Goal: Task Accomplishment & Management: Use online tool/utility

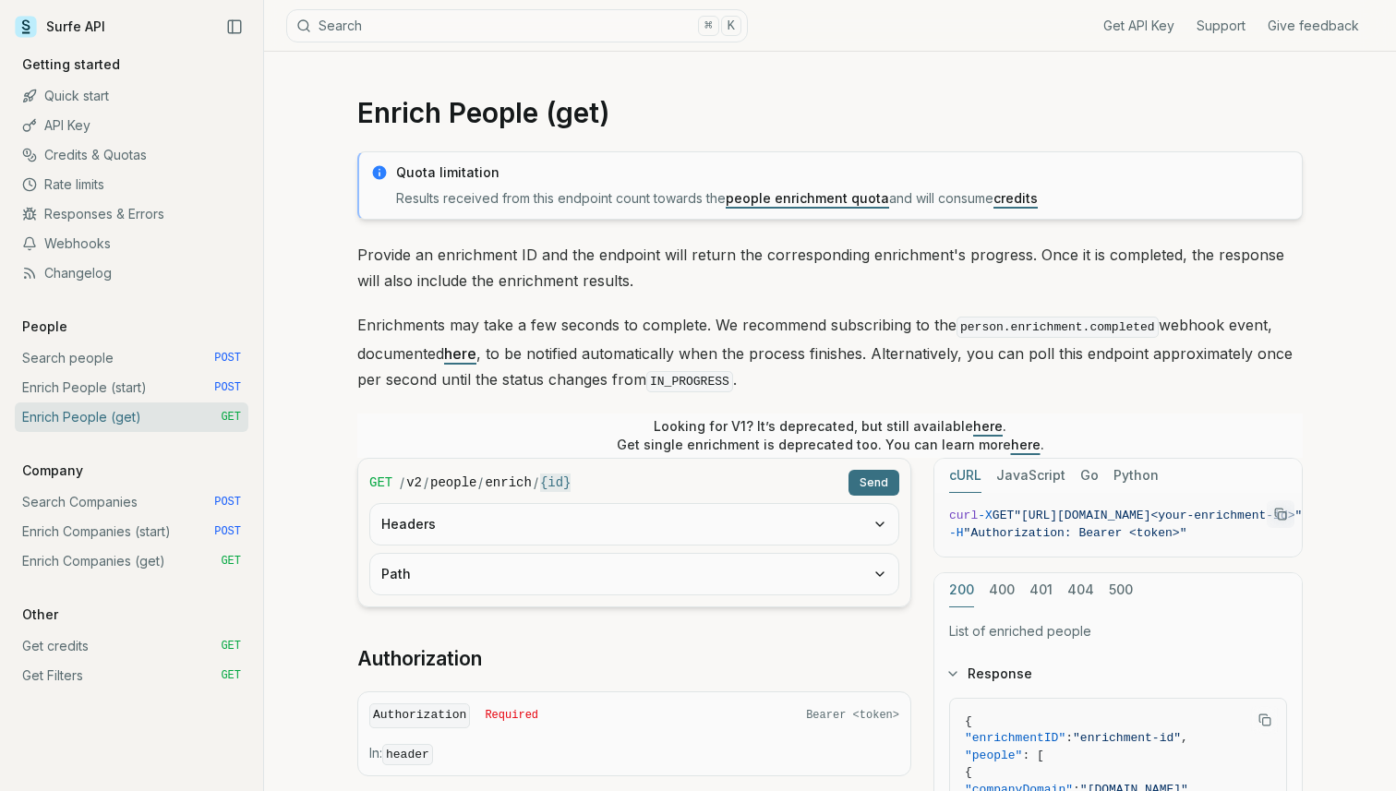
scroll to position [48, 0]
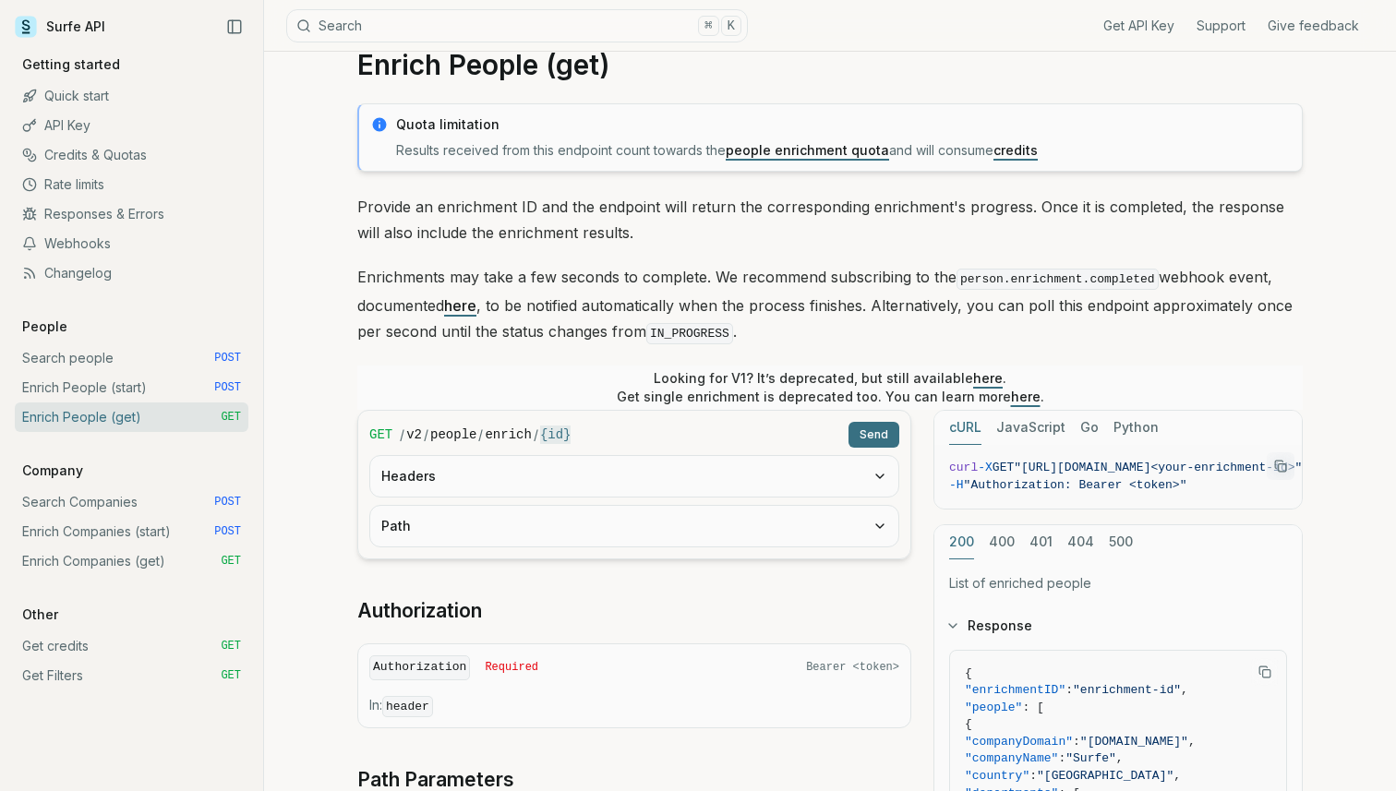
click at [97, 155] on link "Credits & Quotas" at bounding box center [132, 155] width 234 height 30
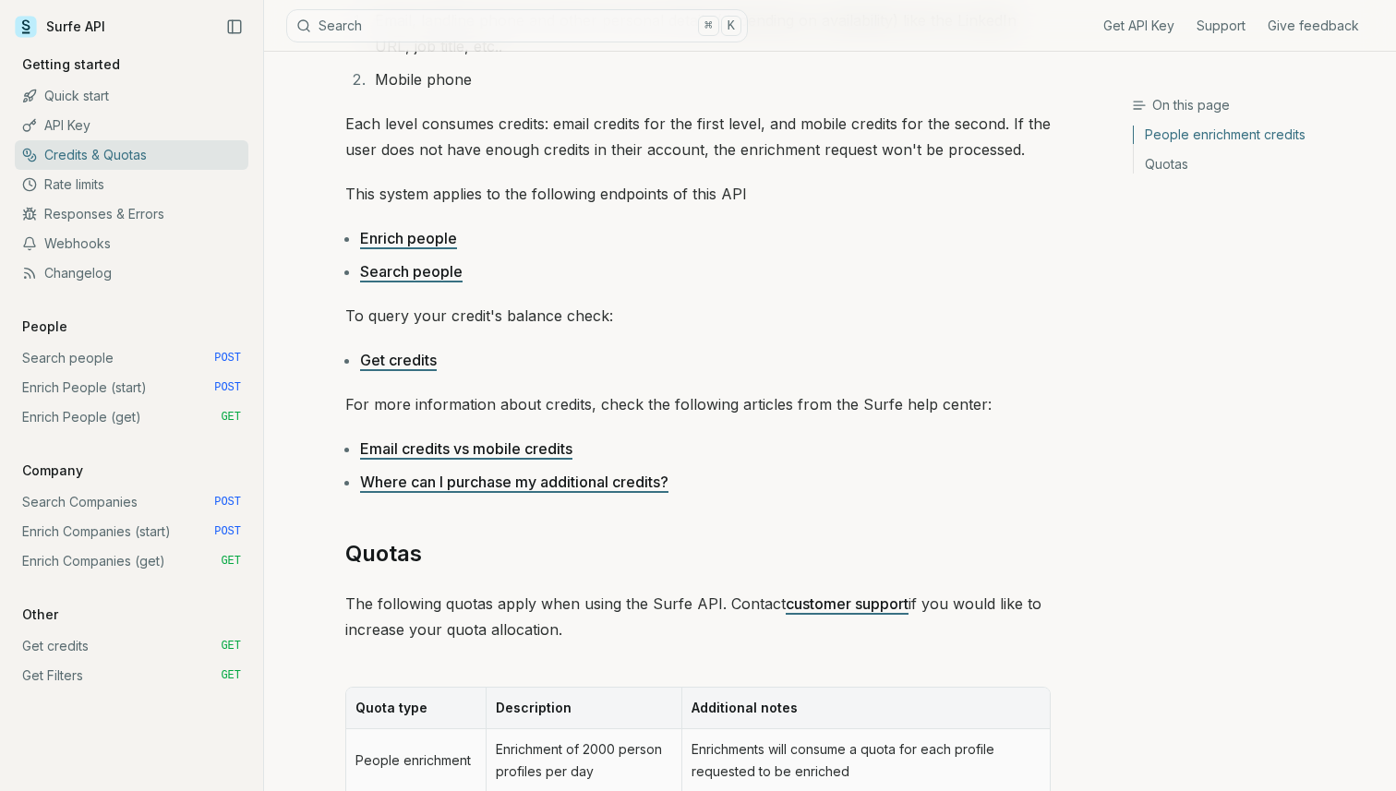
click at [845, 299] on div "People enrichment credits When enrching people via the API, Surfe can provide t…" at bounding box center [698, 516] width 706 height 1210
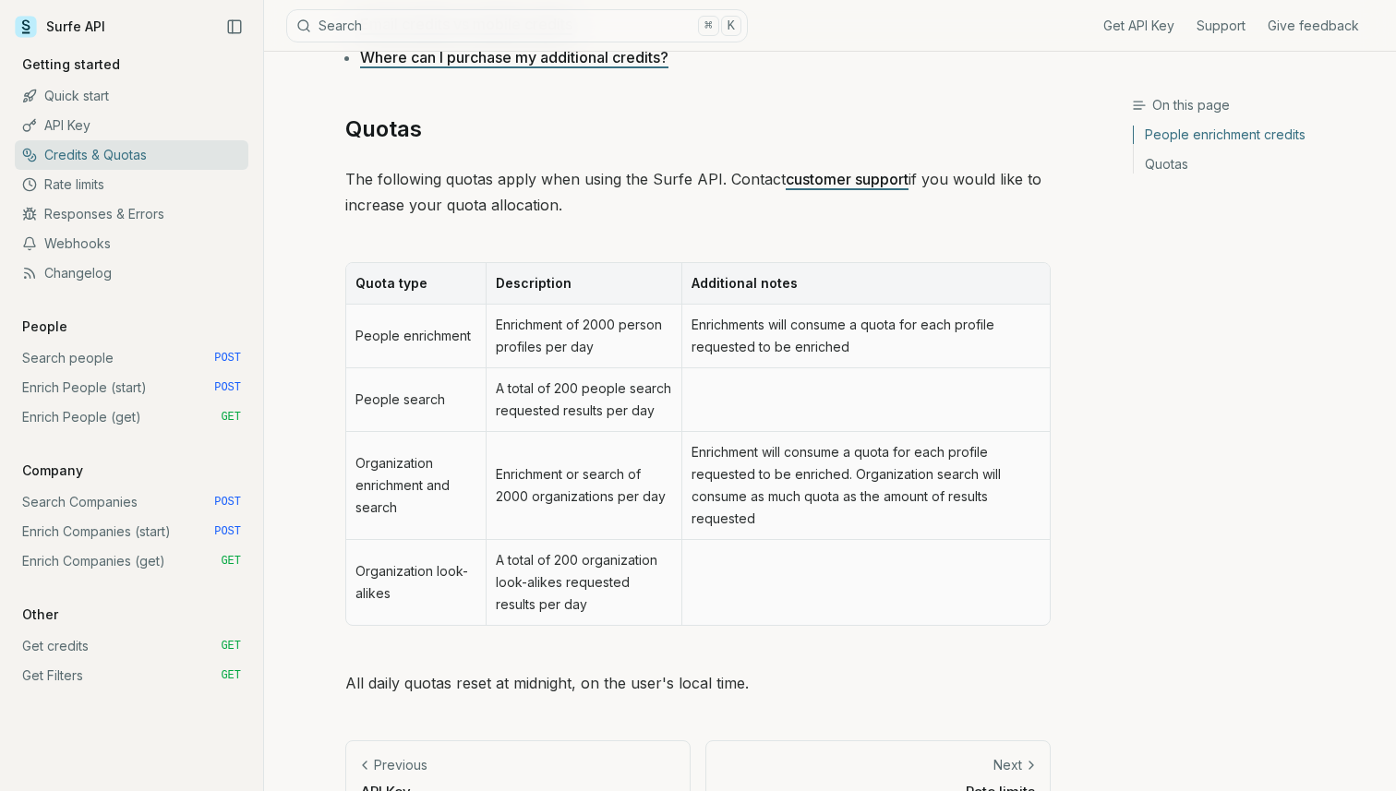
scroll to position [780, 0]
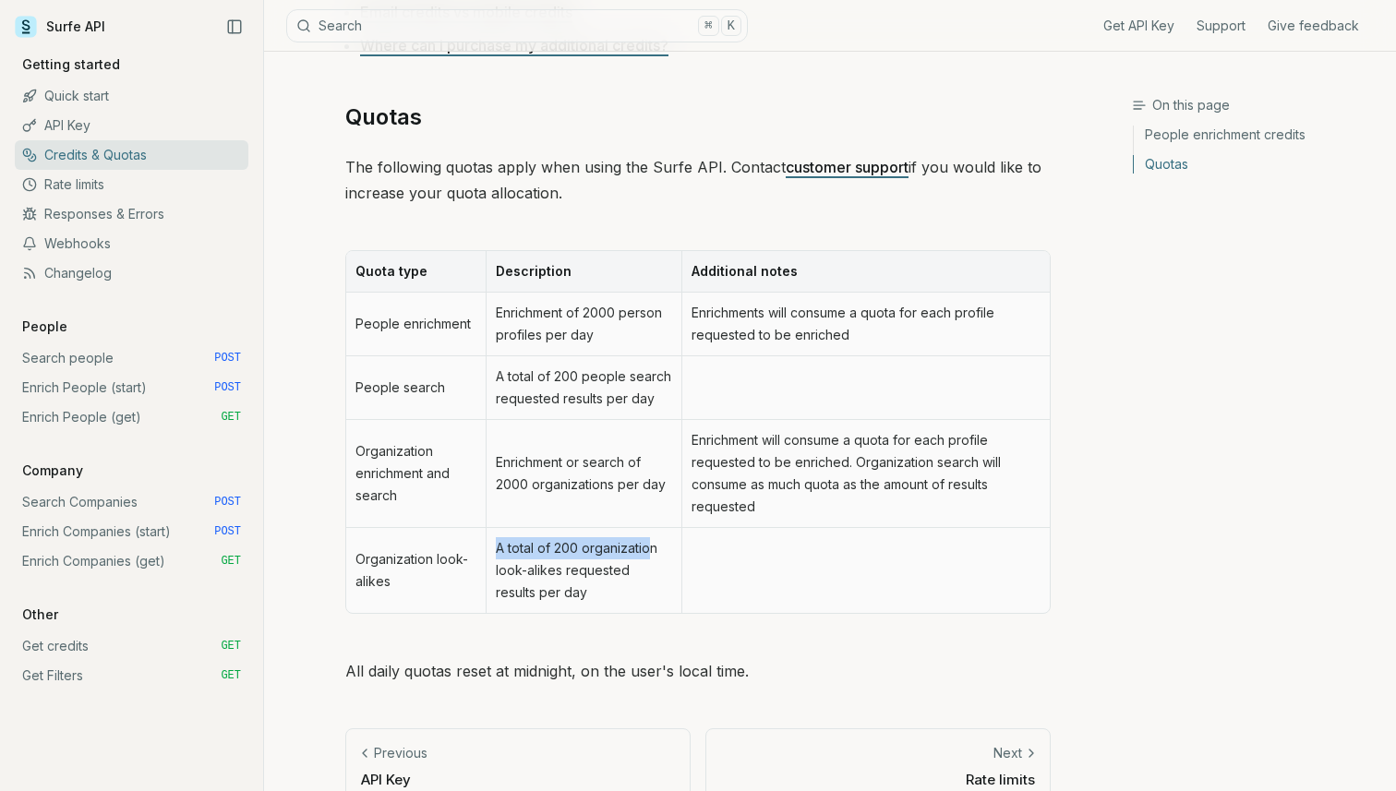
drag, startPoint x: 496, startPoint y: 549, endPoint x: 649, endPoint y: 542, distance: 153.4
click at [649, 542] on td "A total of 200 organization look-alikes requested results per day" at bounding box center [584, 570] width 196 height 85
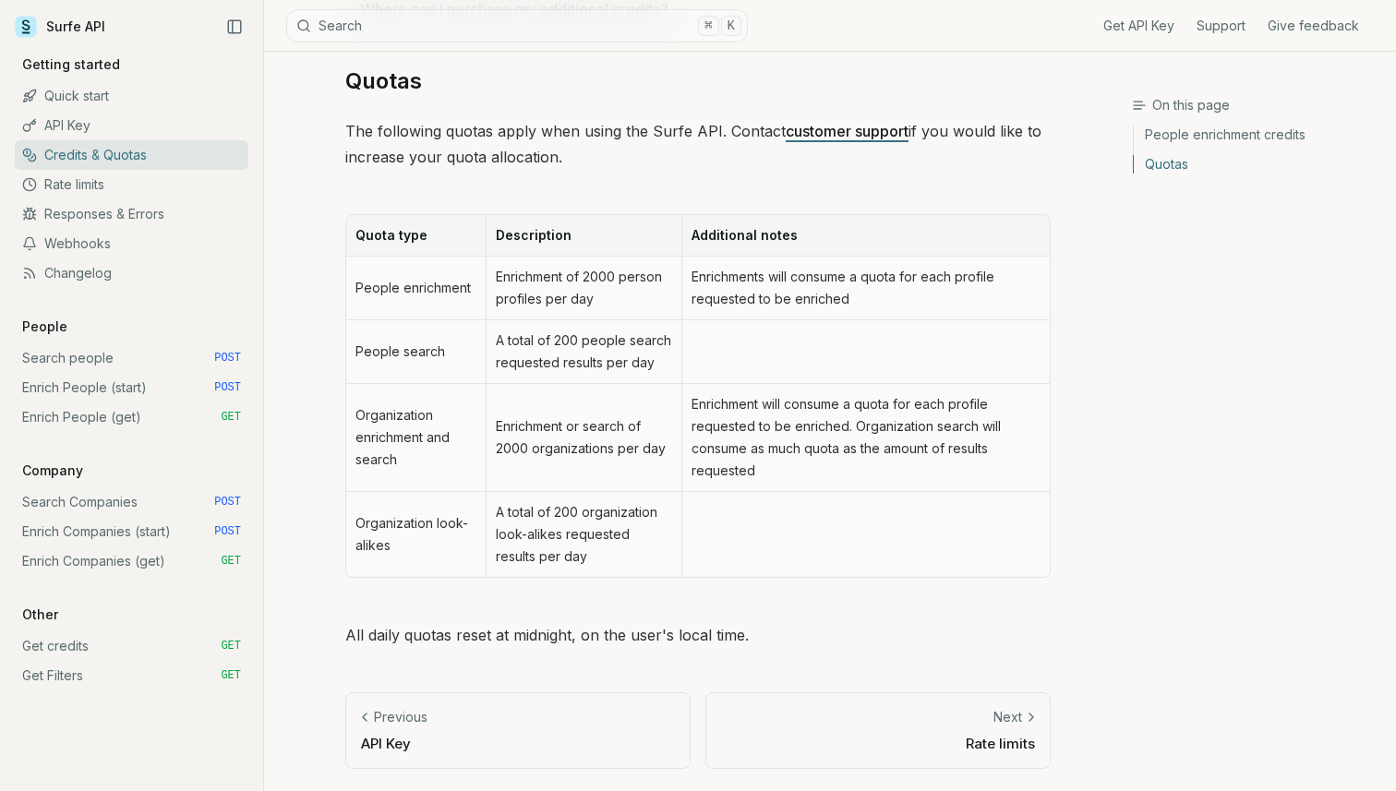
scroll to position [769, 0]
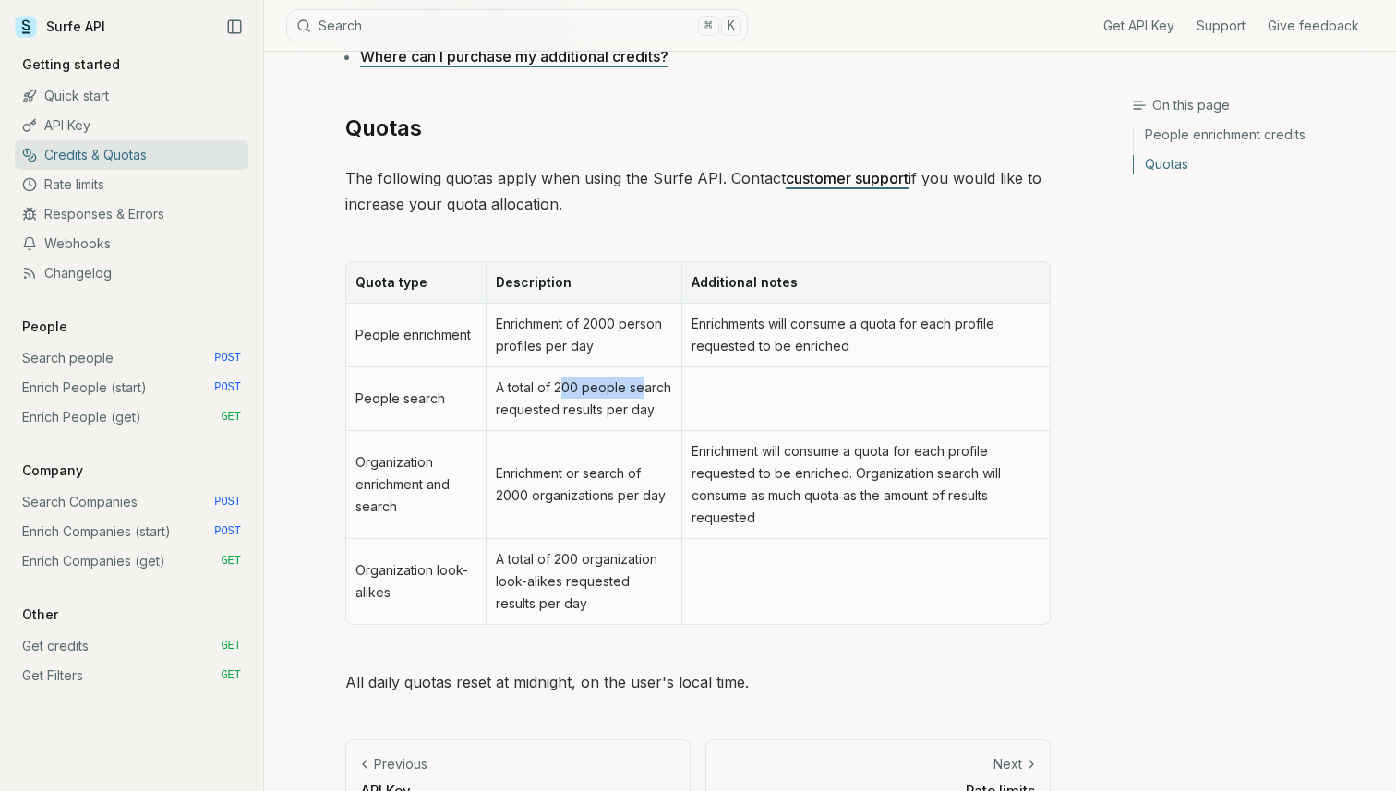
drag, startPoint x: 562, startPoint y: 384, endPoint x: 646, endPoint y: 385, distance: 83.1
click at [646, 385] on td "A total of 200 people search requested results per day" at bounding box center [584, 400] width 196 height 64
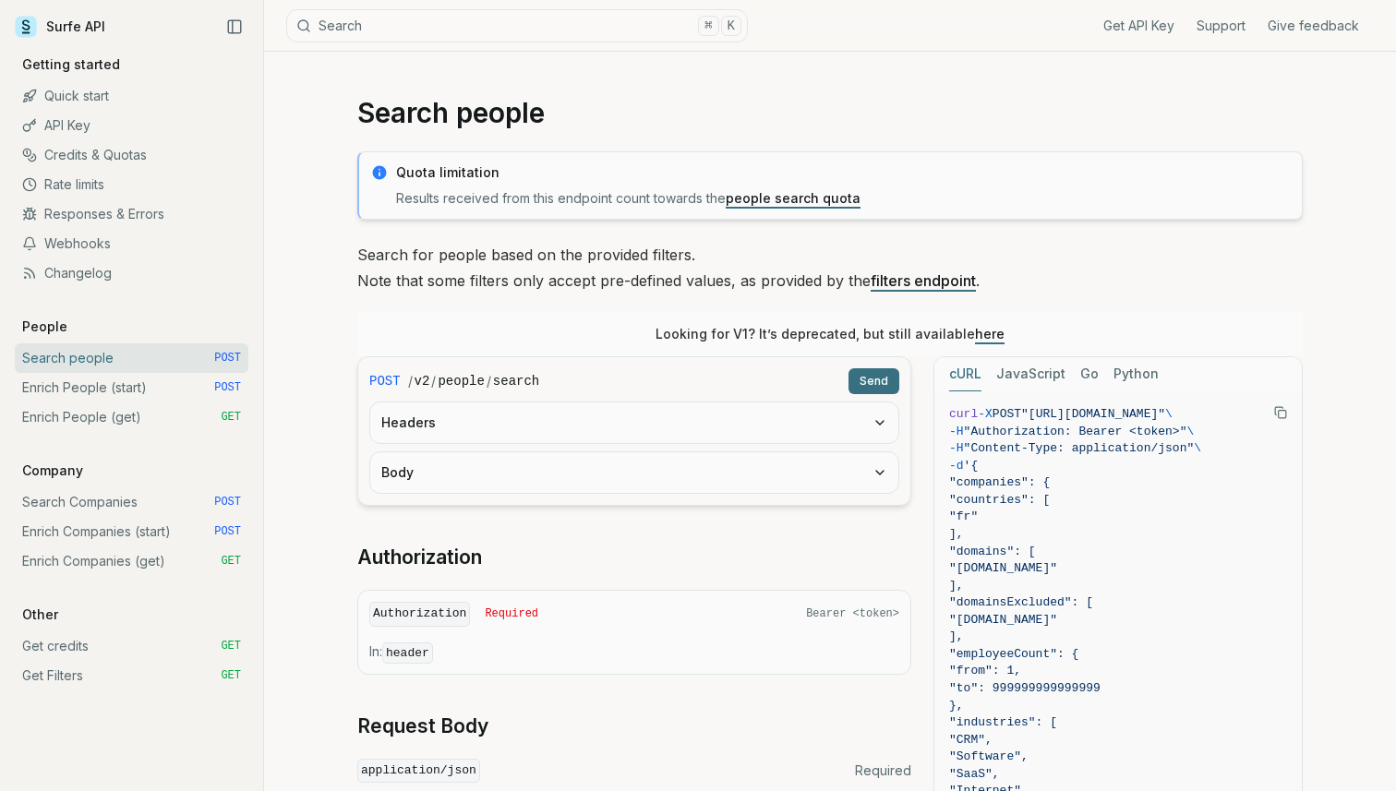
click at [78, 162] on link "Credits & Quotas" at bounding box center [132, 155] width 234 height 30
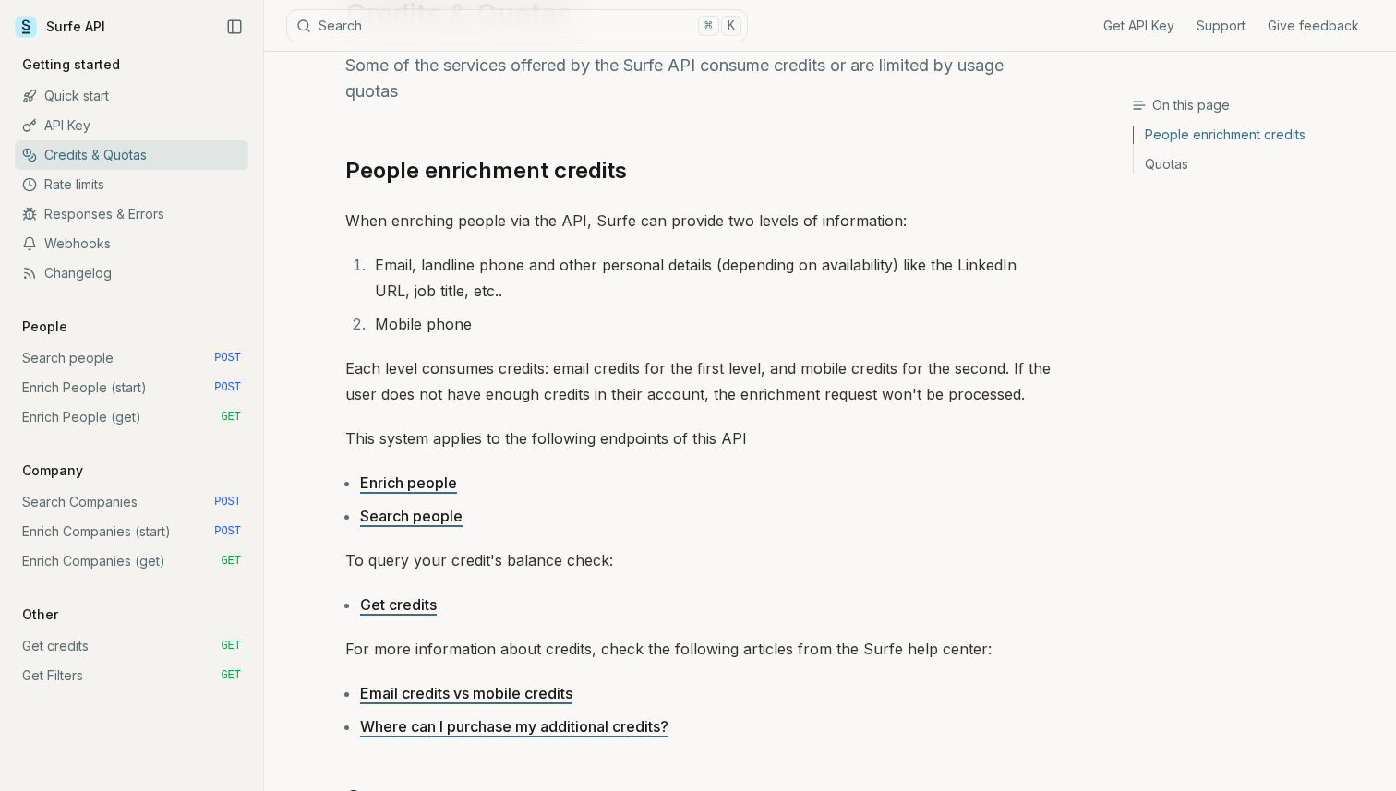
scroll to position [113, 0]
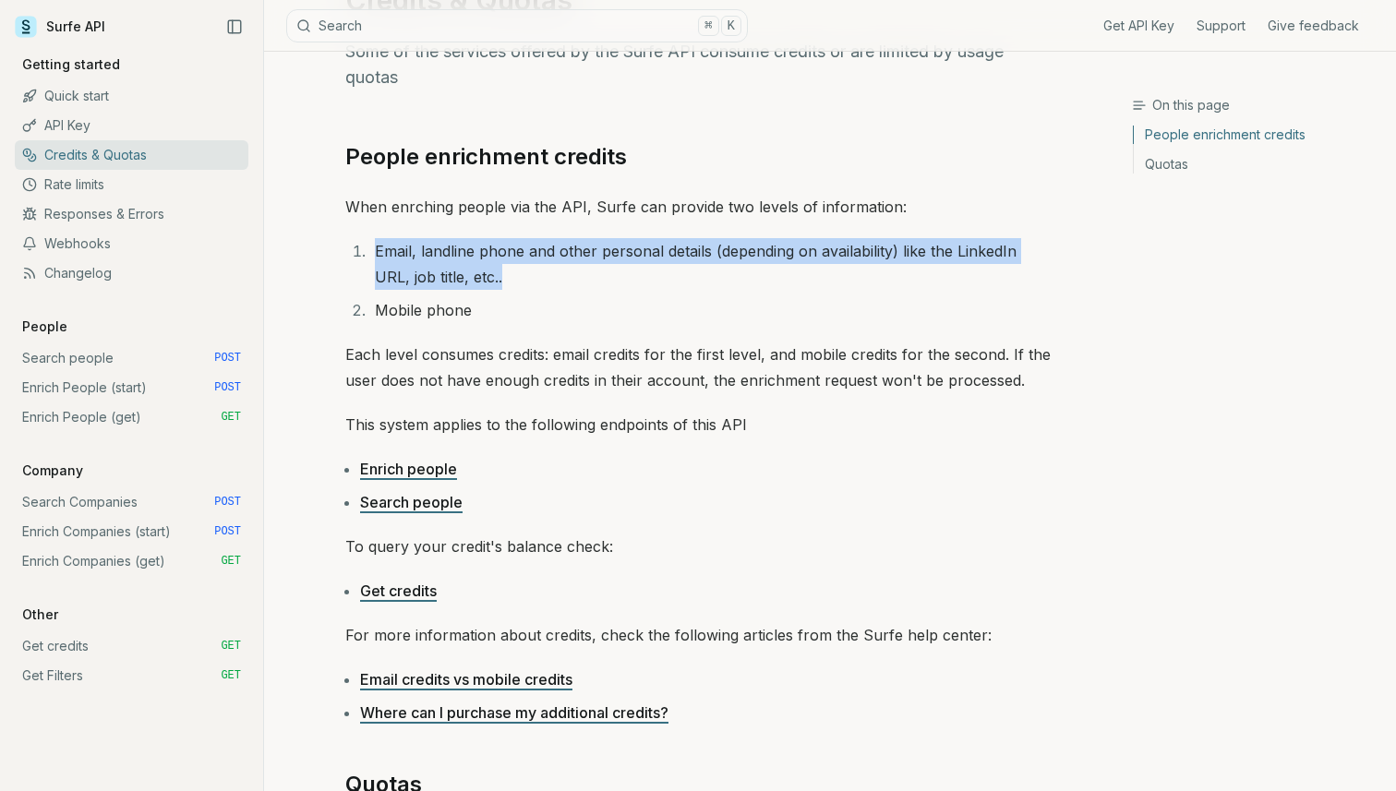
drag, startPoint x: 374, startPoint y: 245, endPoint x: 487, endPoint y: 266, distance: 114.6
click at [487, 266] on li "Email, landline phone and other personal details (depending on availability) li…" at bounding box center [710, 264] width 682 height 52
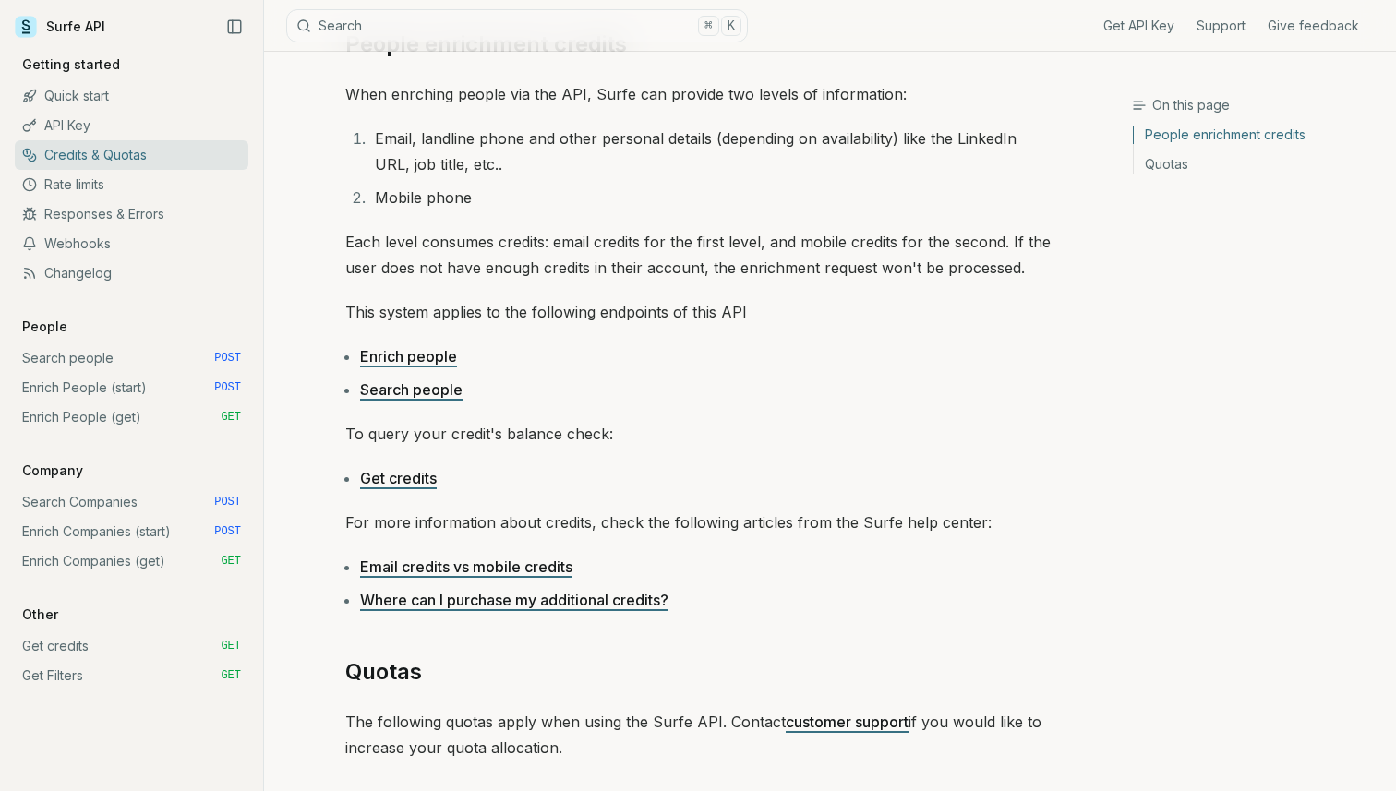
scroll to position [228, 0]
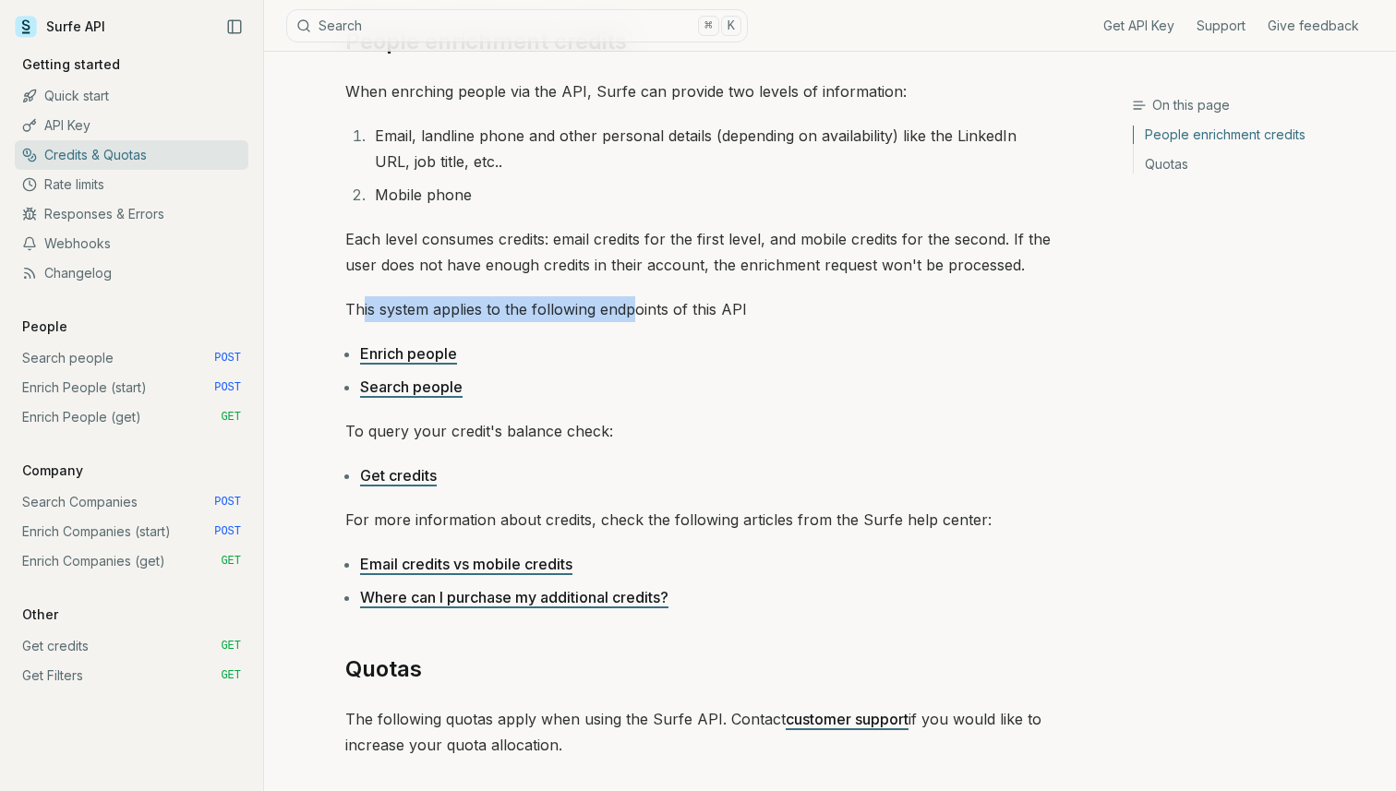
drag, startPoint x: 362, startPoint y: 308, endPoint x: 635, endPoint y: 316, distance: 273.5
click at [636, 316] on p "This system applies to the following endpoints of this API" at bounding box center [698, 309] width 706 height 26
click at [635, 316] on p "This system applies to the following endpoints of this API" at bounding box center [698, 309] width 706 height 26
click at [420, 390] on link "Search people" at bounding box center [411, 387] width 103 height 18
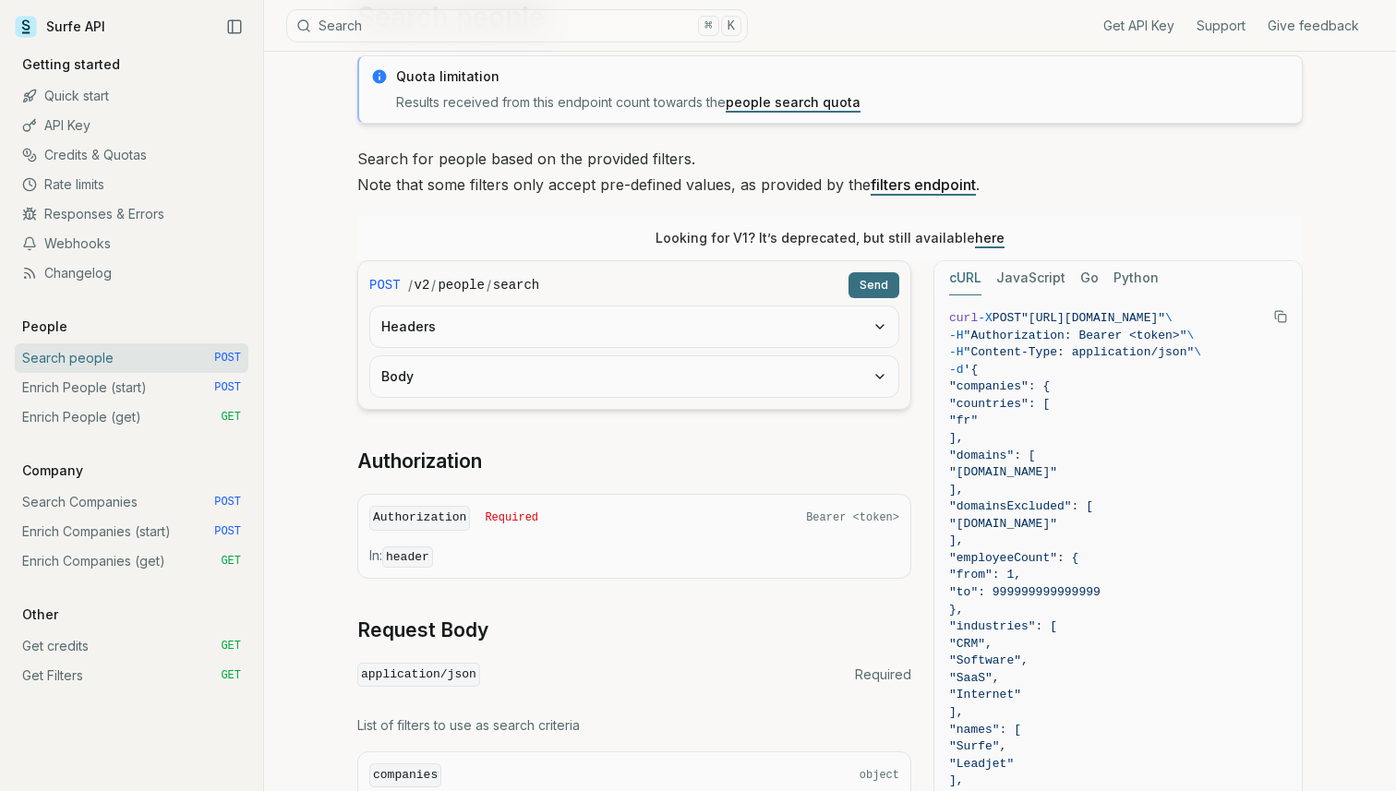
scroll to position [88, 0]
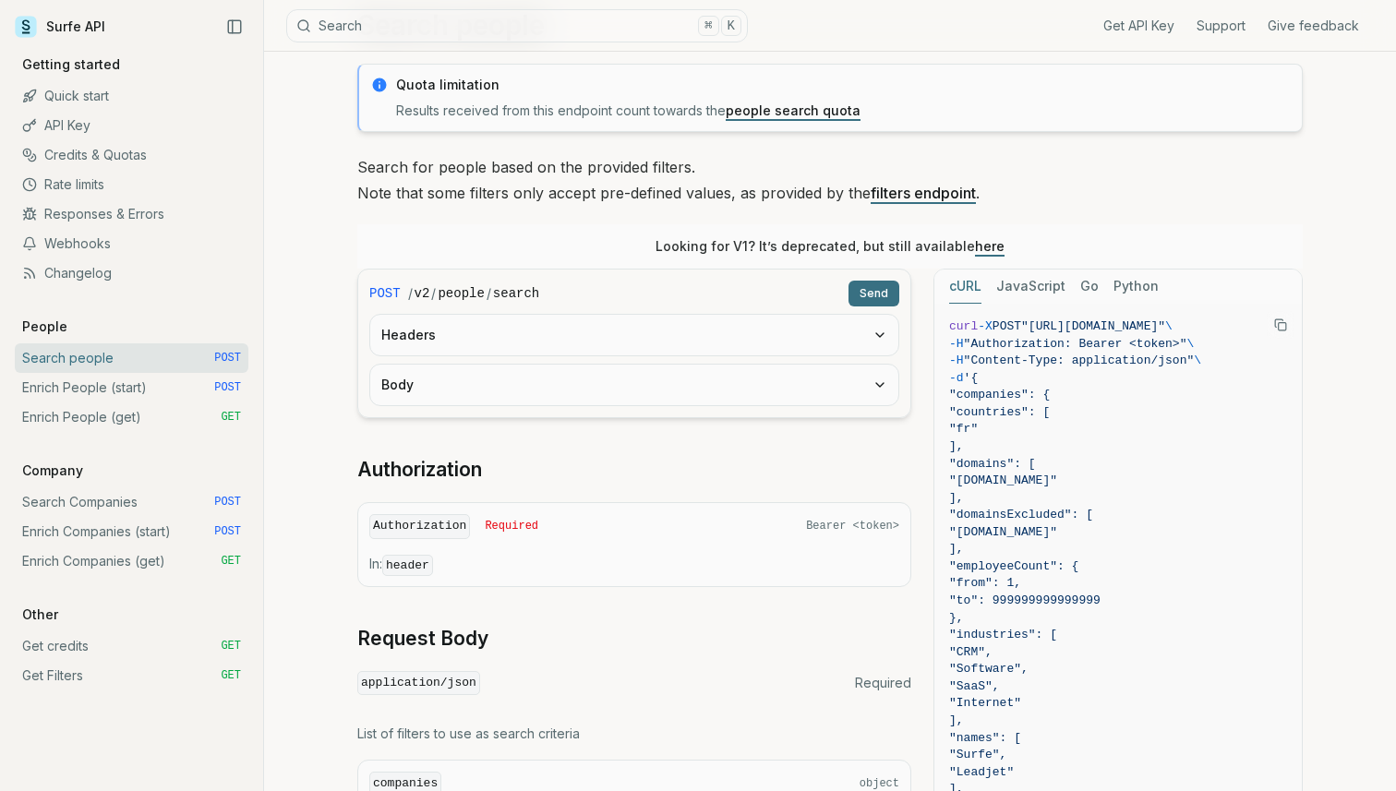
click at [97, 157] on link "Credits & Quotas" at bounding box center [132, 155] width 234 height 30
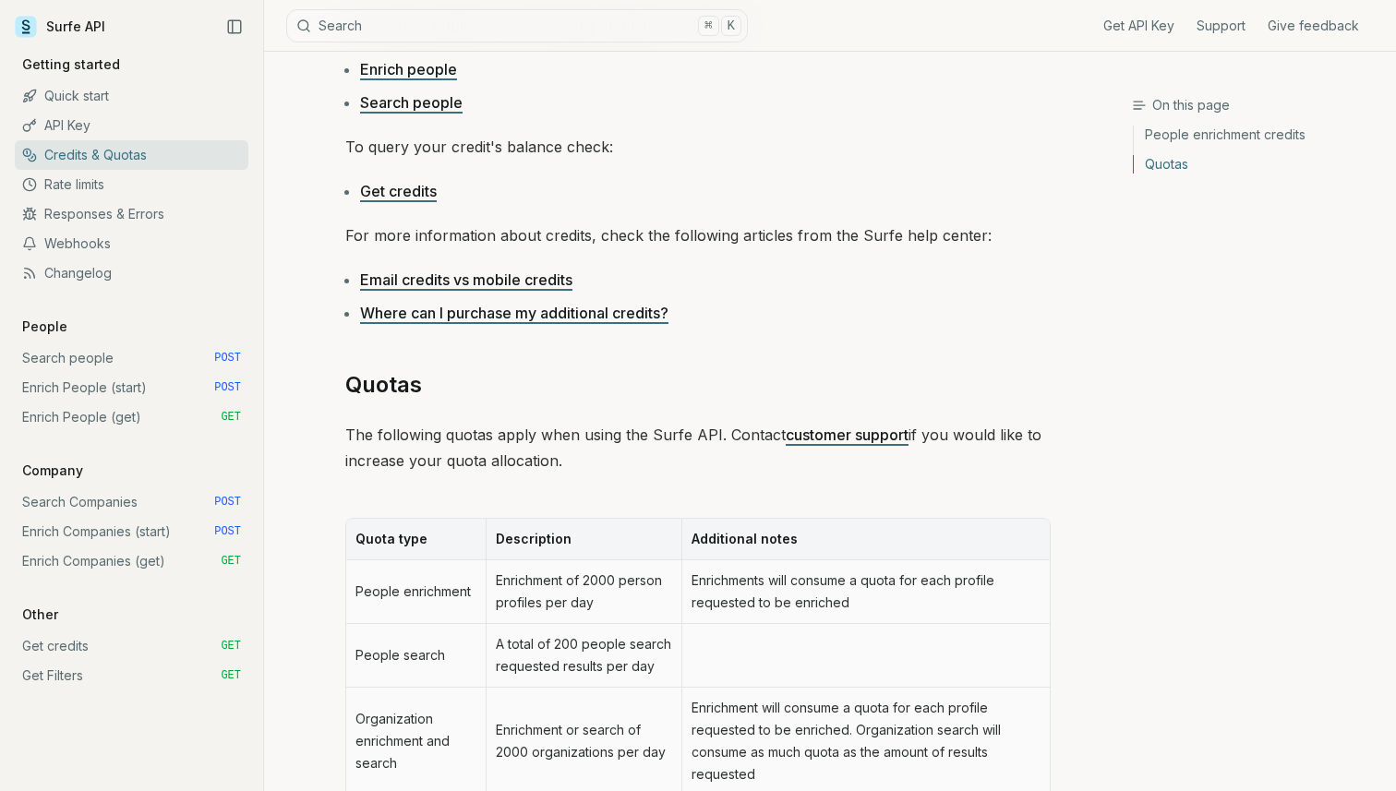
scroll to position [509, 0]
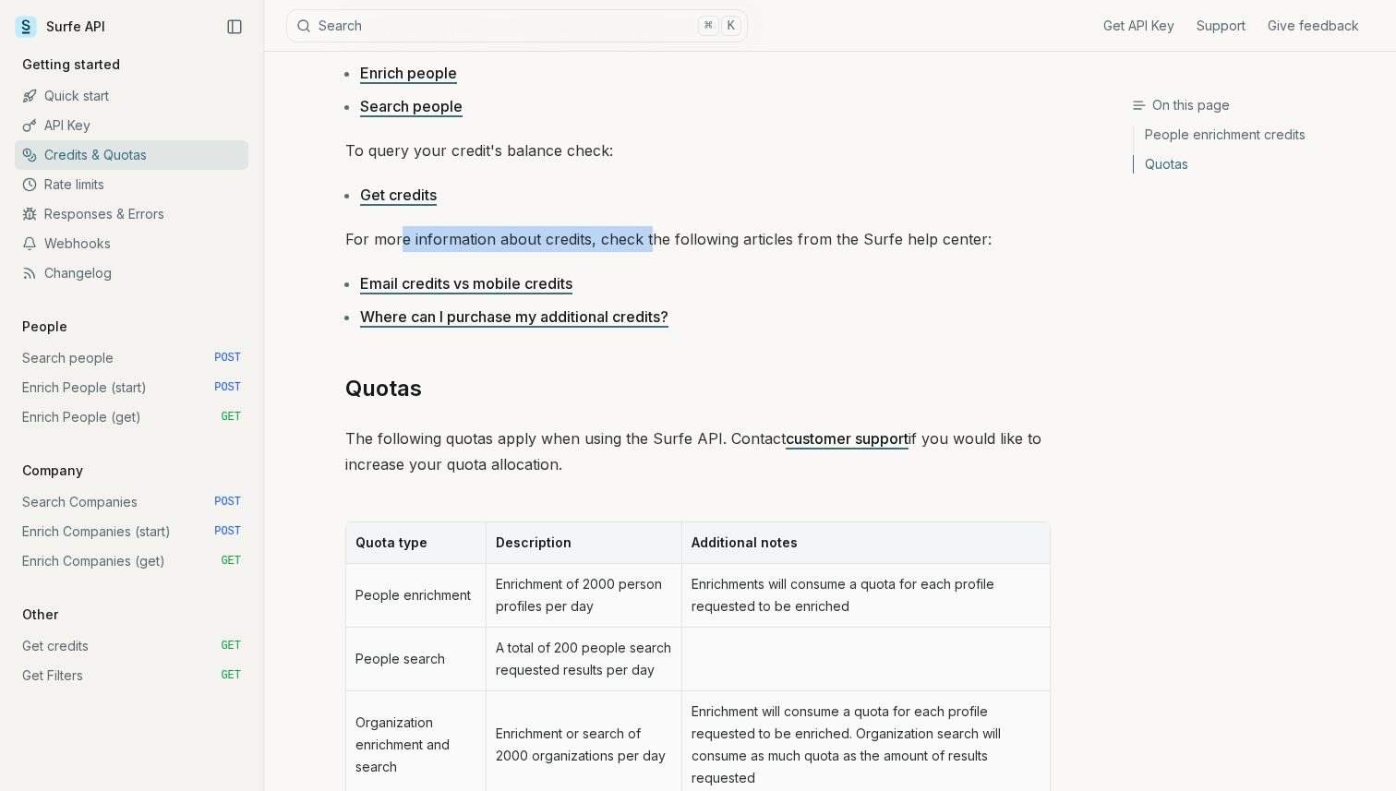
drag, startPoint x: 400, startPoint y: 232, endPoint x: 644, endPoint y: 232, distance: 243.8
click at [644, 232] on p "For more information about credits, check the following articles from the Surfe…" at bounding box center [698, 239] width 706 height 26
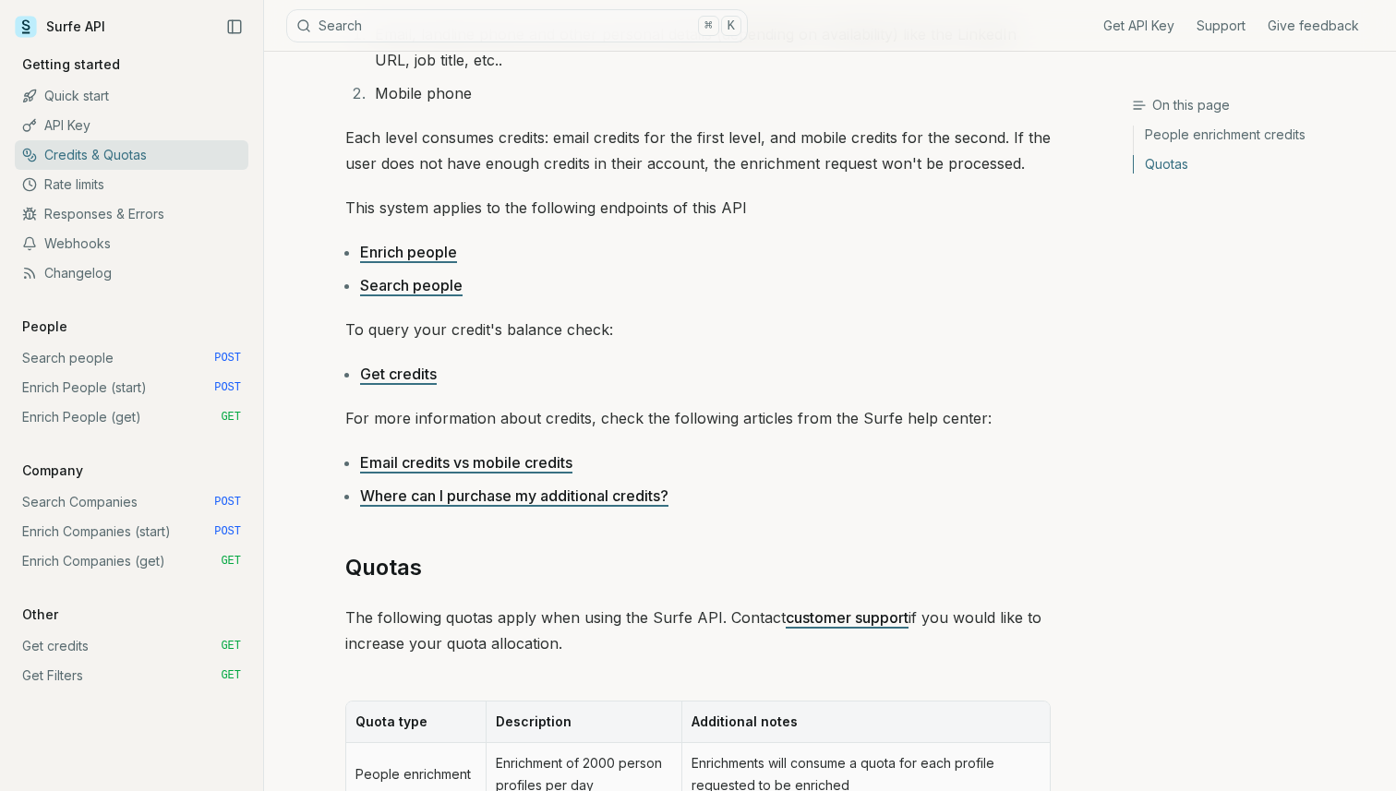
scroll to position [323, 0]
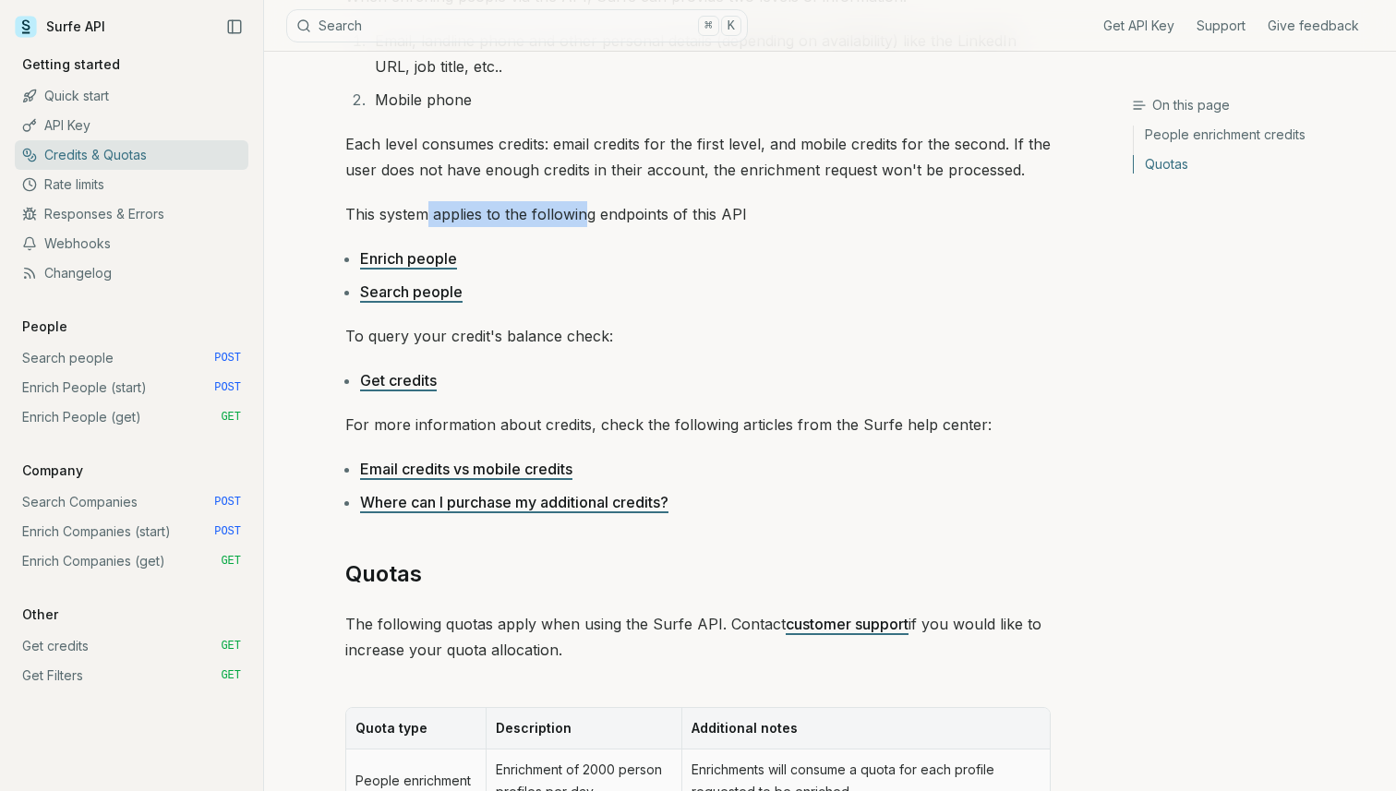
drag, startPoint x: 430, startPoint y: 211, endPoint x: 587, endPoint y: 211, distance: 157.0
click at [588, 211] on p "This system applies to the following endpoints of this API" at bounding box center [698, 214] width 706 height 26
click at [587, 211] on p "This system applies to the following endpoints of this API" at bounding box center [698, 214] width 706 height 26
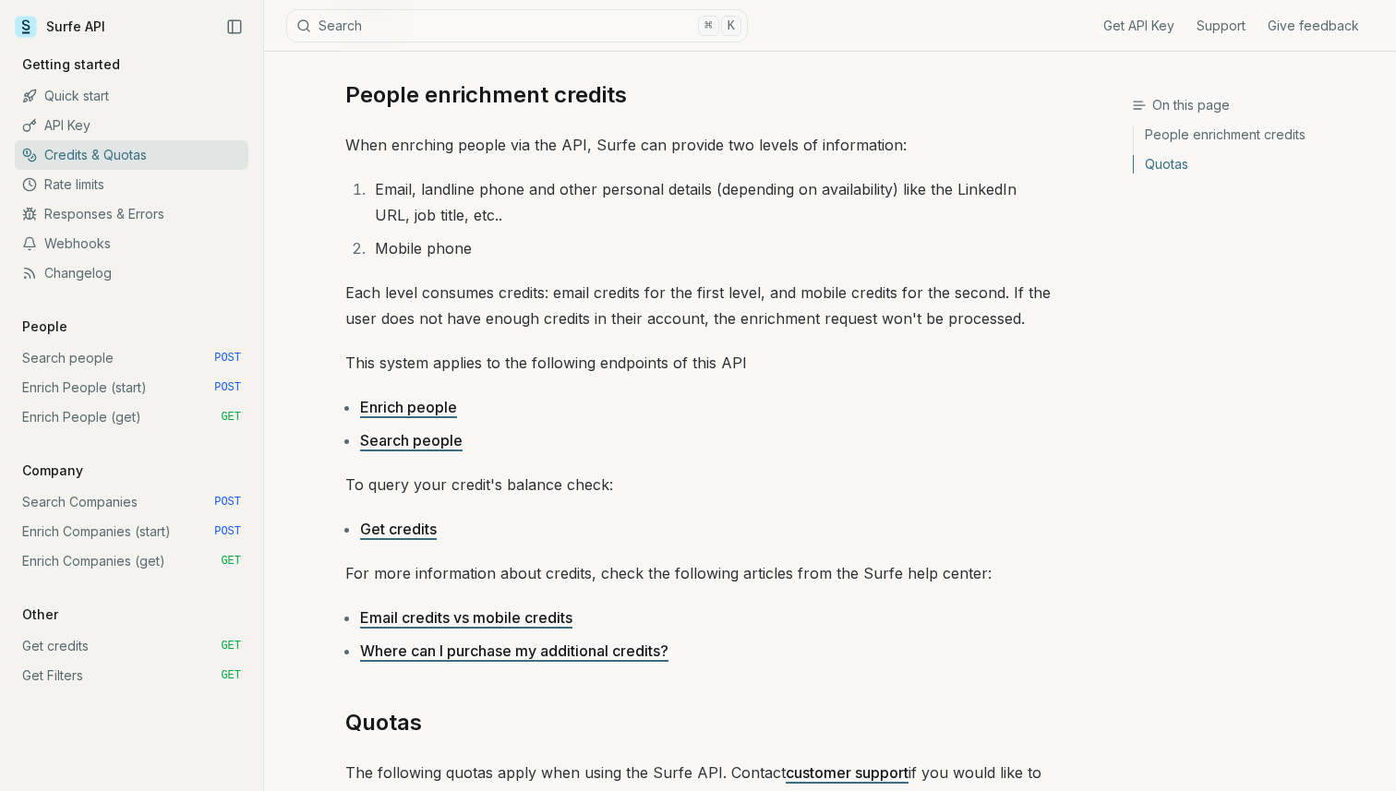
scroll to position [156, 0]
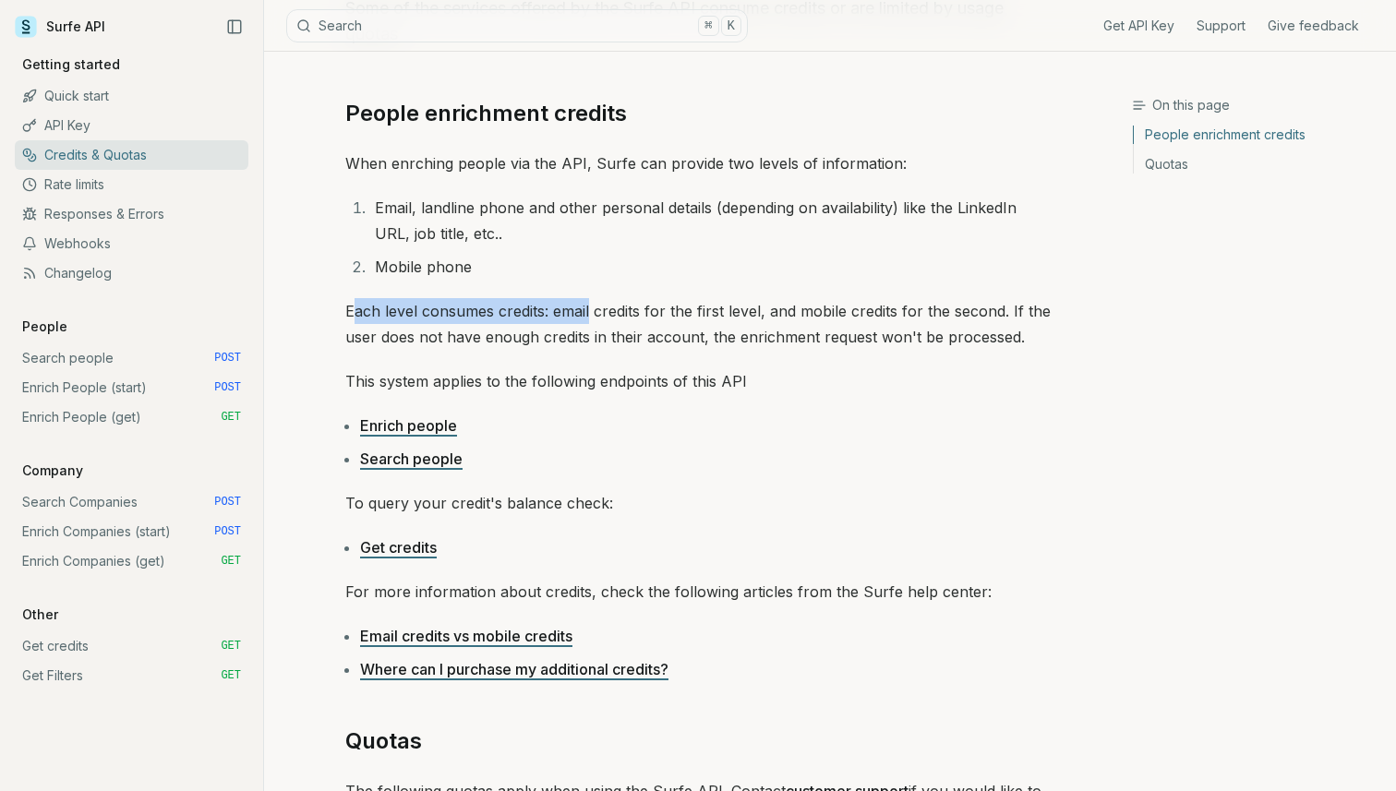
drag, startPoint x: 356, startPoint y: 311, endPoint x: 587, endPoint y: 313, distance: 230.9
click at [587, 313] on p "Each level consumes credits: email credits for the first level, and mobile cred…" at bounding box center [698, 324] width 706 height 52
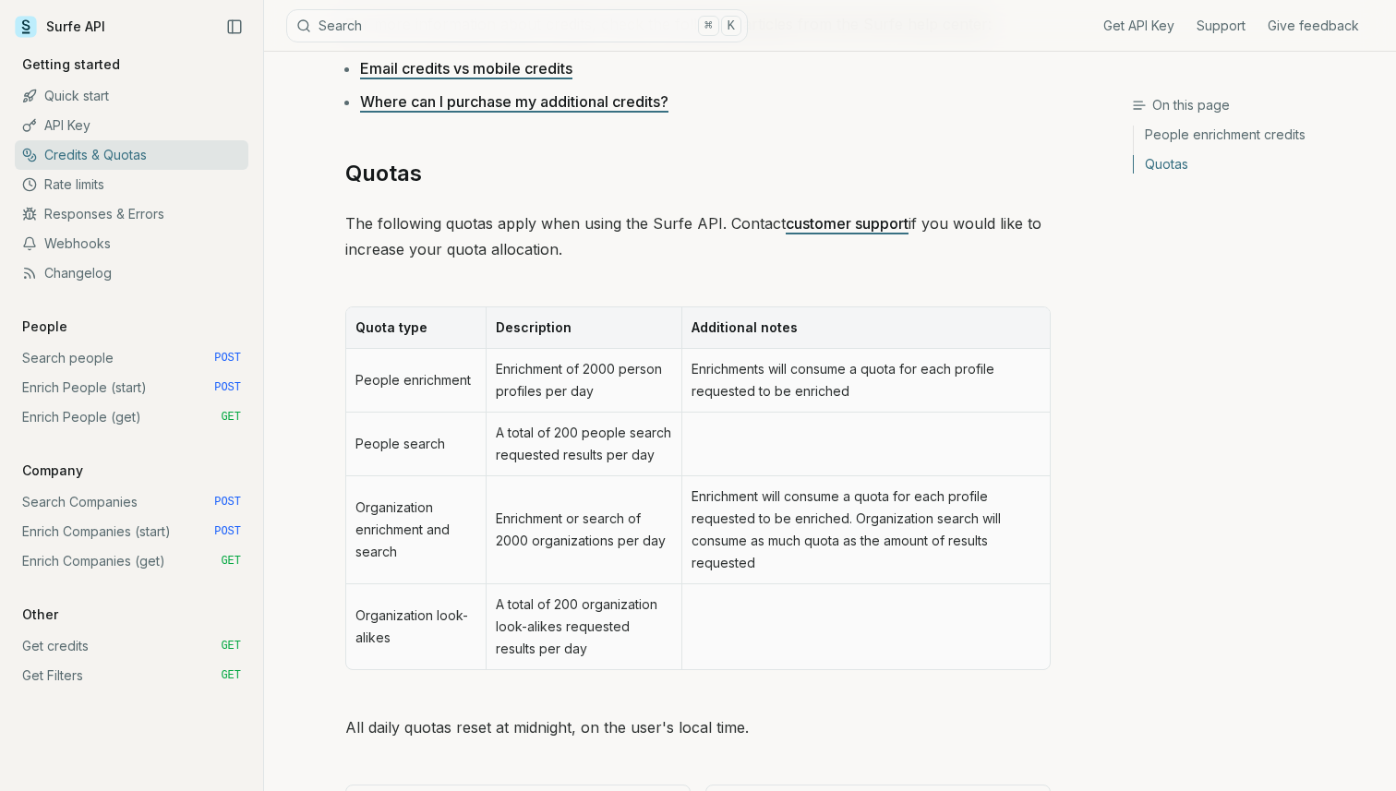
scroll to position [816, 0]
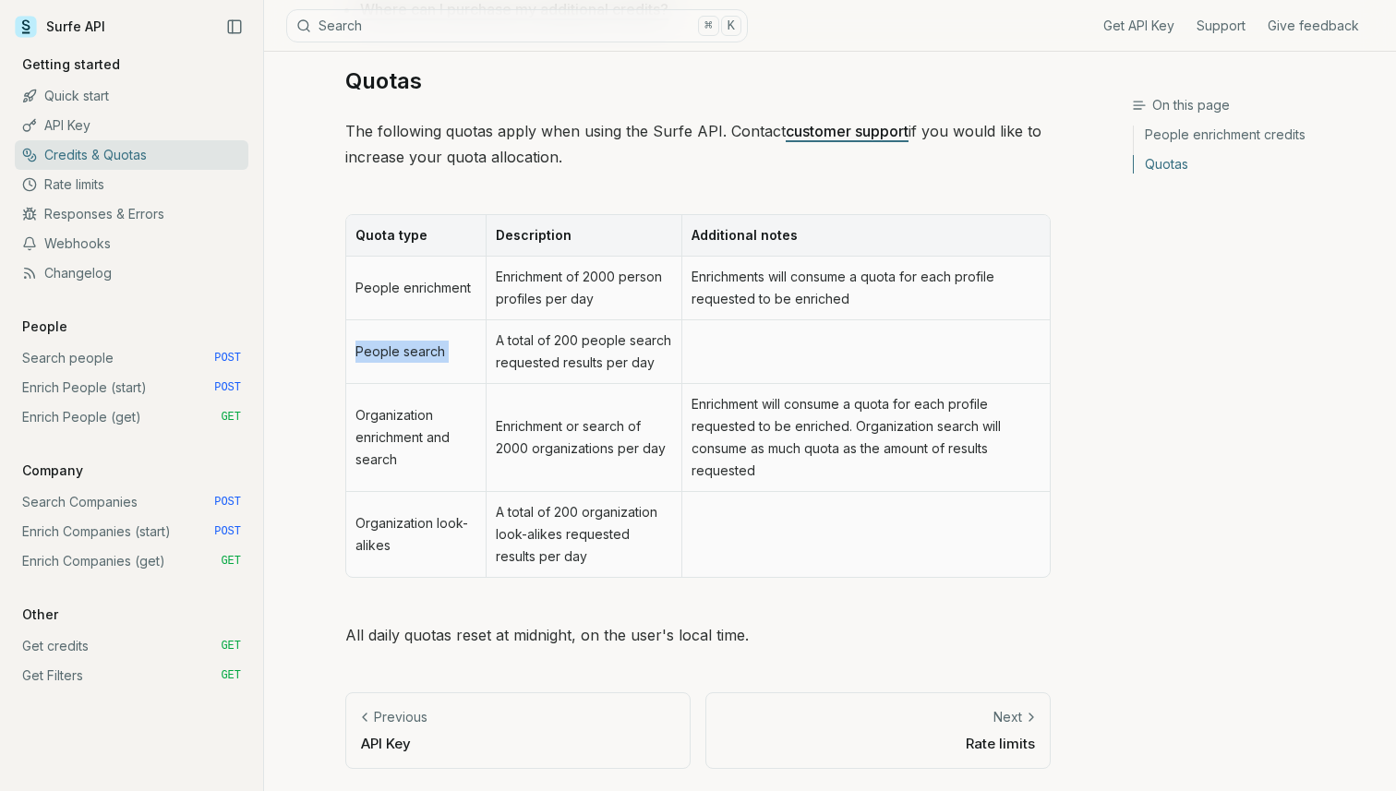
drag, startPoint x: 358, startPoint y: 353, endPoint x: 495, endPoint y: 350, distance: 136.7
click at [495, 350] on tr "People search A total of 200 people search requested results per day" at bounding box center [698, 352] width 704 height 64
click at [495, 350] on td "A total of 200 people search requested results per day" at bounding box center [584, 352] width 196 height 64
drag, startPoint x: 595, startPoint y: 338, endPoint x: 692, endPoint y: 340, distance: 97.0
click at [692, 340] on tr "People search A total of 200 people search requested results per day" at bounding box center [698, 352] width 704 height 64
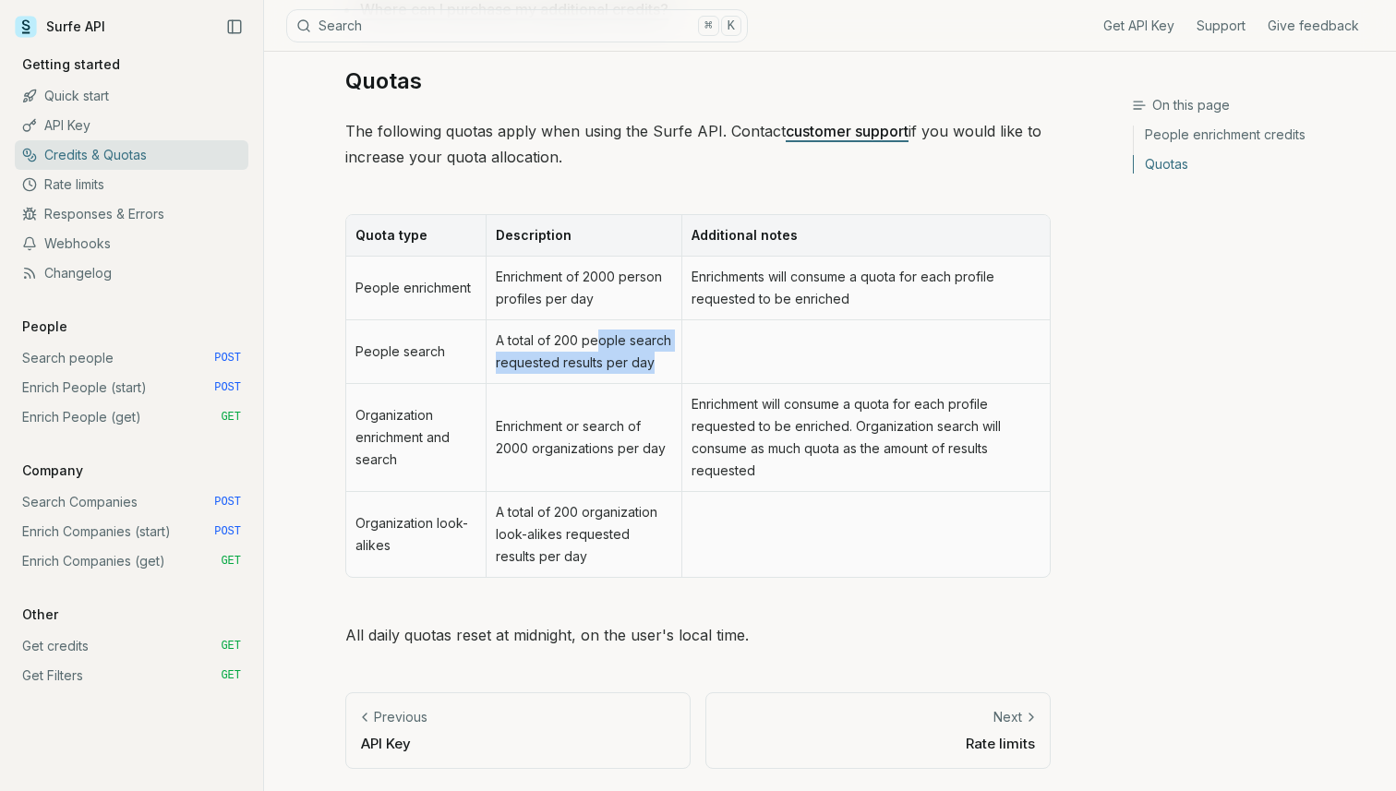
click at [692, 340] on td at bounding box center [866, 352] width 368 height 64
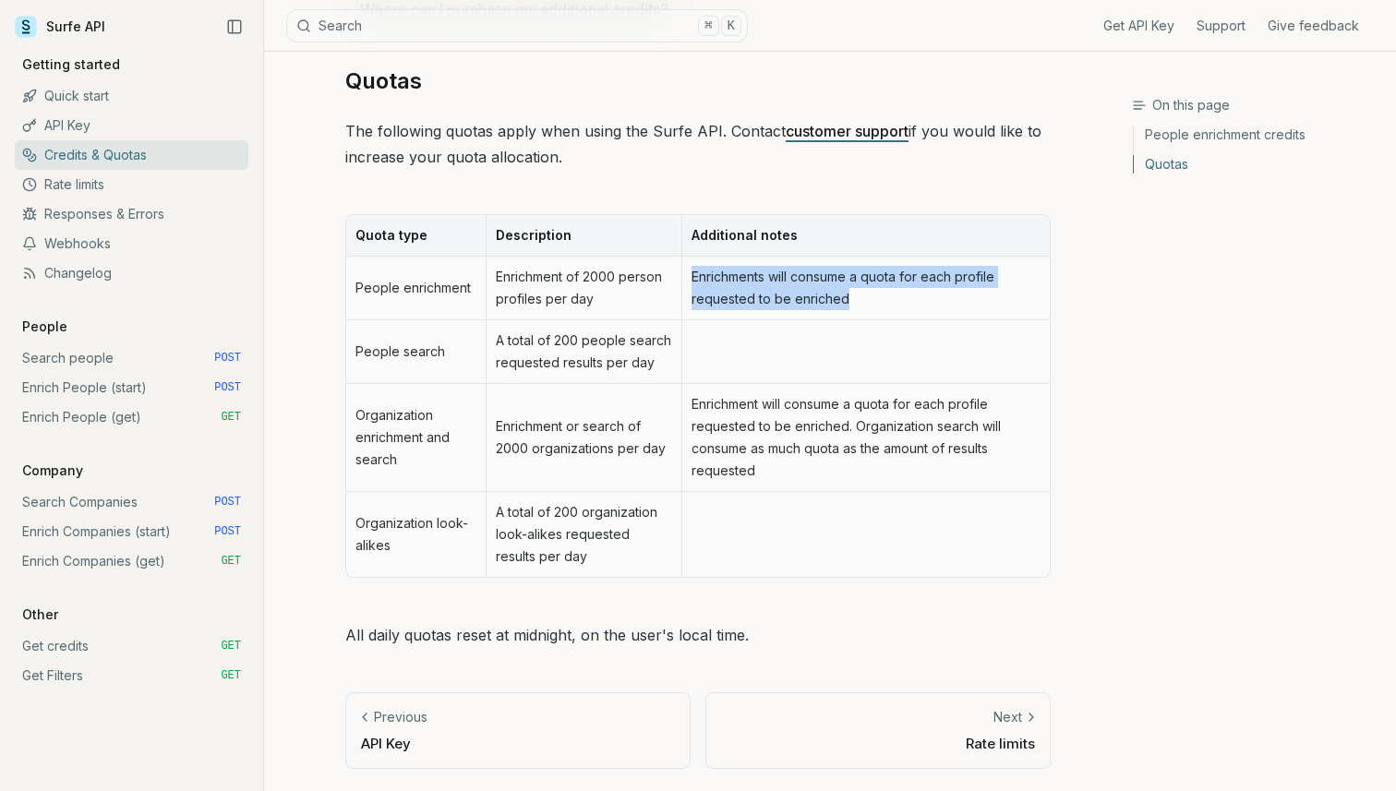
drag, startPoint x: 688, startPoint y: 273, endPoint x: 890, endPoint y: 299, distance: 203.9
click at [890, 299] on td "Enrichments will consume a quota for each profile requested to be enriched" at bounding box center [866, 289] width 368 height 64
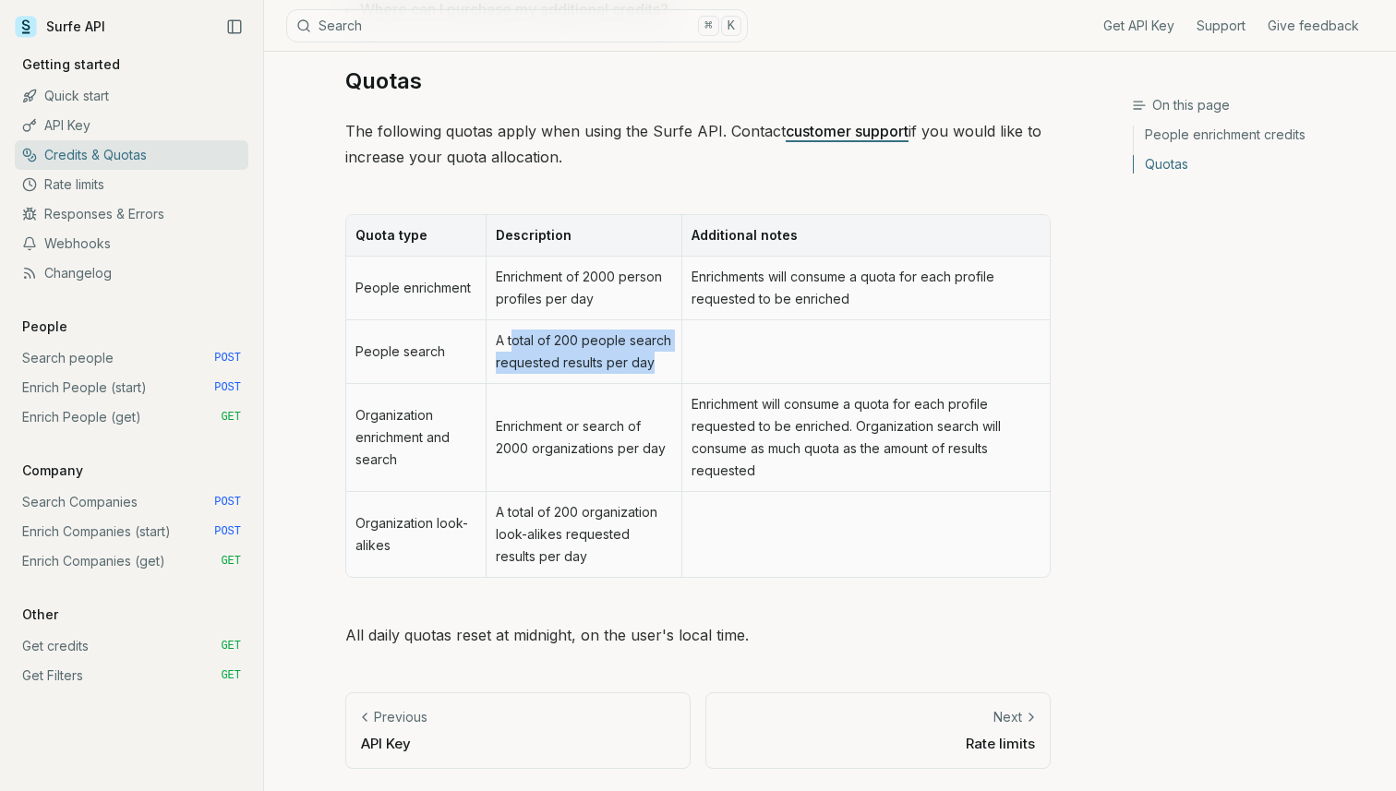
drag, startPoint x: 515, startPoint y: 333, endPoint x: 655, endPoint y: 354, distance: 140.9
click at [655, 354] on td "A total of 200 people search requested results per day" at bounding box center [584, 352] width 196 height 64
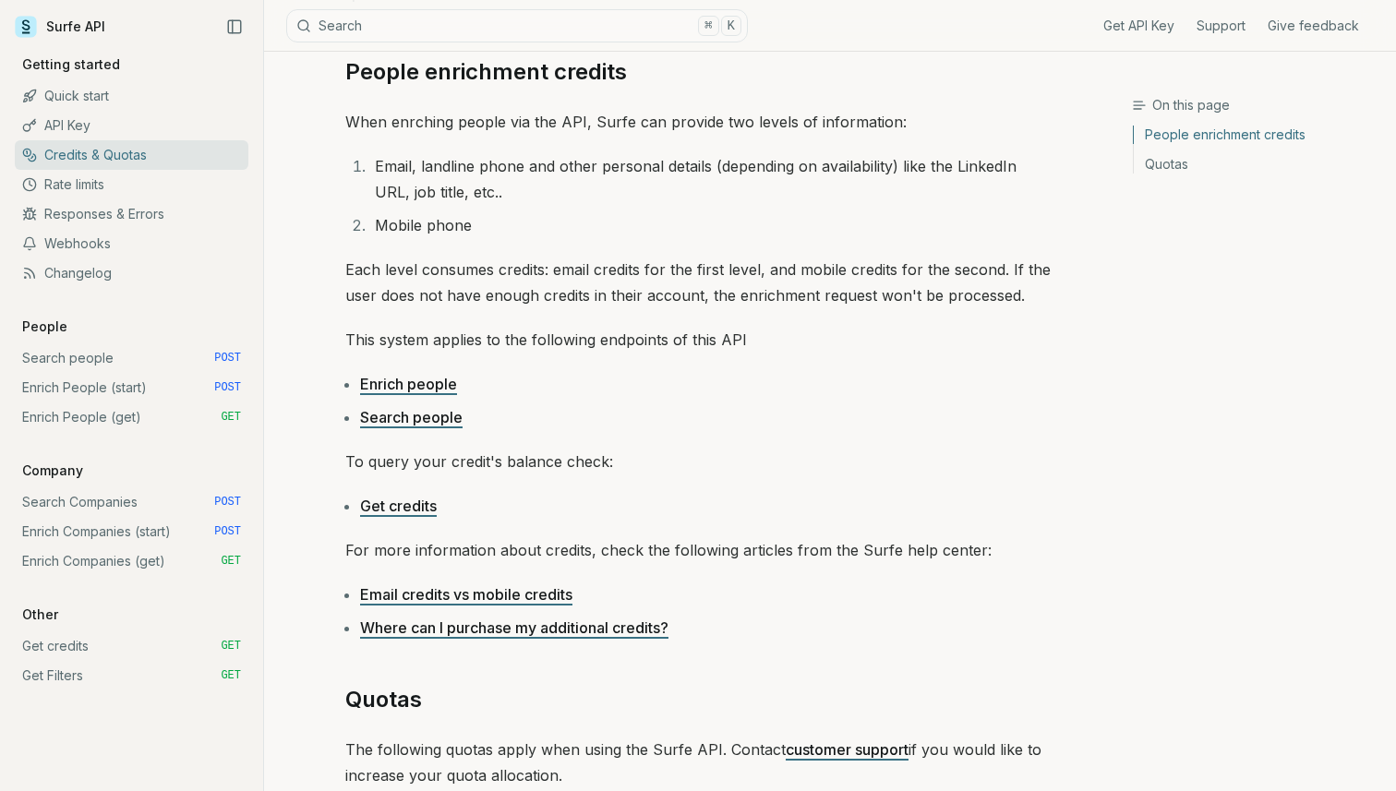
scroll to position [202, 0]
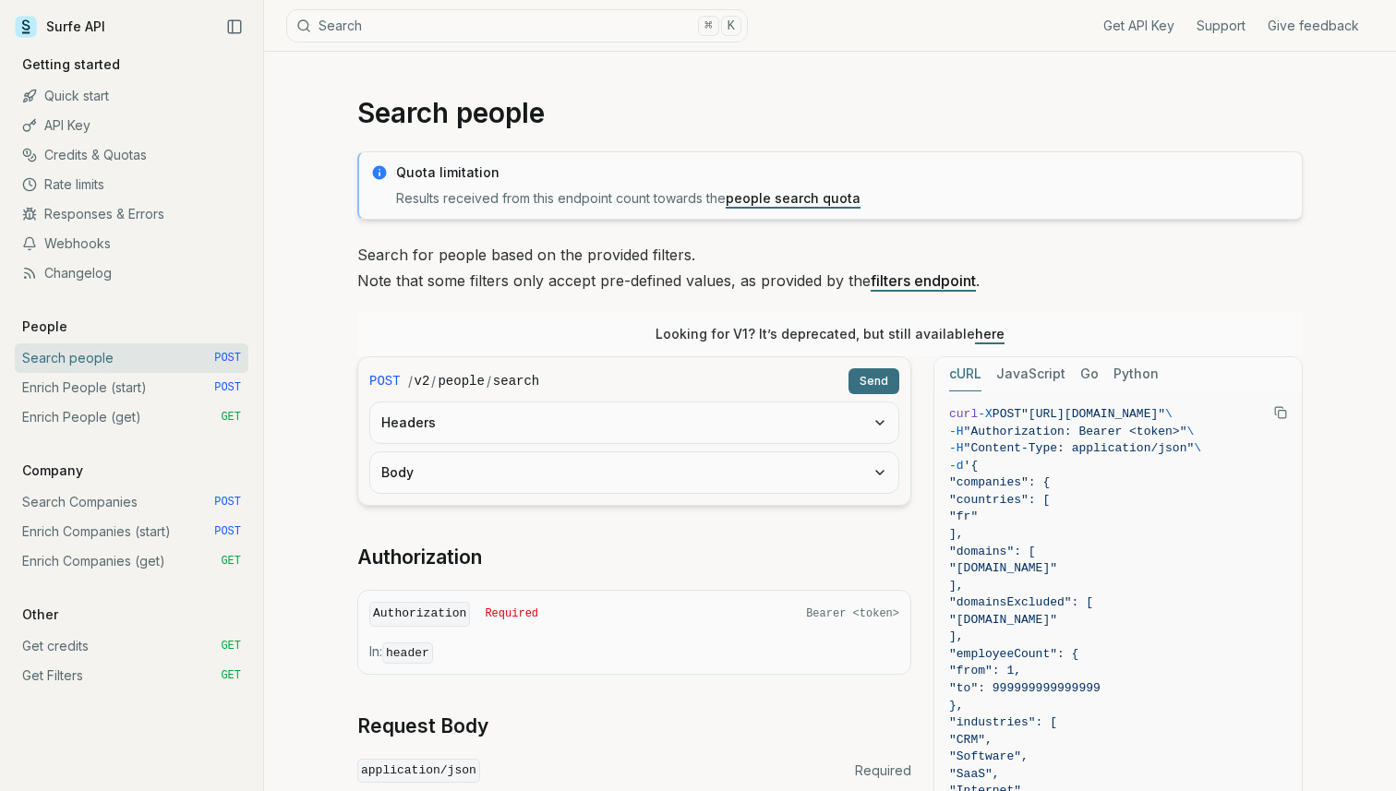
click at [169, 426] on link "Enrich People (get) GET" at bounding box center [132, 418] width 234 height 30
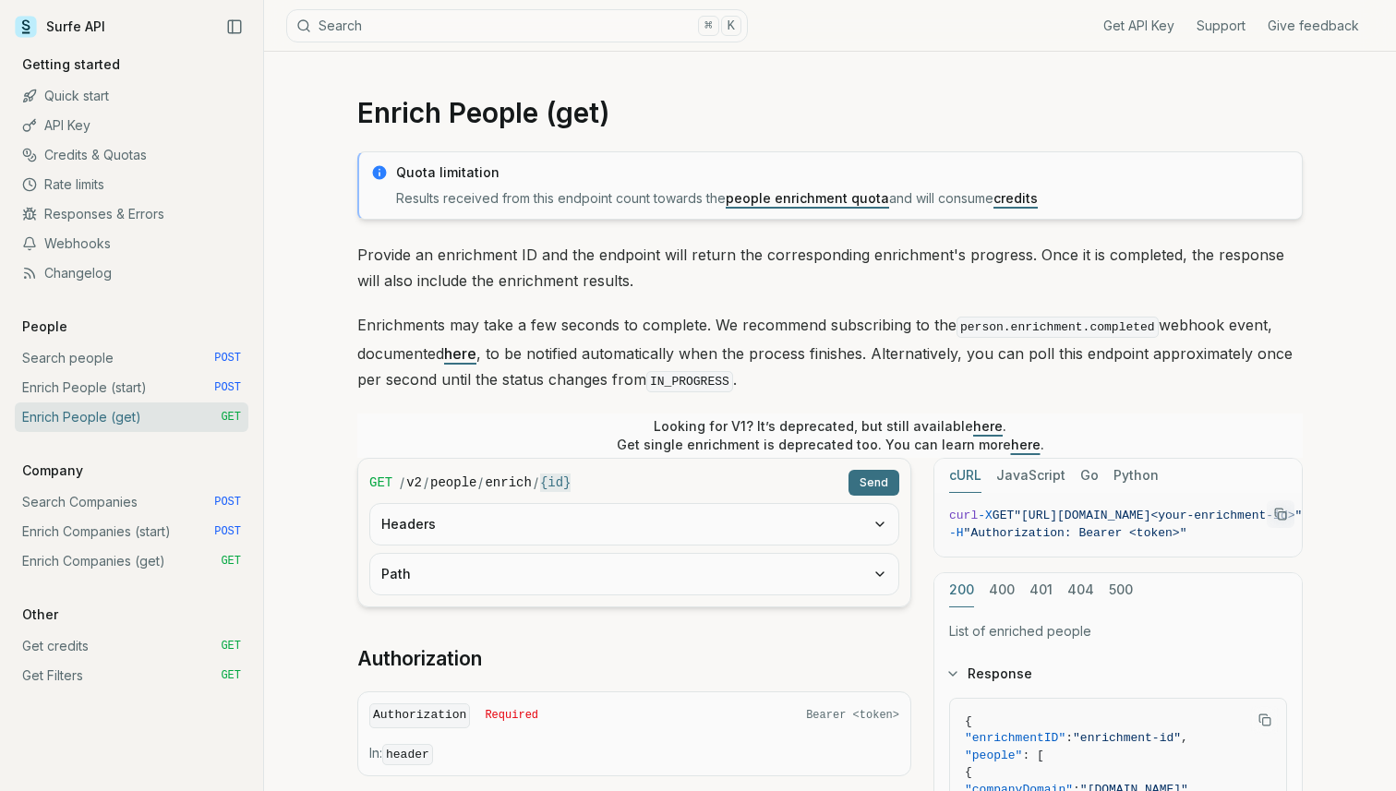
click at [452, 513] on button "Headers" at bounding box center [634, 524] width 528 height 41
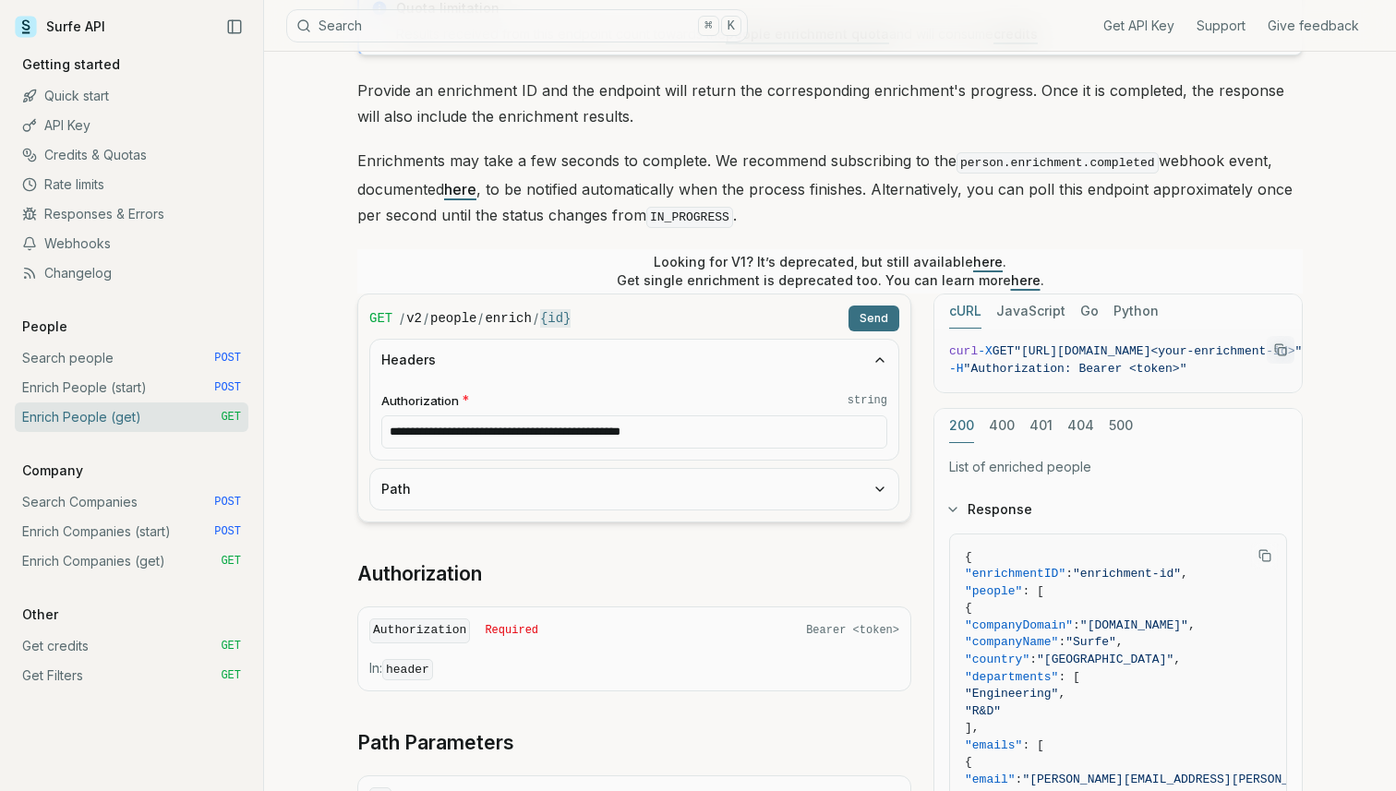
scroll to position [174, 0]
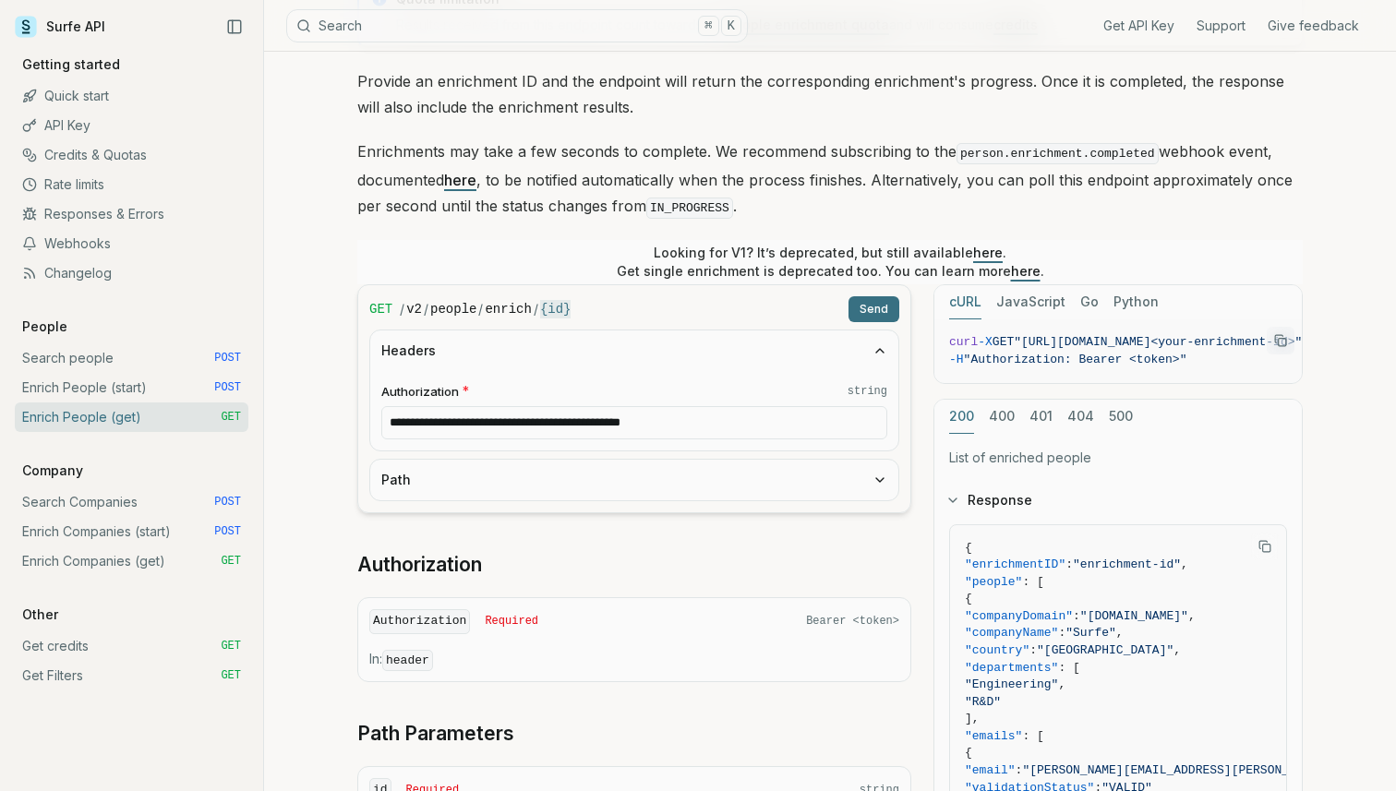
click at [621, 419] on input "**********" at bounding box center [634, 422] width 506 height 33
paste input "text"
type input "**********"
click at [570, 473] on button "Path" at bounding box center [634, 480] width 528 height 41
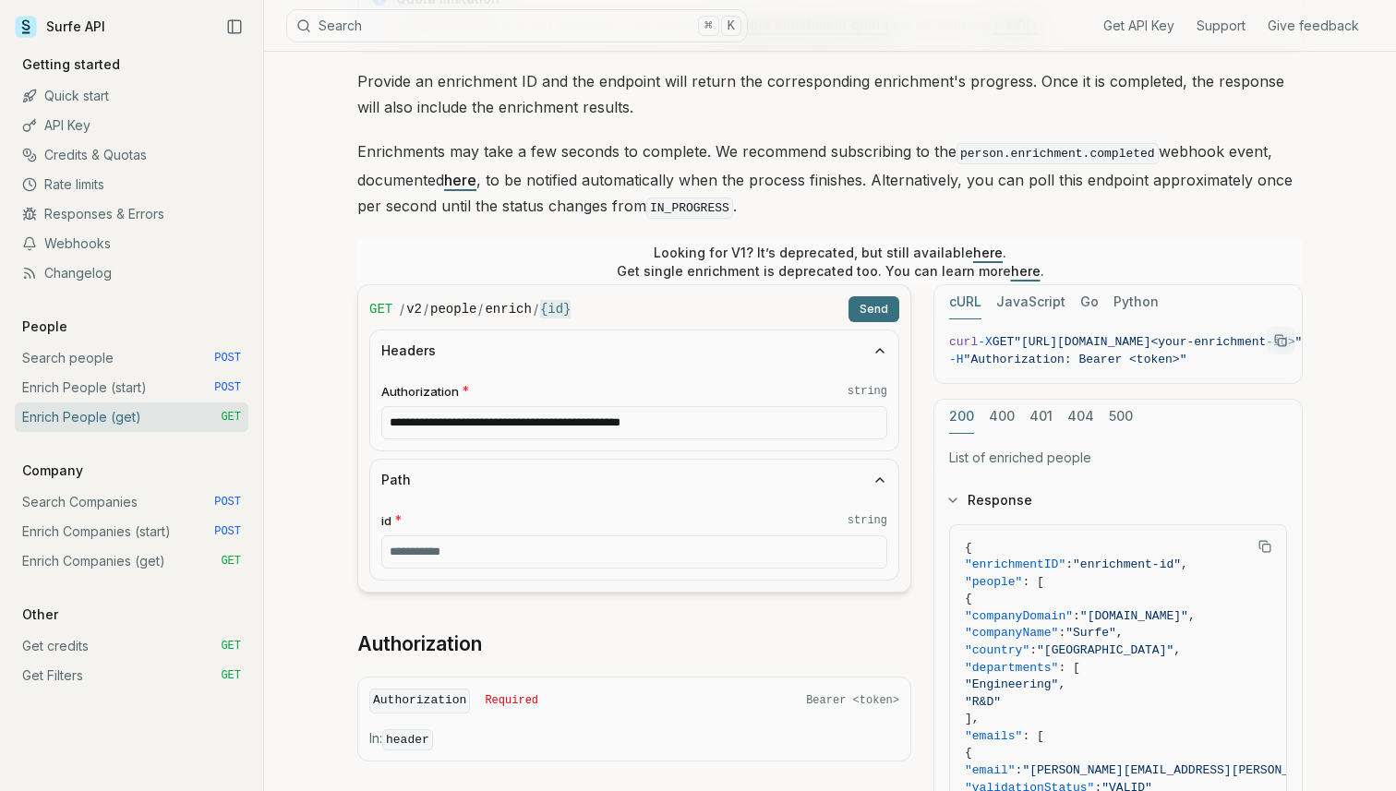
click at [492, 548] on input "id * string" at bounding box center [634, 552] width 506 height 33
paste input "**********"
type input "**********"
click at [592, 417] on input "**********" at bounding box center [634, 422] width 506 height 33
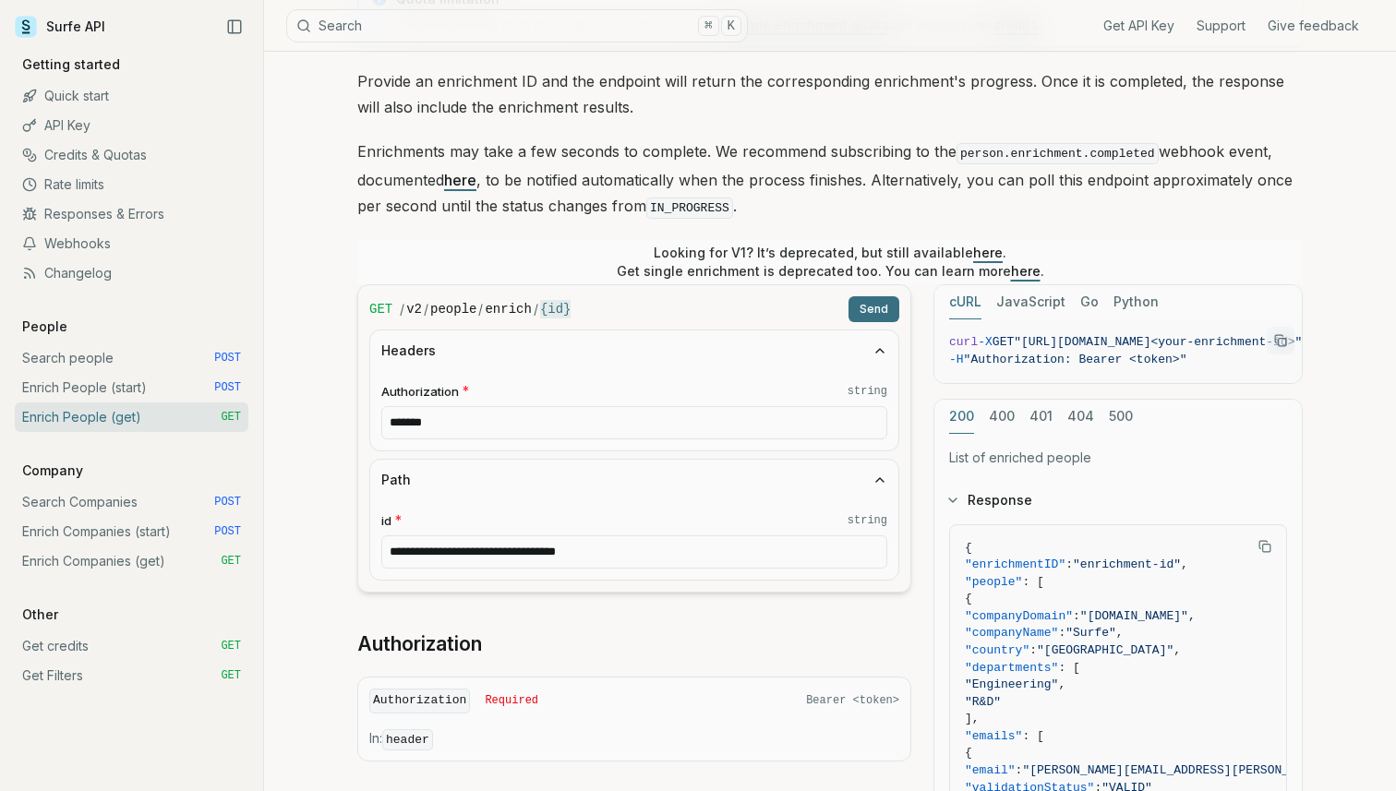
paste input "**********"
type input "**********"
click at [756, 348] on button "Headers" at bounding box center [634, 351] width 528 height 41
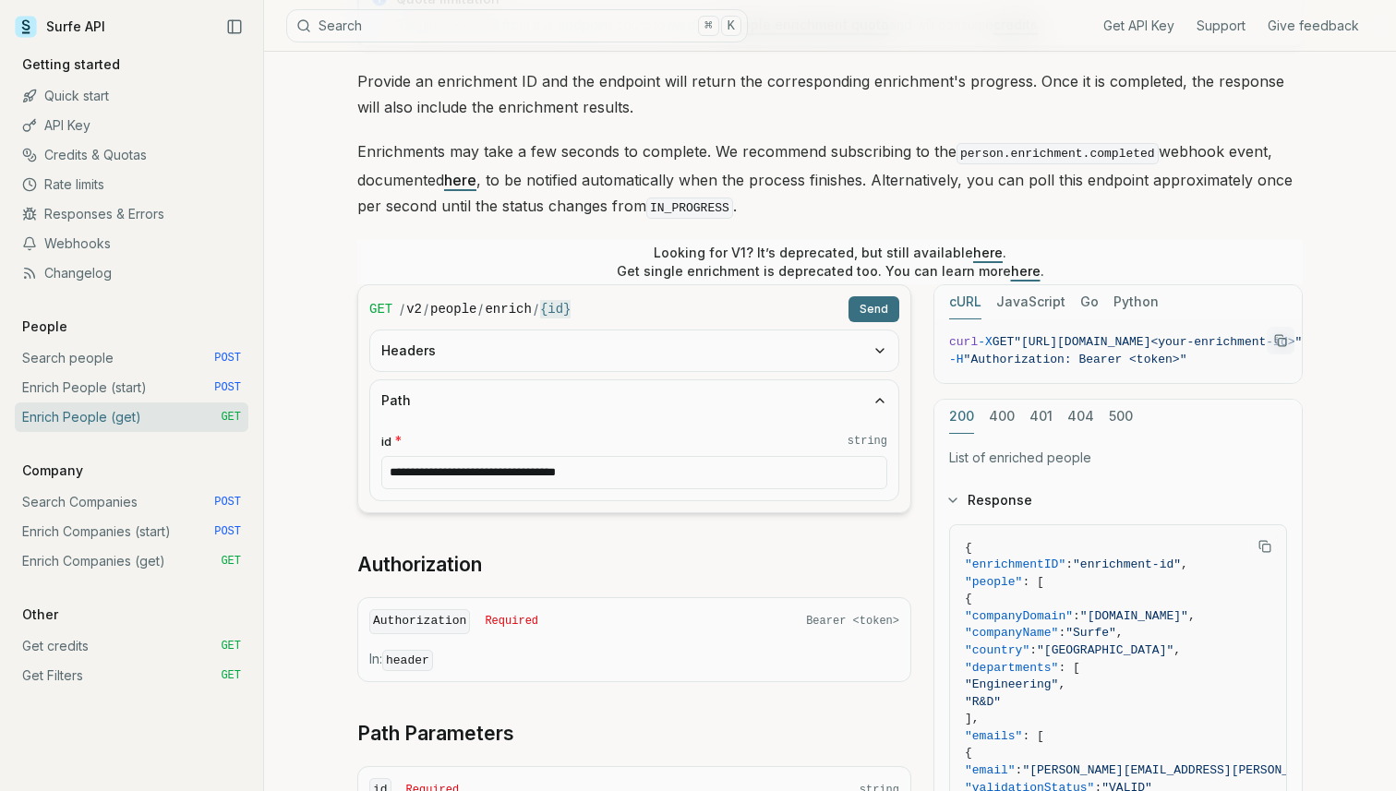
click at [876, 317] on button "Send" at bounding box center [874, 309] width 51 height 26
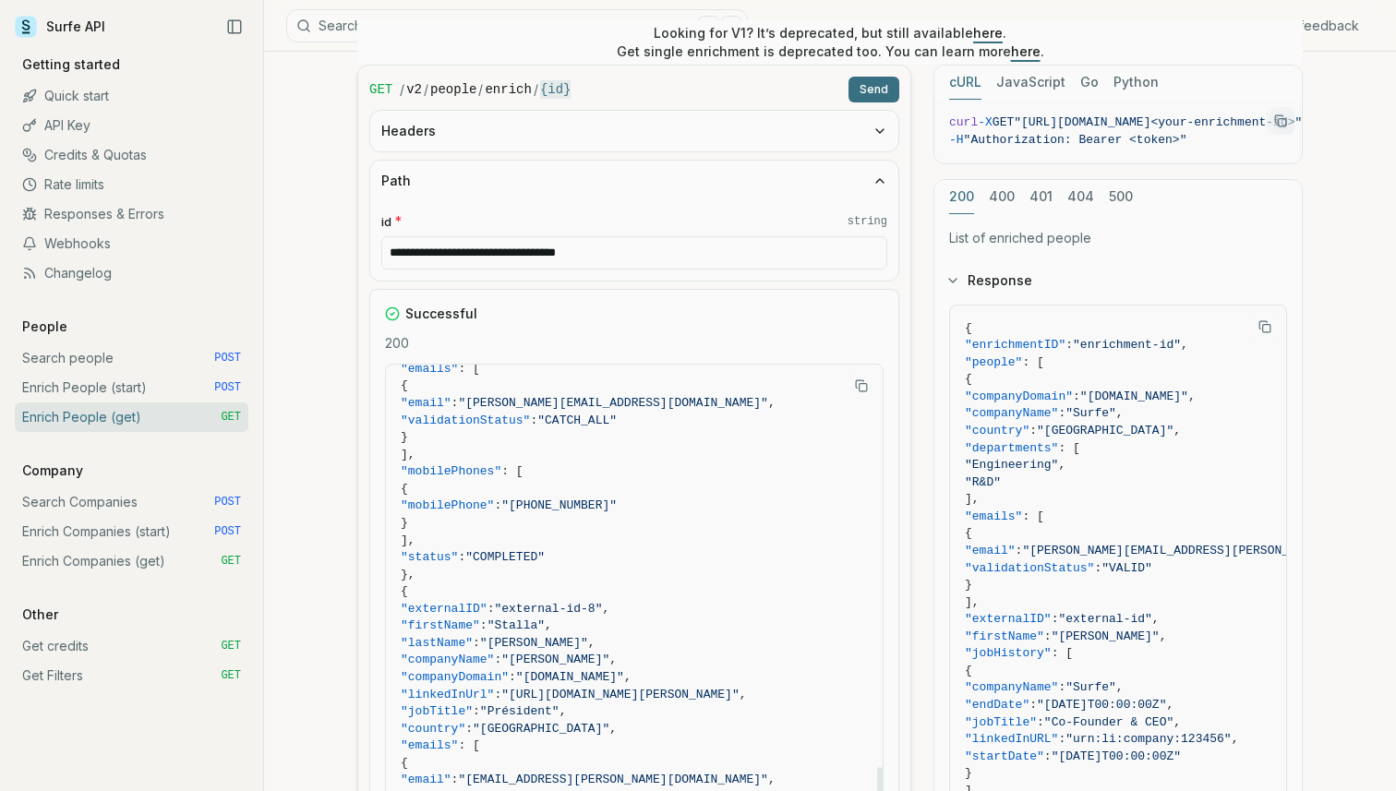
scroll to position [372, 0]
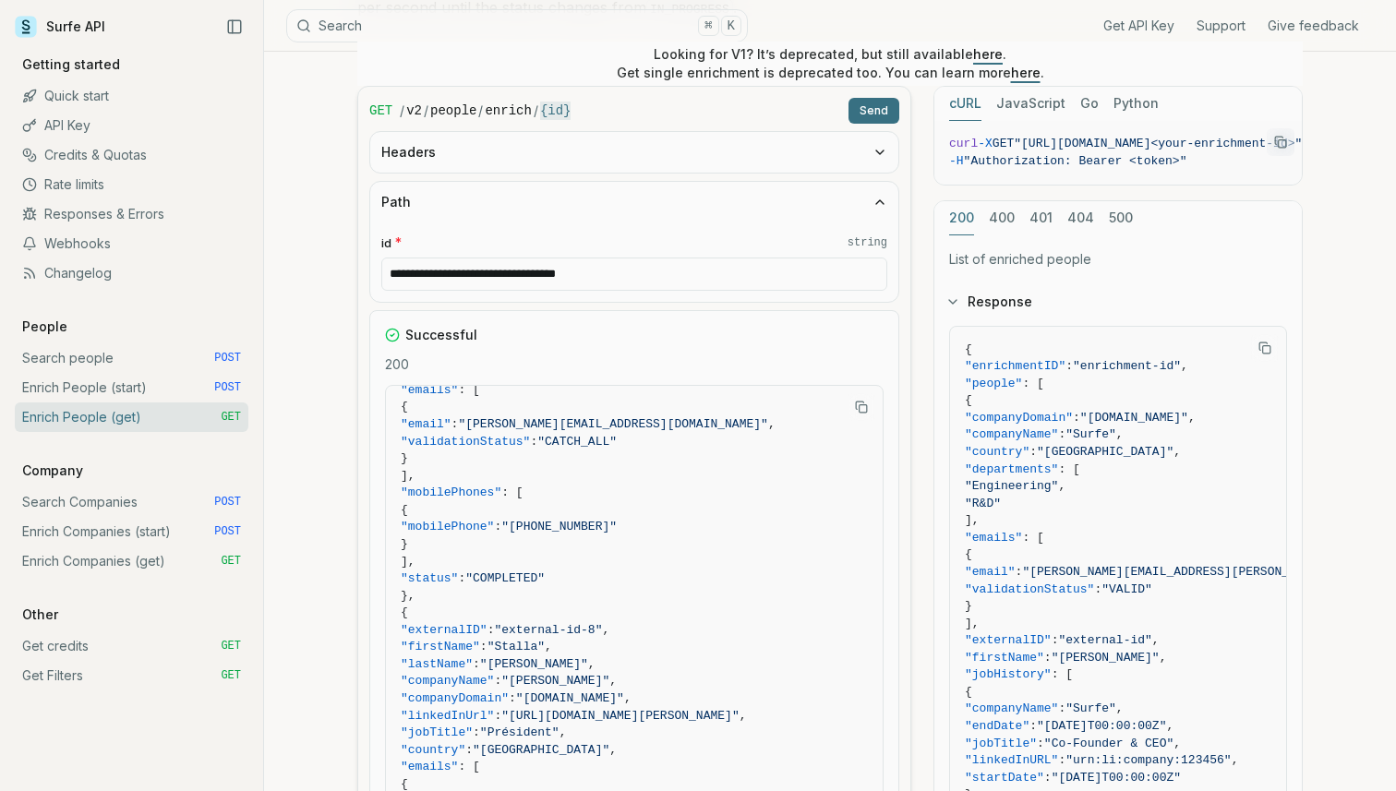
click at [541, 274] on input "**********" at bounding box center [634, 274] width 506 height 33
paste input "text"
click at [869, 103] on button "Send" at bounding box center [874, 111] width 51 height 26
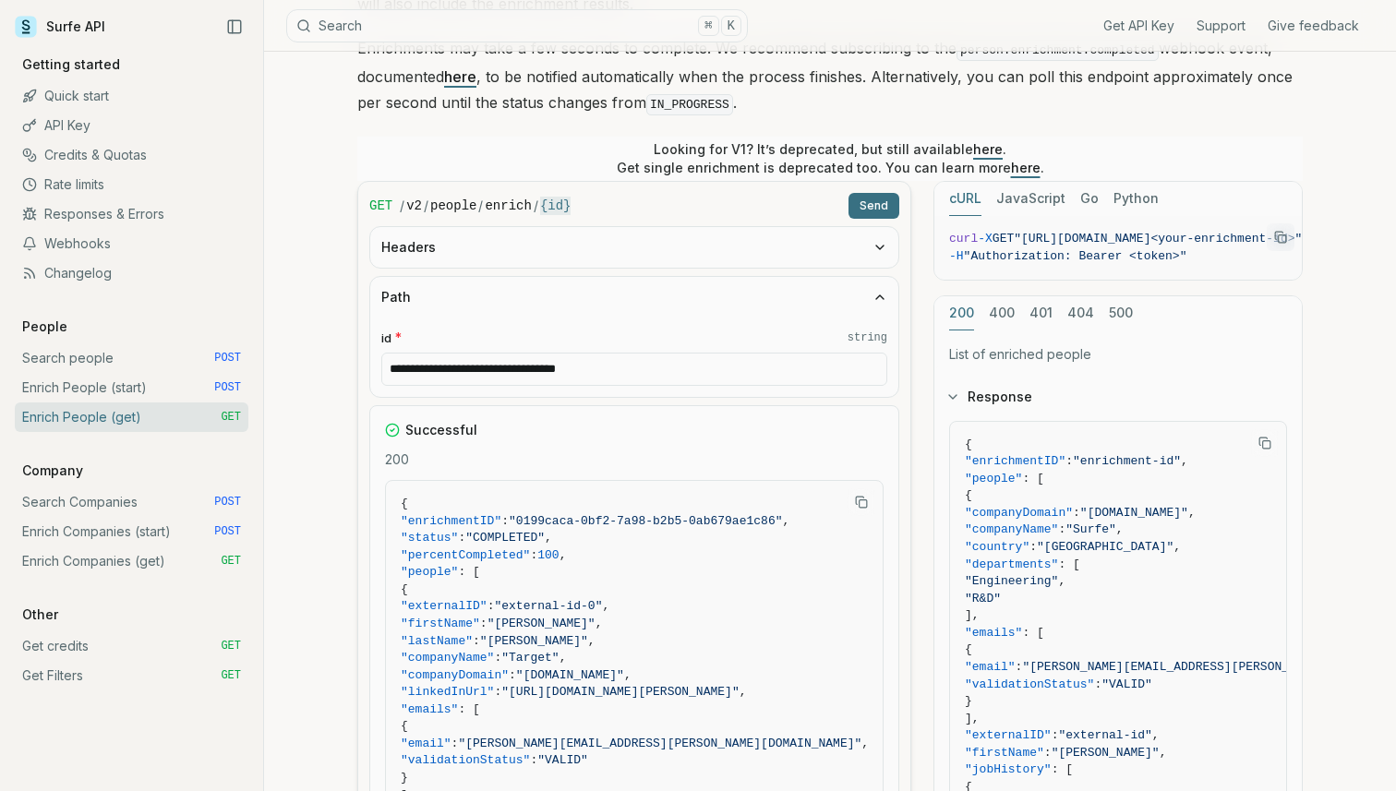
scroll to position [326, 0]
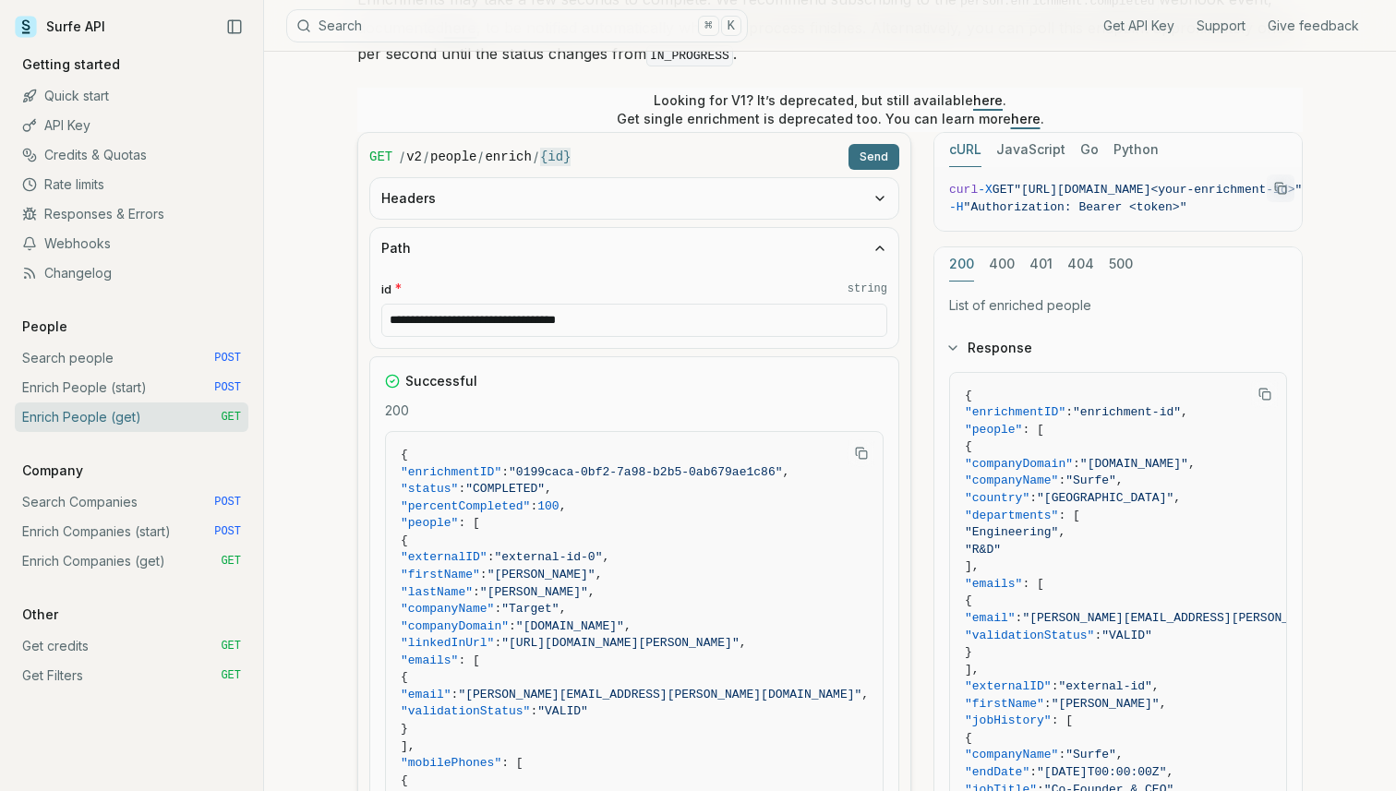
click at [582, 313] on input "**********" at bounding box center [634, 320] width 506 height 33
paste input "text"
type input "**********"
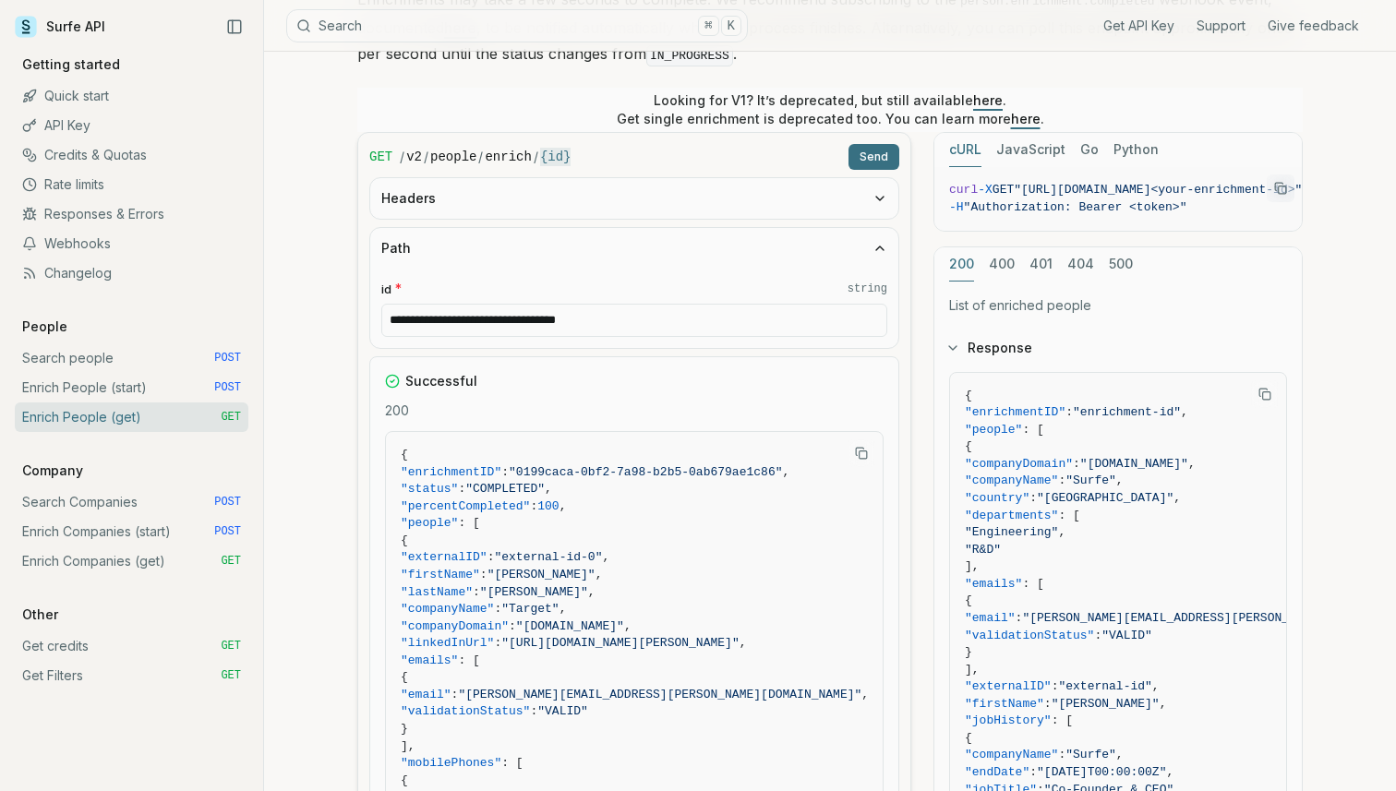
click at [876, 157] on button "Send" at bounding box center [874, 157] width 51 height 26
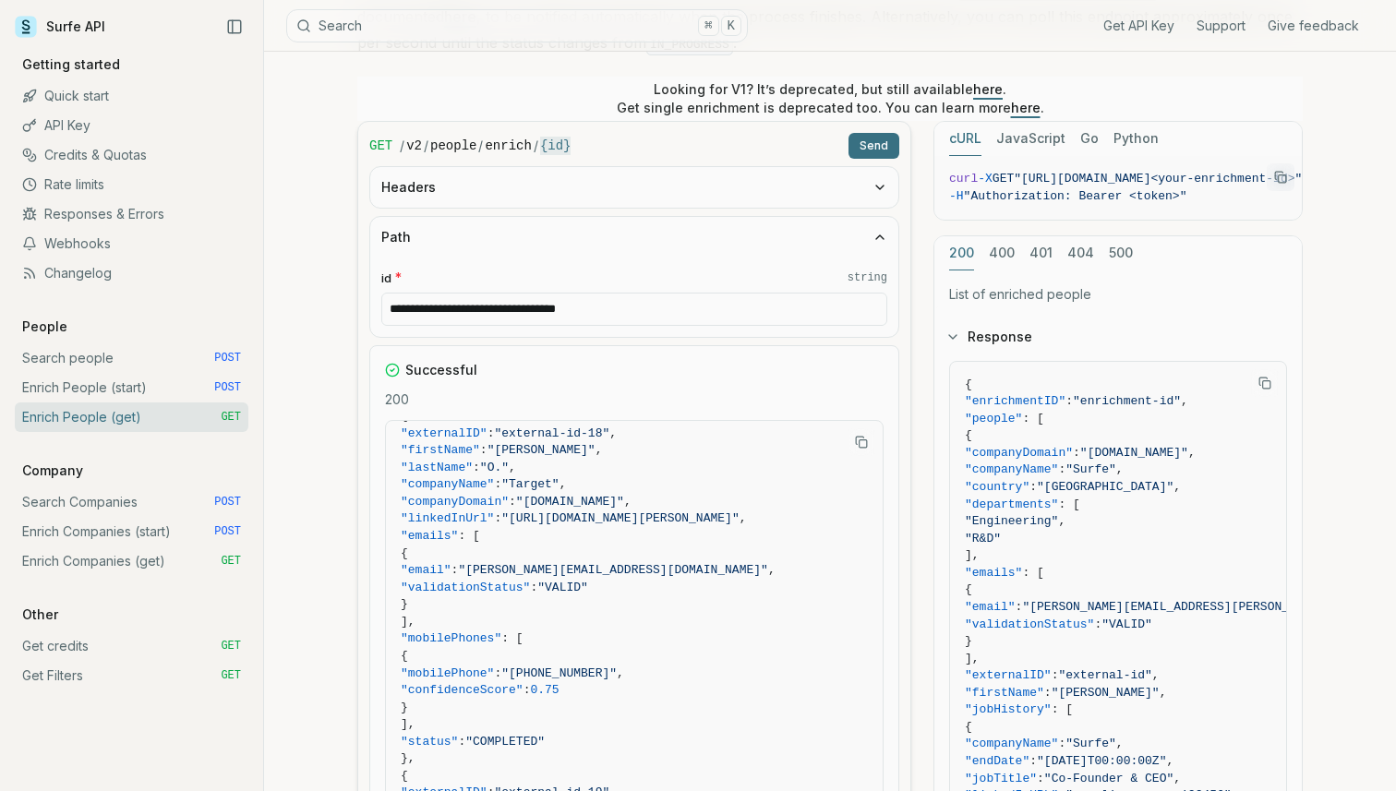
scroll to position [6753, 0]
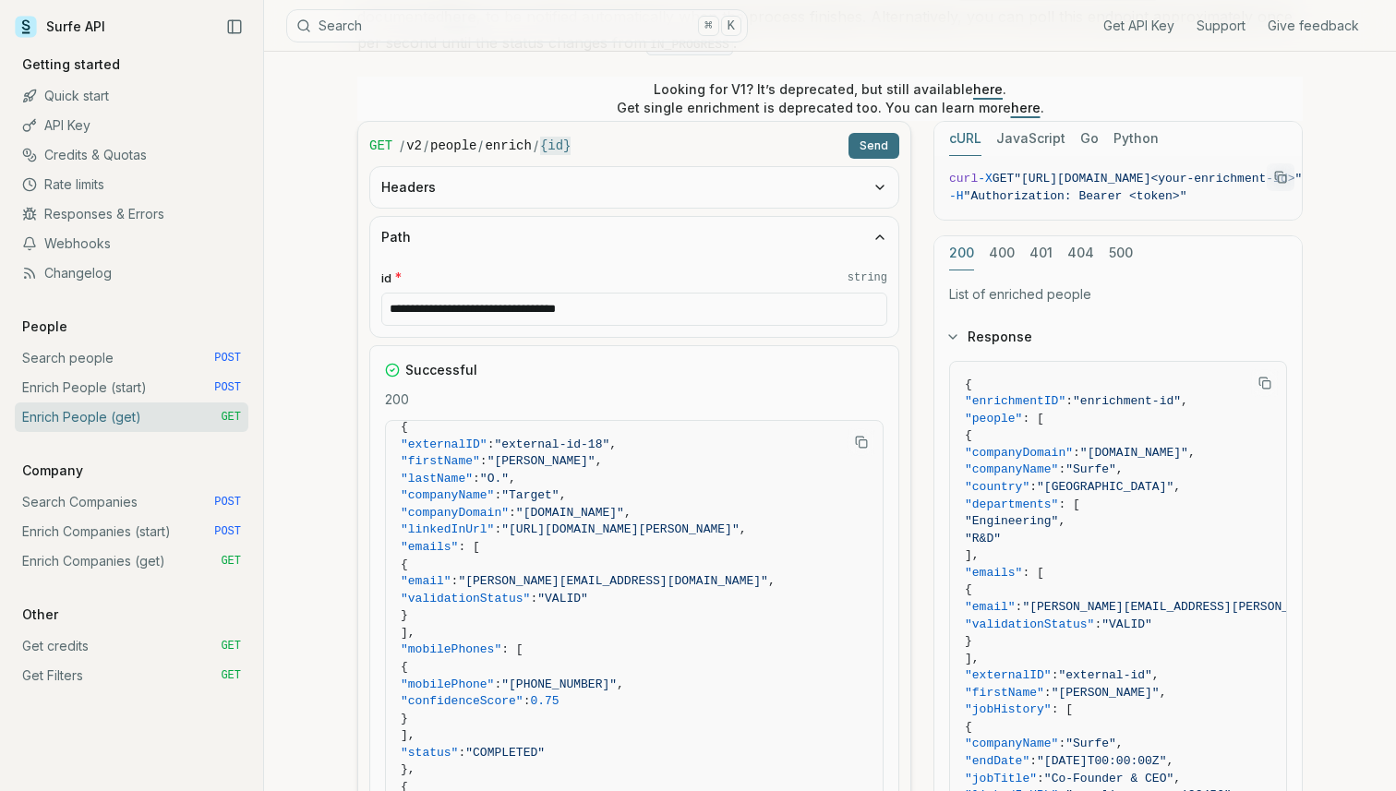
click at [115, 361] on link "Search people POST" at bounding box center [132, 359] width 234 height 30
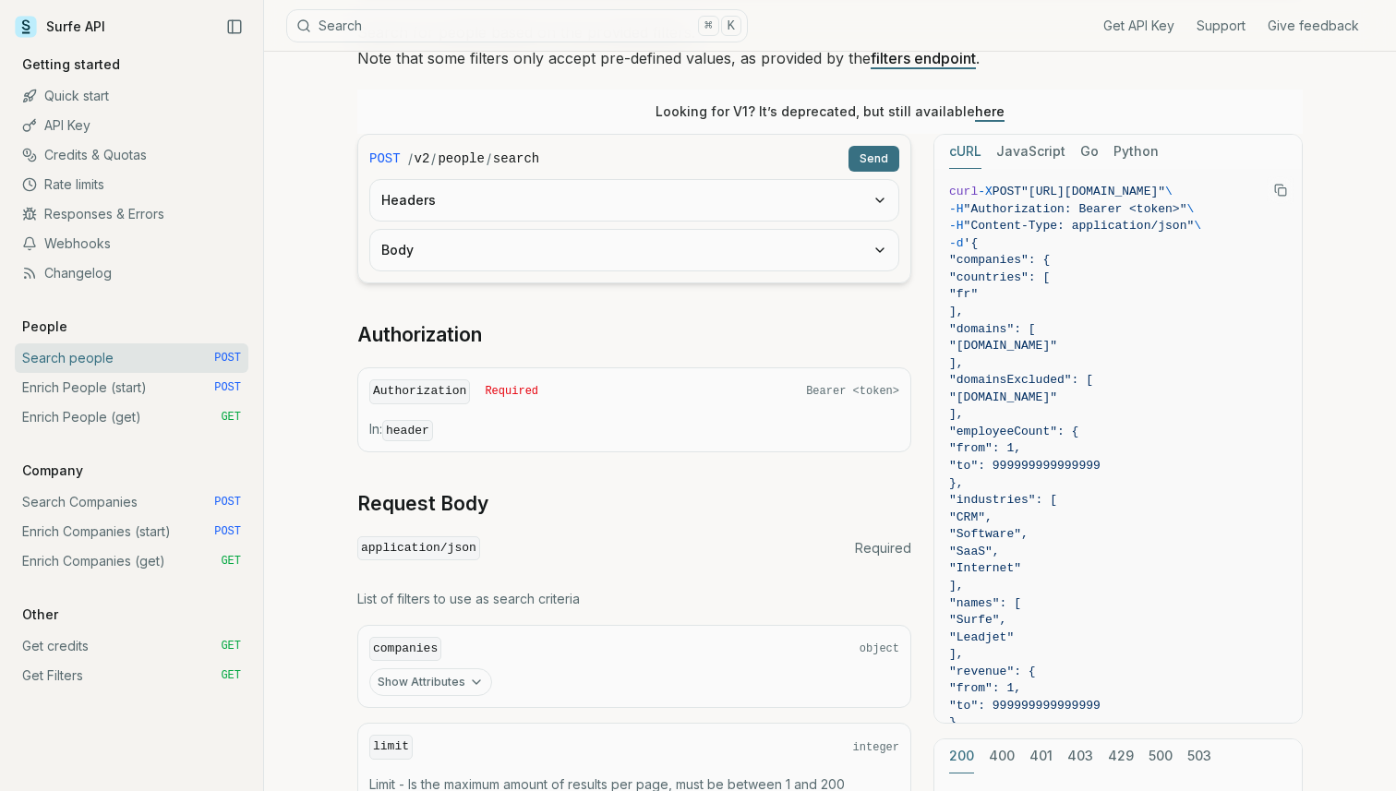
scroll to position [220, 0]
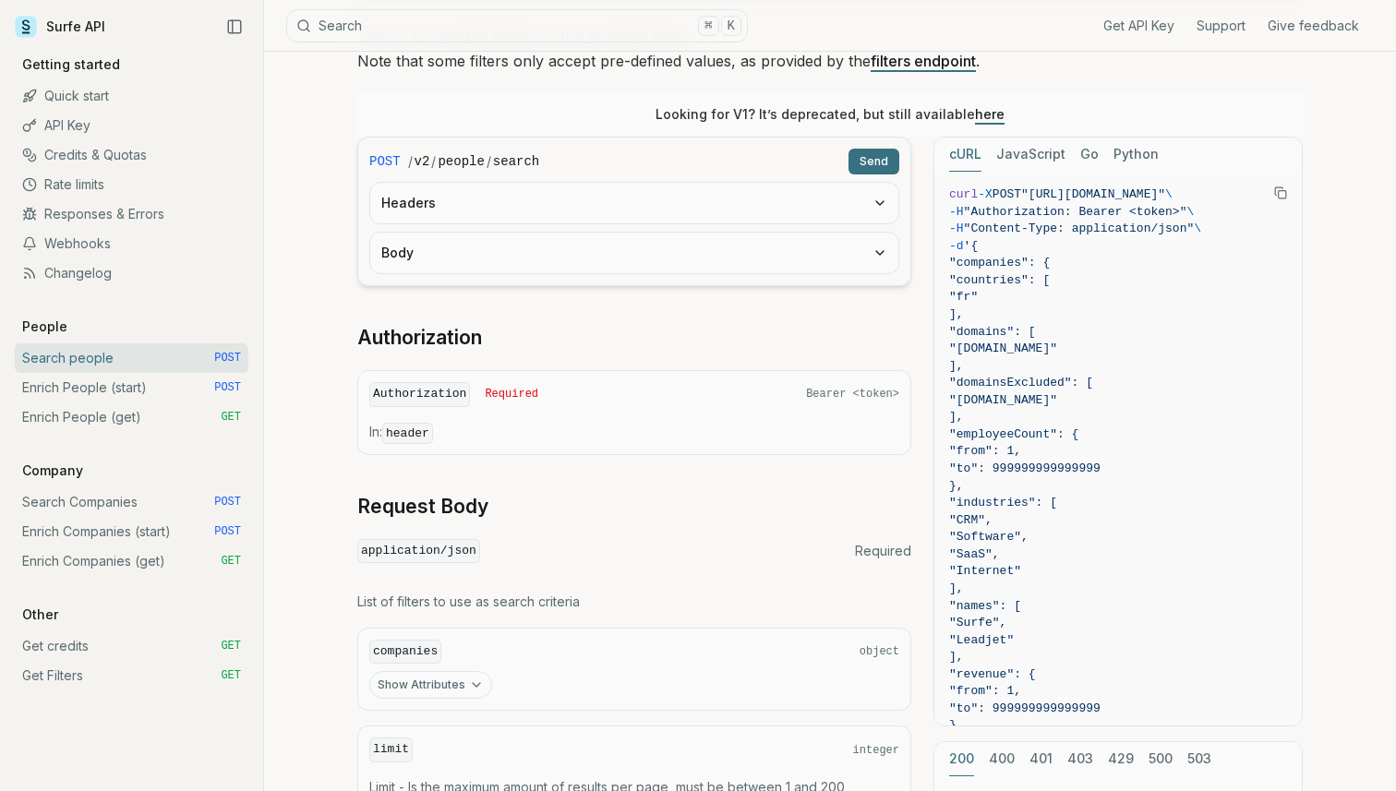
click at [103, 423] on link "Enrich People (get) GET" at bounding box center [132, 418] width 234 height 30
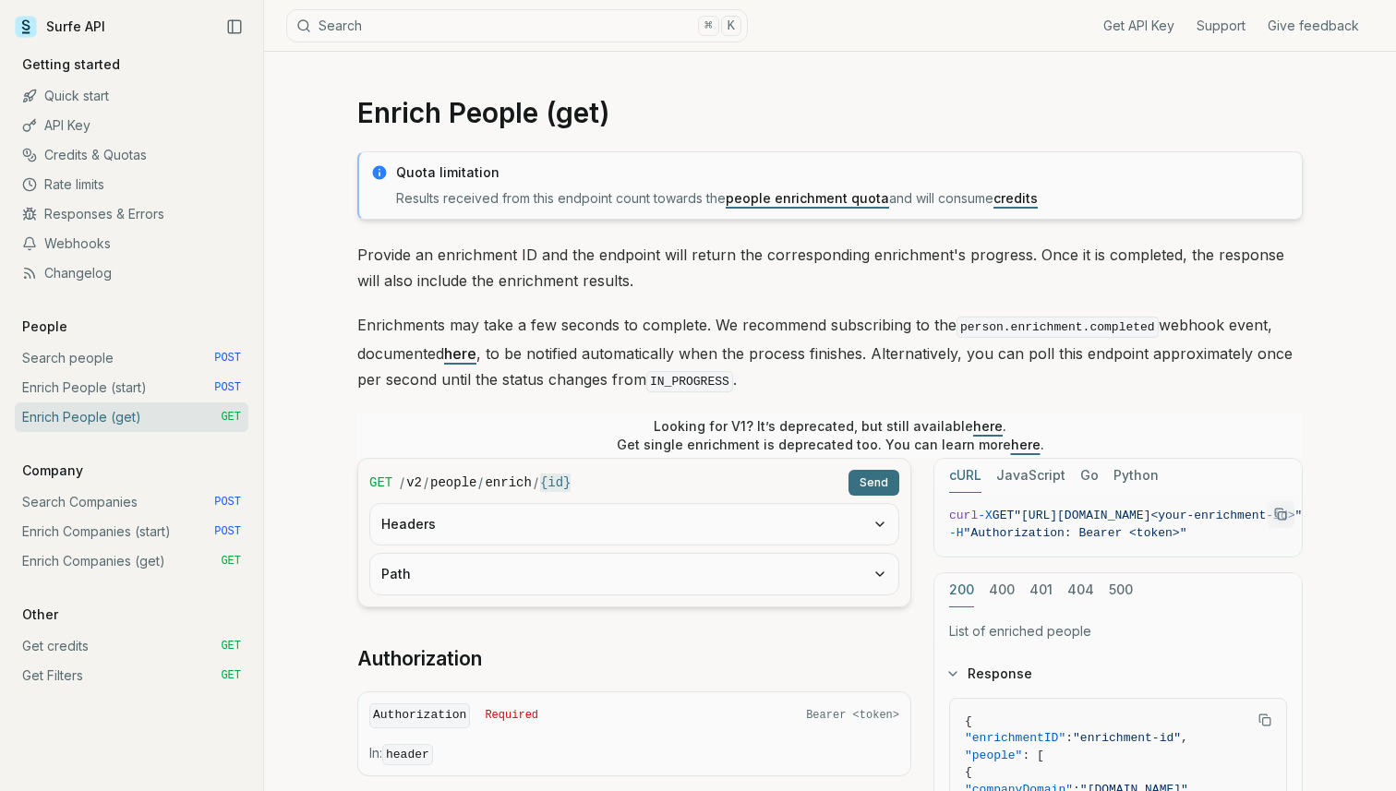
click at [523, 585] on button "Path" at bounding box center [634, 574] width 528 height 41
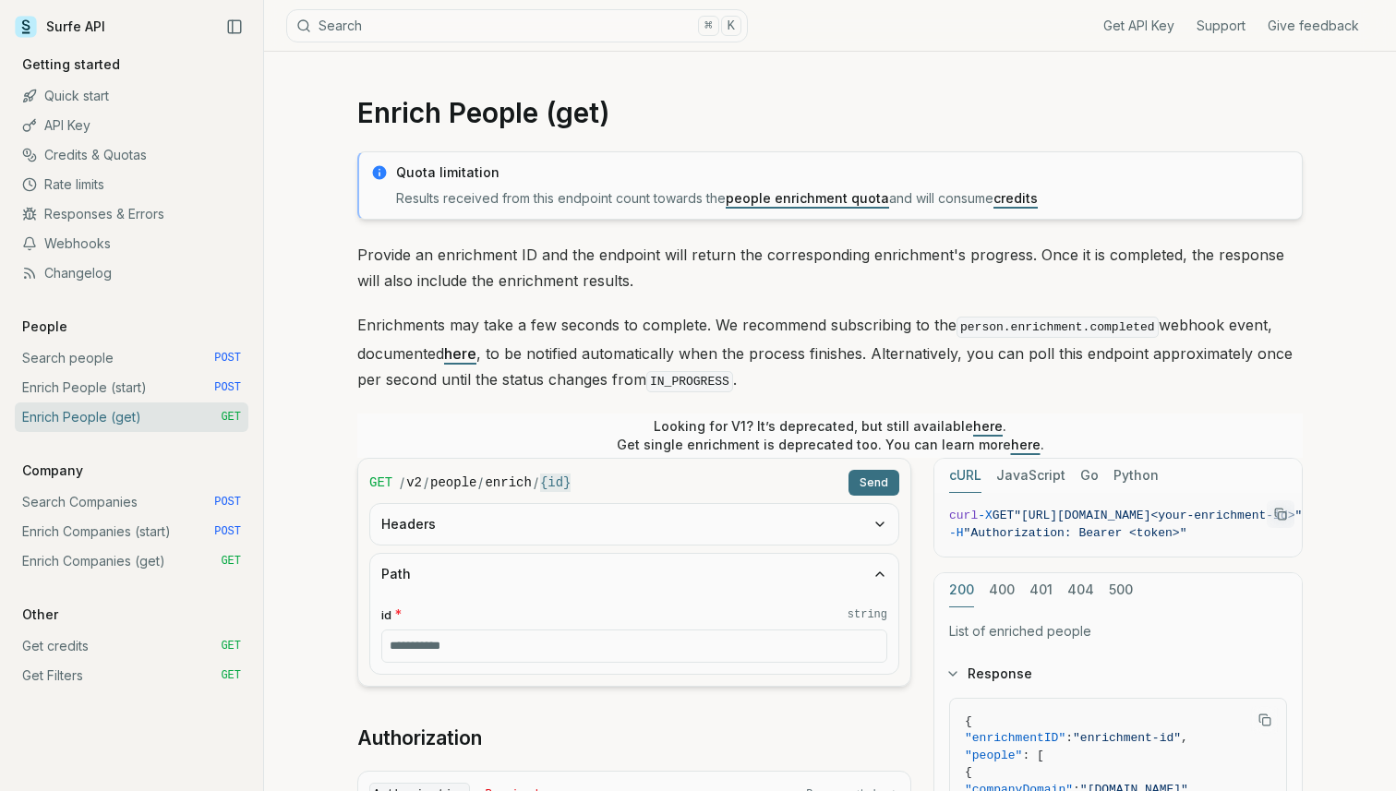
click at [580, 522] on button "Headers" at bounding box center [634, 524] width 528 height 41
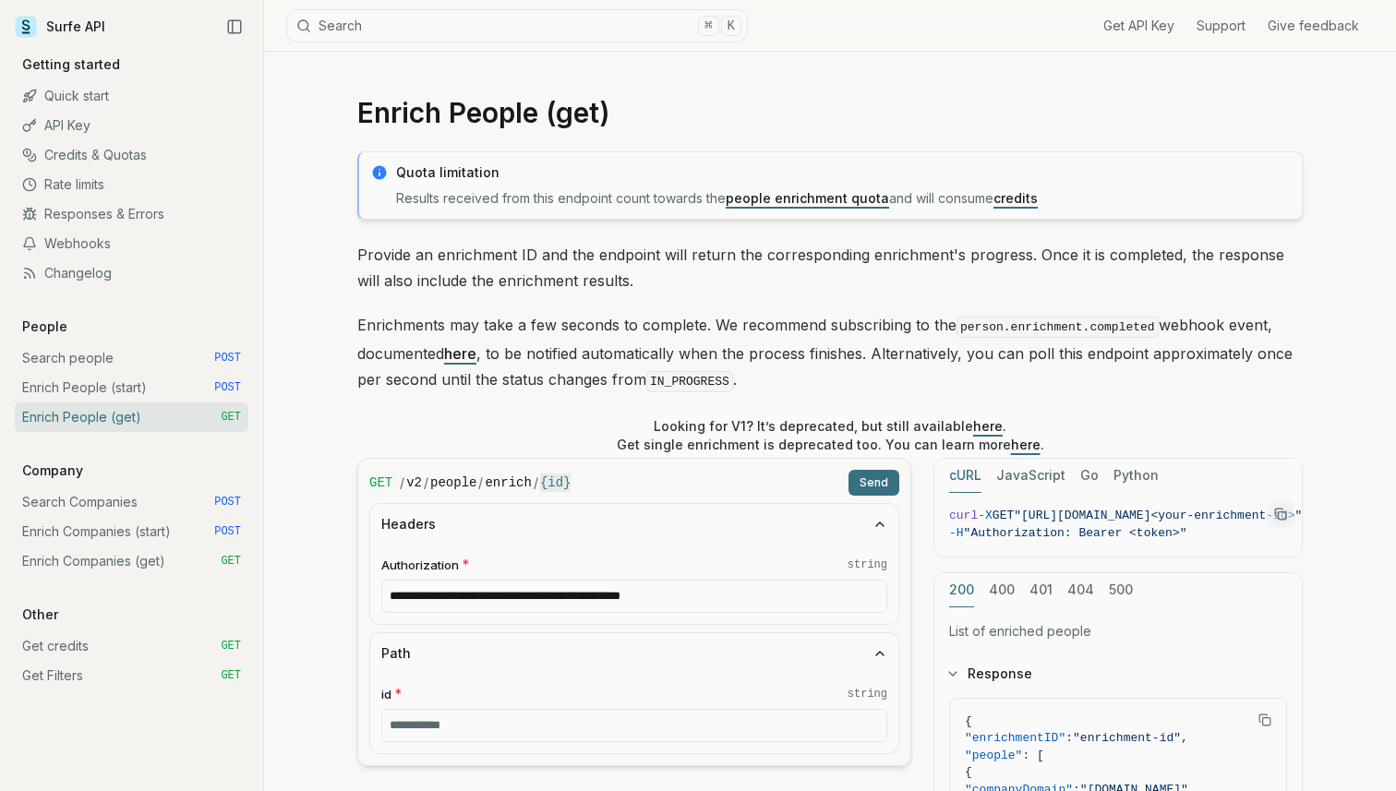
click at [522, 582] on input "**********" at bounding box center [634, 596] width 506 height 33
click at [561, 590] on input "**********" at bounding box center [634, 596] width 506 height 33
paste input "text"
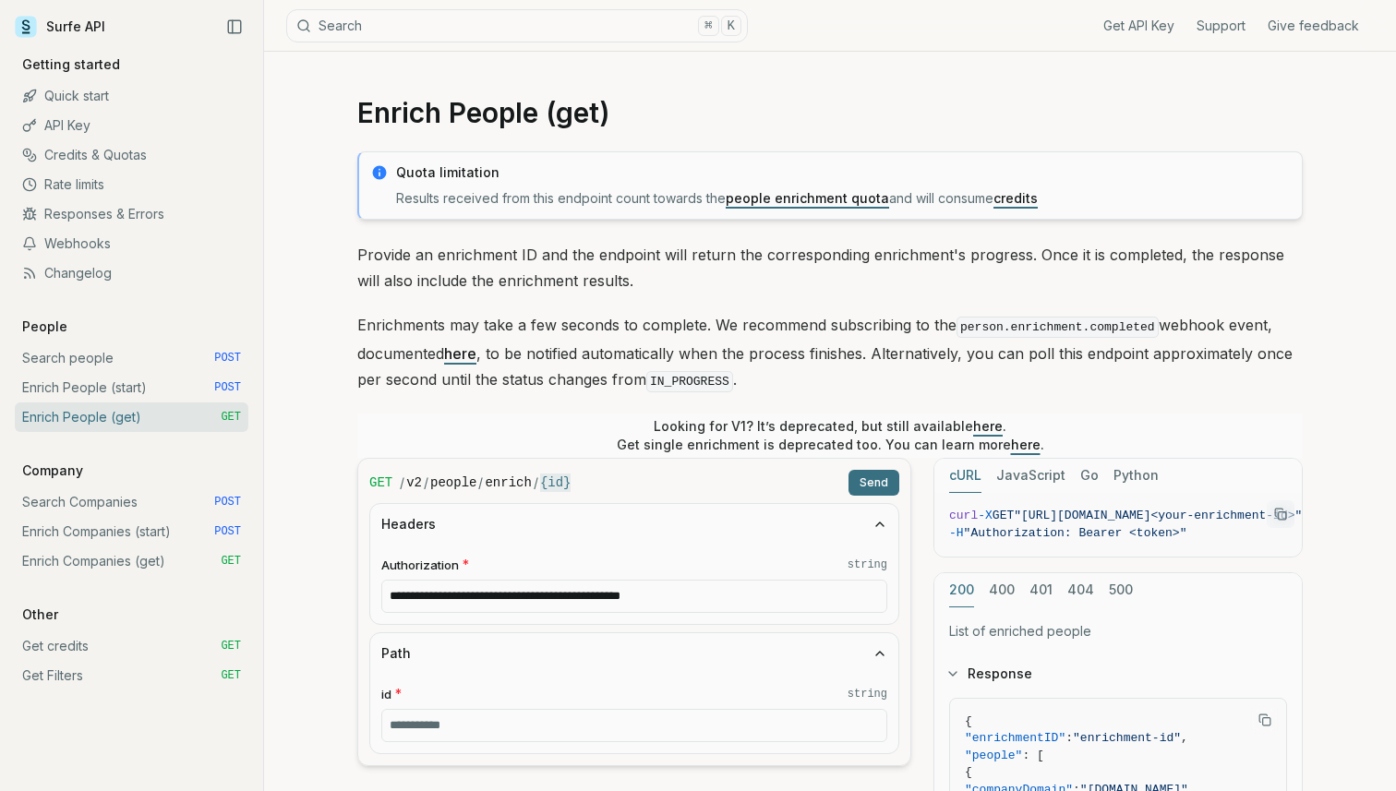
type input "**********"
click at [640, 545] on div "**********" at bounding box center [634, 584] width 528 height 79
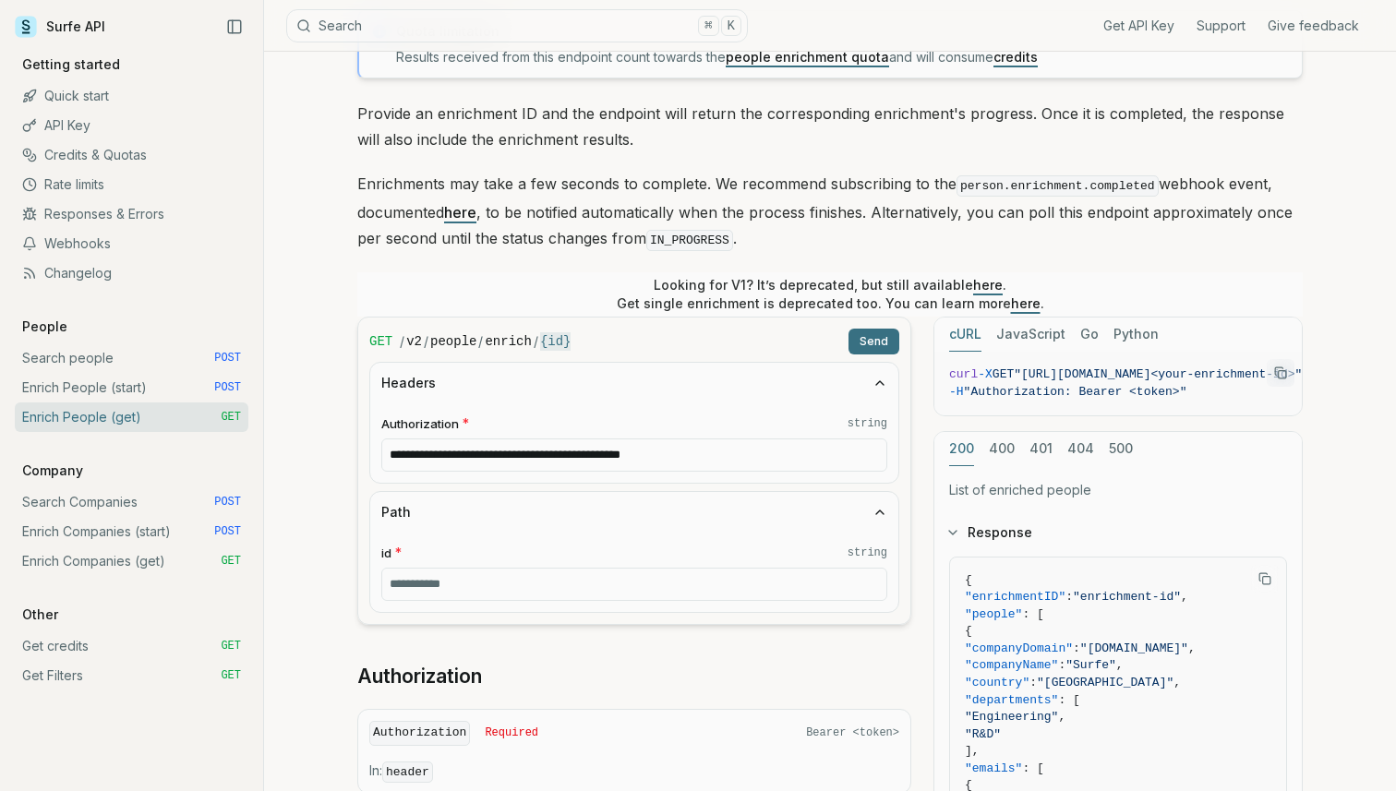
scroll to position [143, 0]
click at [513, 581] on input "id * string" at bounding box center [634, 582] width 506 height 33
paste input "**********"
type input "**********"
click at [864, 327] on button "Send" at bounding box center [874, 340] width 51 height 26
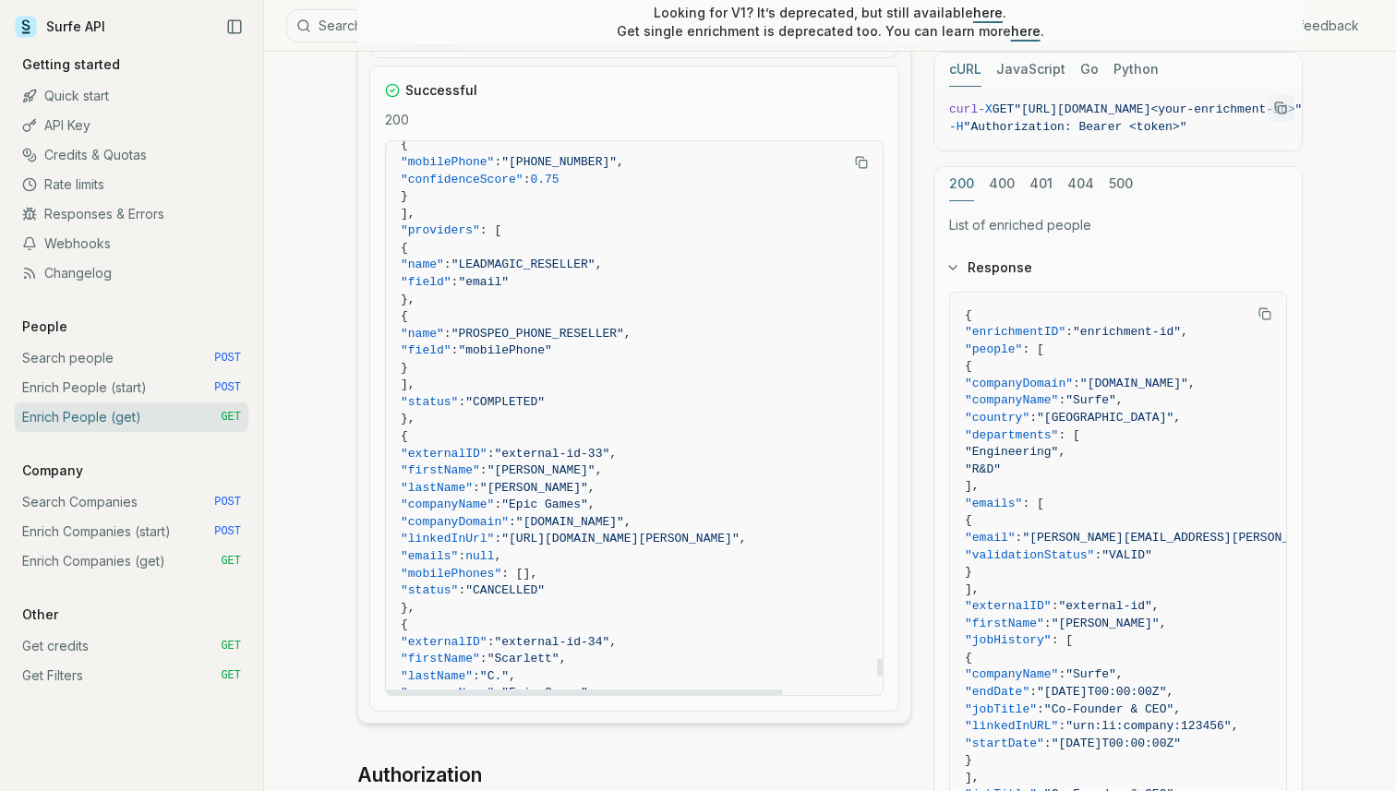
scroll to position [16332, 0]
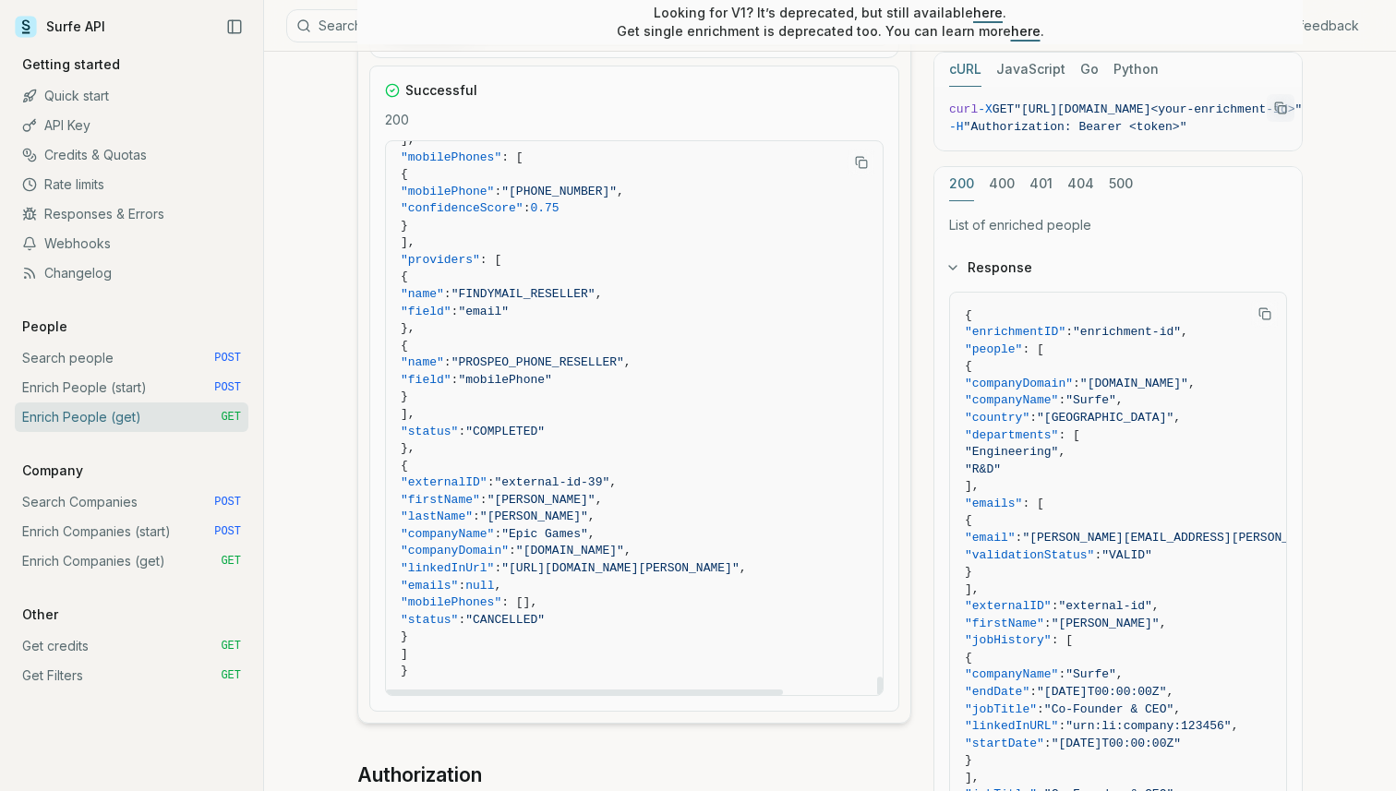
drag, startPoint x: 882, startPoint y: 148, endPoint x: 884, endPoint y: 698, distance: 550.4
click at [883, 695] on div at bounding box center [880, 686] width 6 height 18
drag, startPoint x: 546, startPoint y: 492, endPoint x: 600, endPoint y: 515, distance: 59.2
click at [596, 515] on span "," at bounding box center [591, 517] width 7 height 14
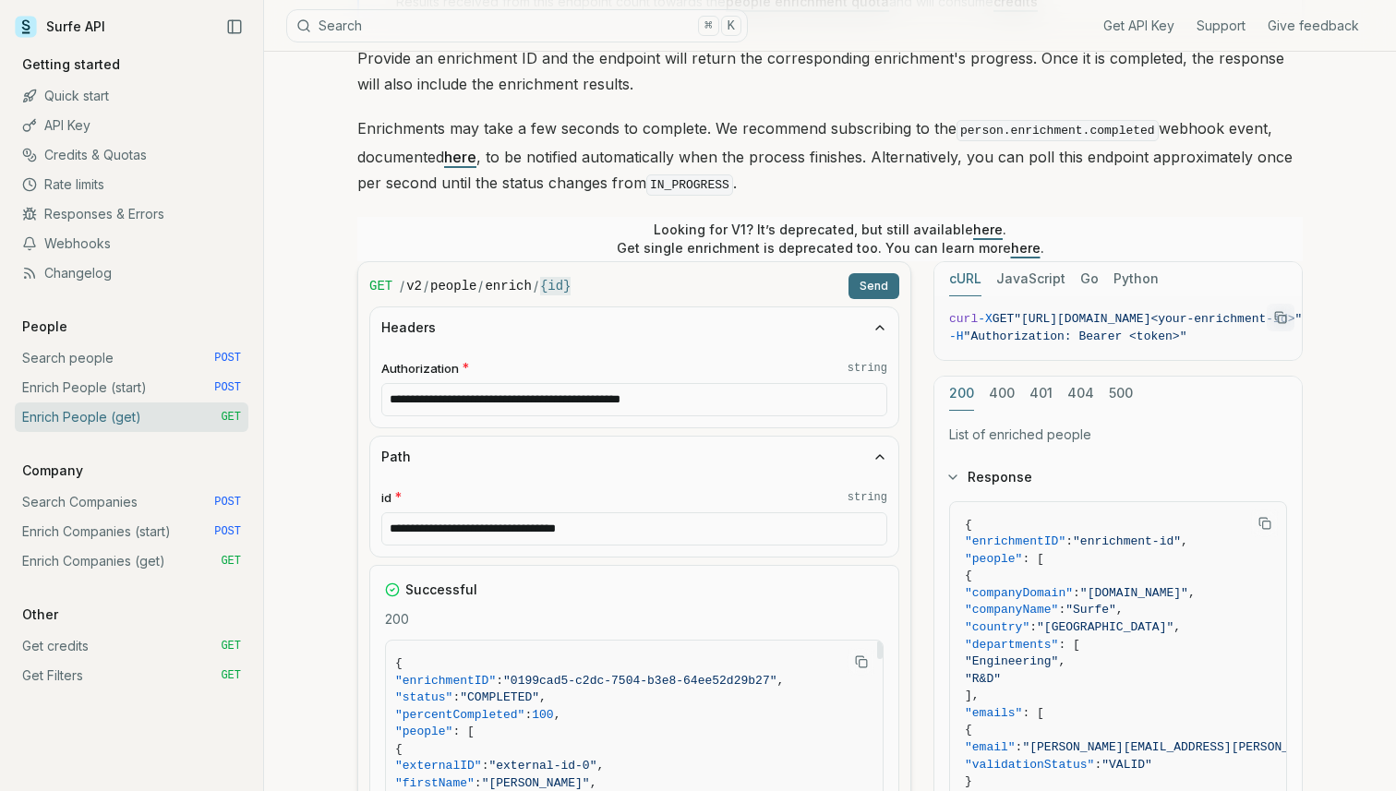
scroll to position [17, 0]
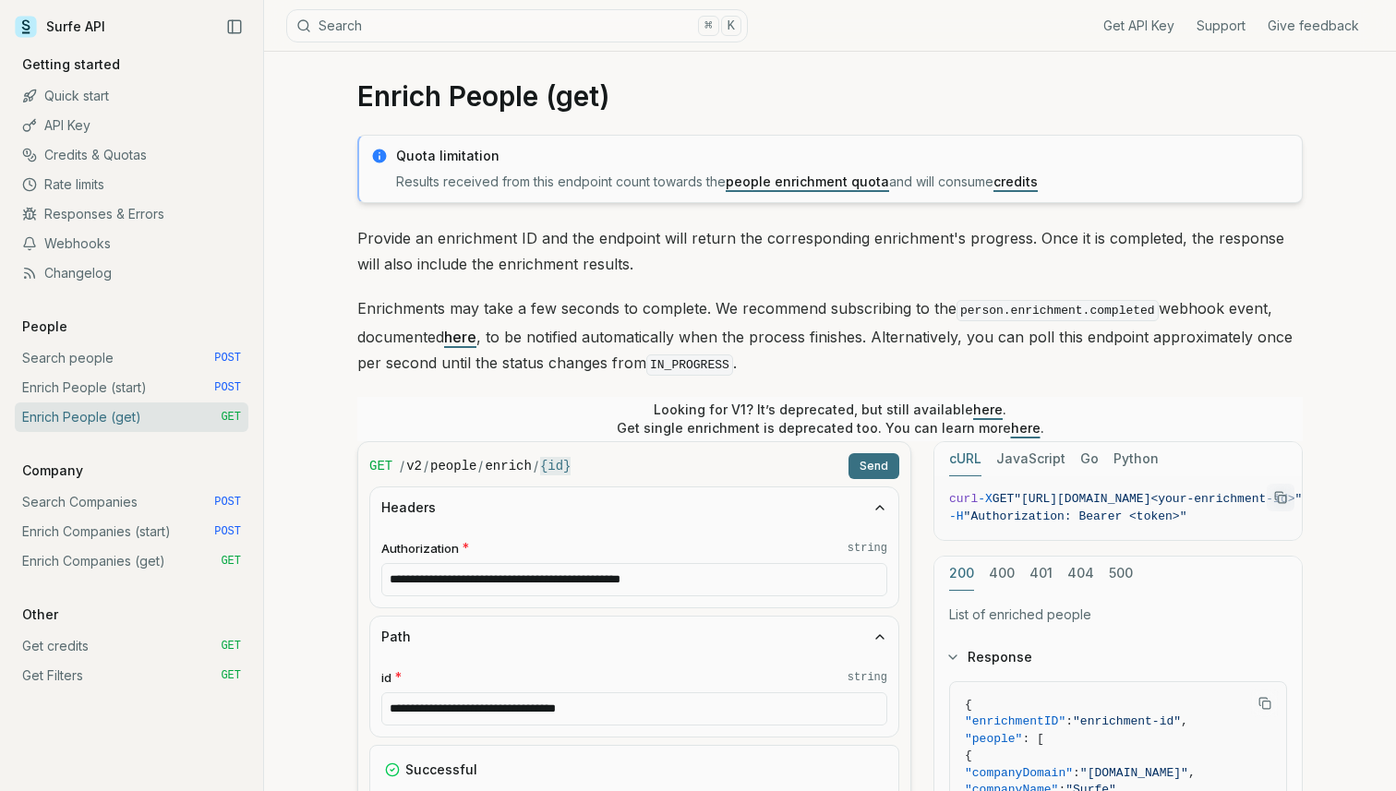
click at [863, 462] on button "Send" at bounding box center [874, 466] width 51 height 26
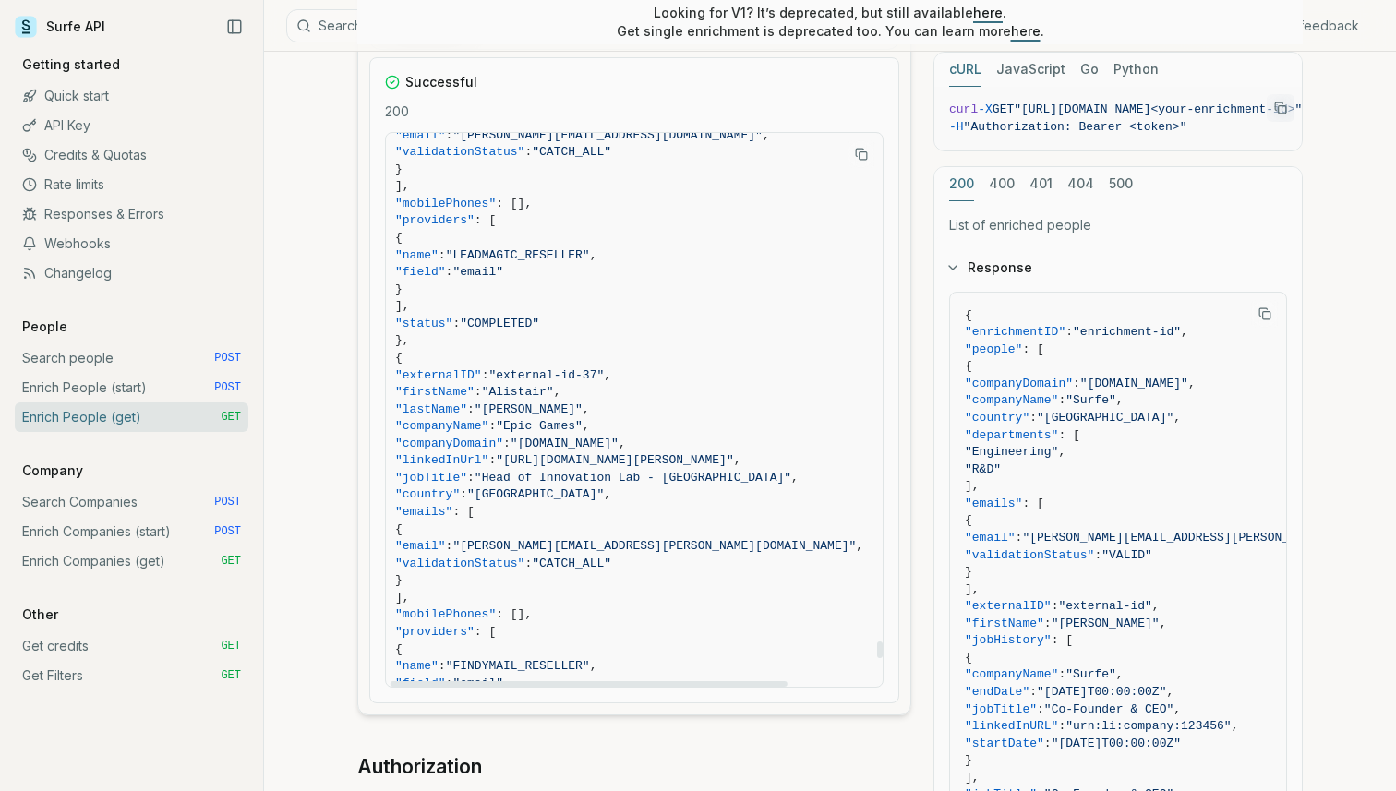
scroll to position [19608, 6]
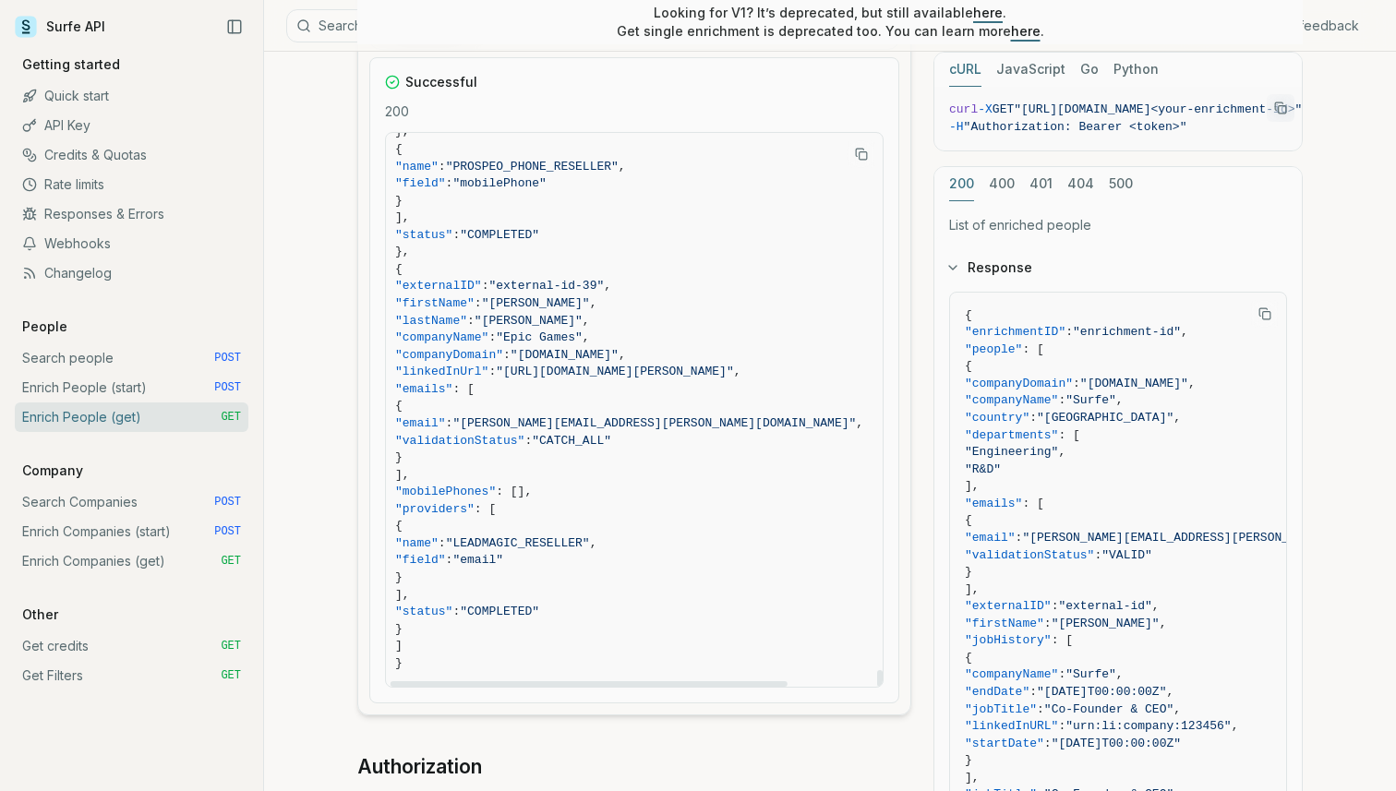
drag, startPoint x: 880, startPoint y: 144, endPoint x: 856, endPoint y: 684, distance: 540.8
click at [877, 684] on div at bounding box center [880, 678] width 6 height 17
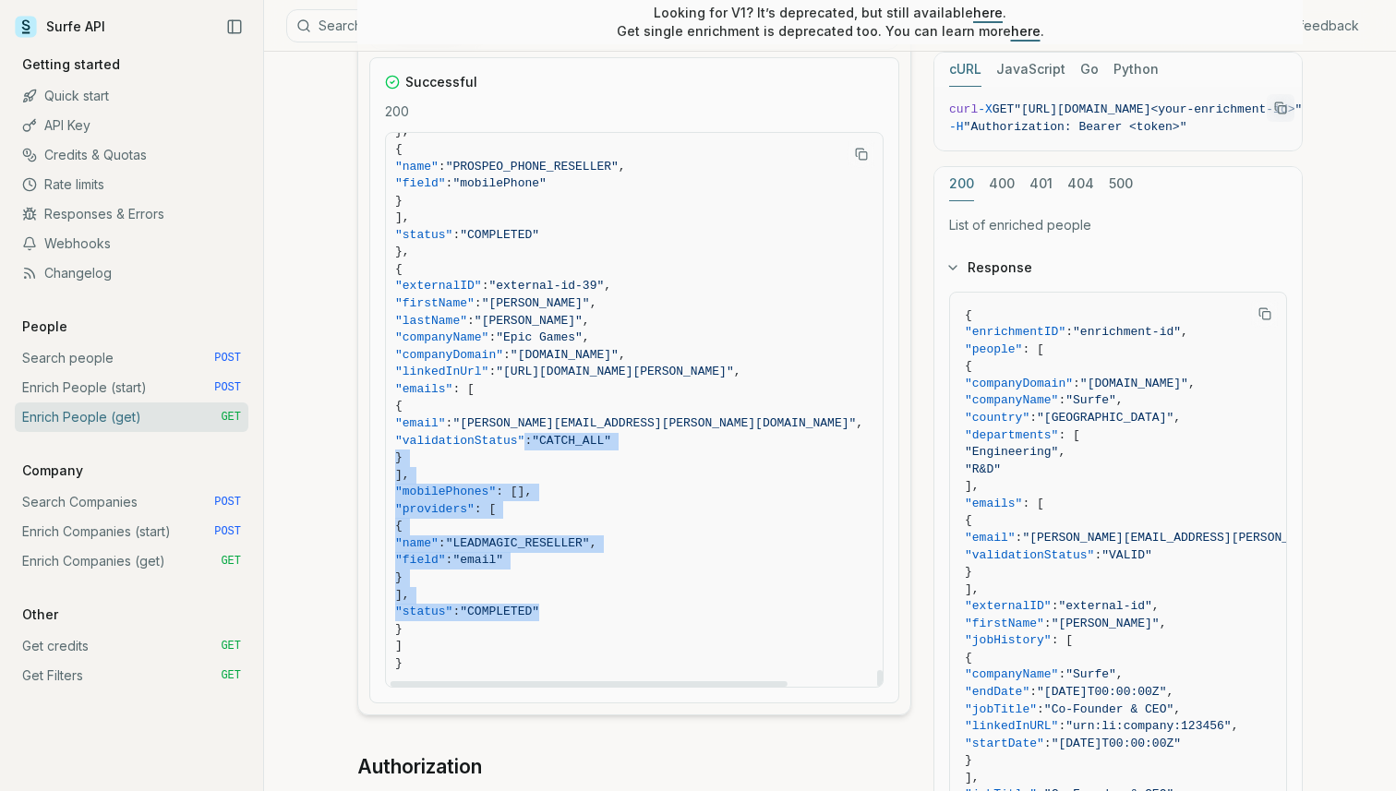
drag, startPoint x: 607, startPoint y: 603, endPoint x: 524, endPoint y: 443, distance: 180.1
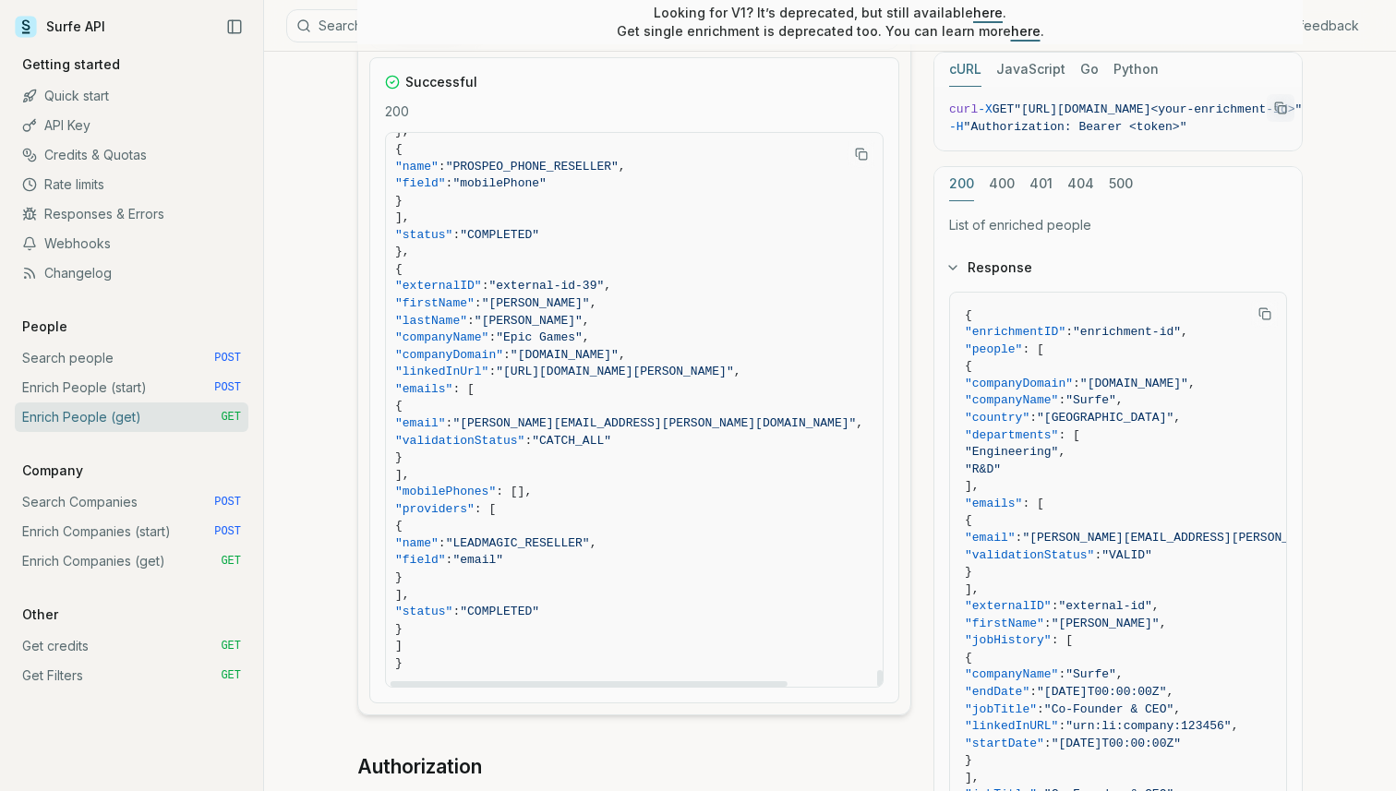
click at [496, 373] on span ":" at bounding box center [492, 372] width 7 height 14
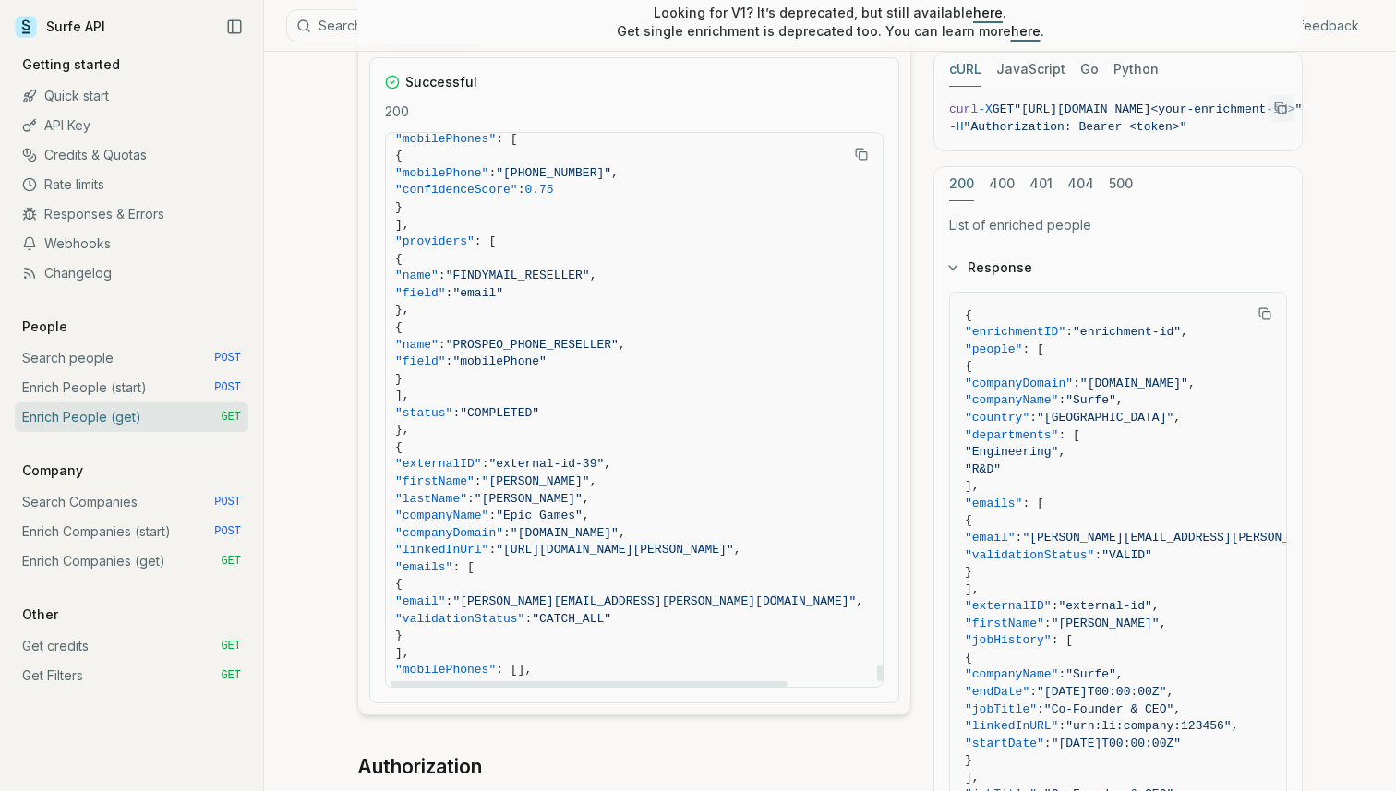
scroll to position [19412, 6]
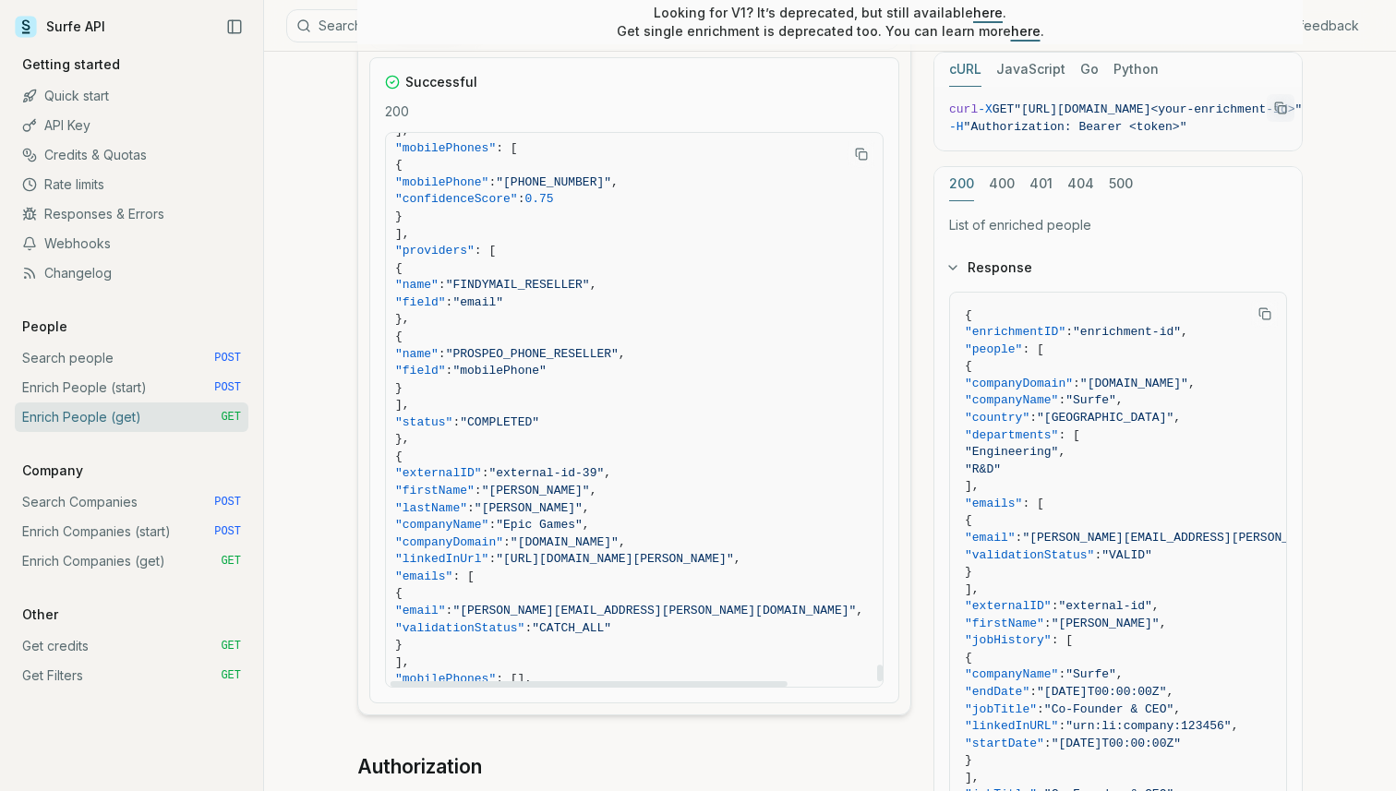
click at [722, 306] on span ""field" : "email"" at bounding box center [654, 304] width 519 height 18
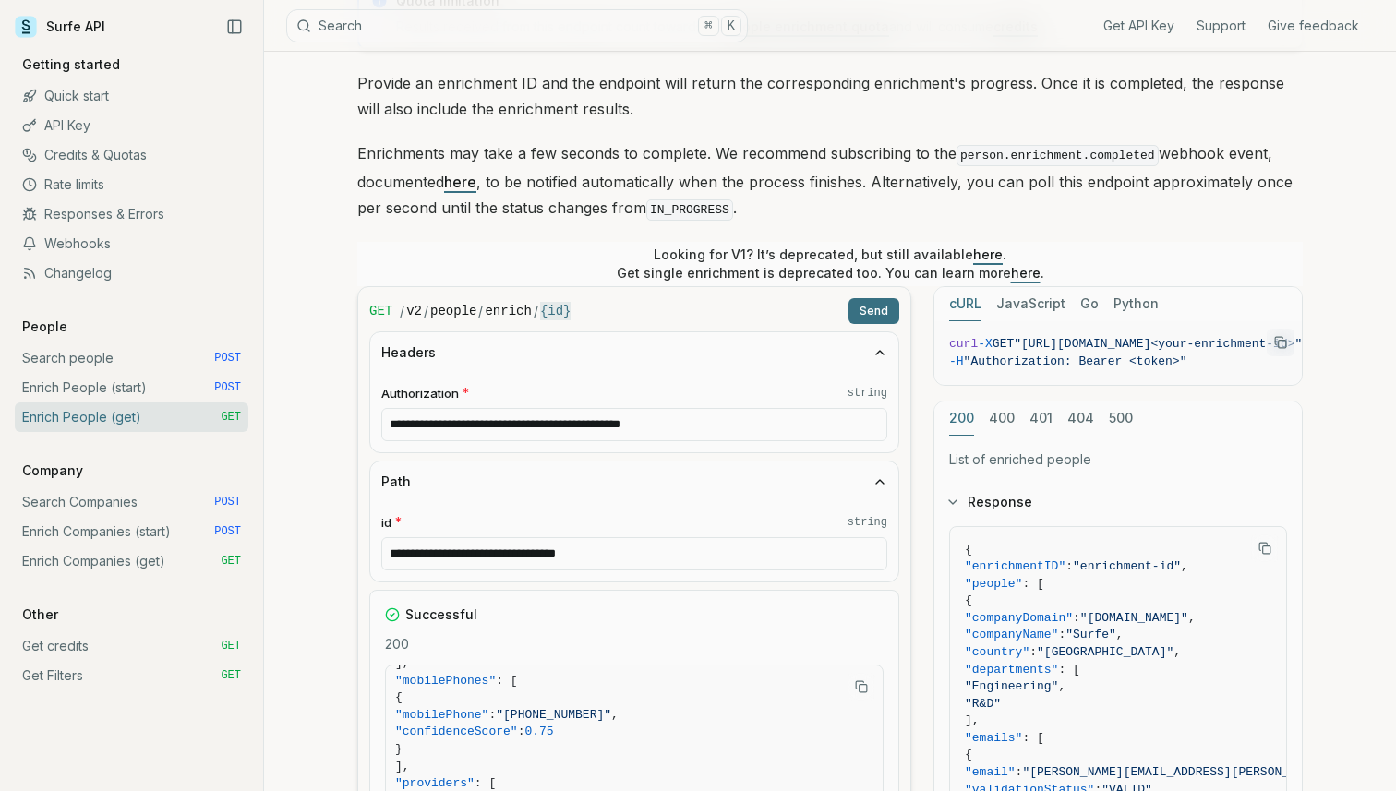
scroll to position [145, 0]
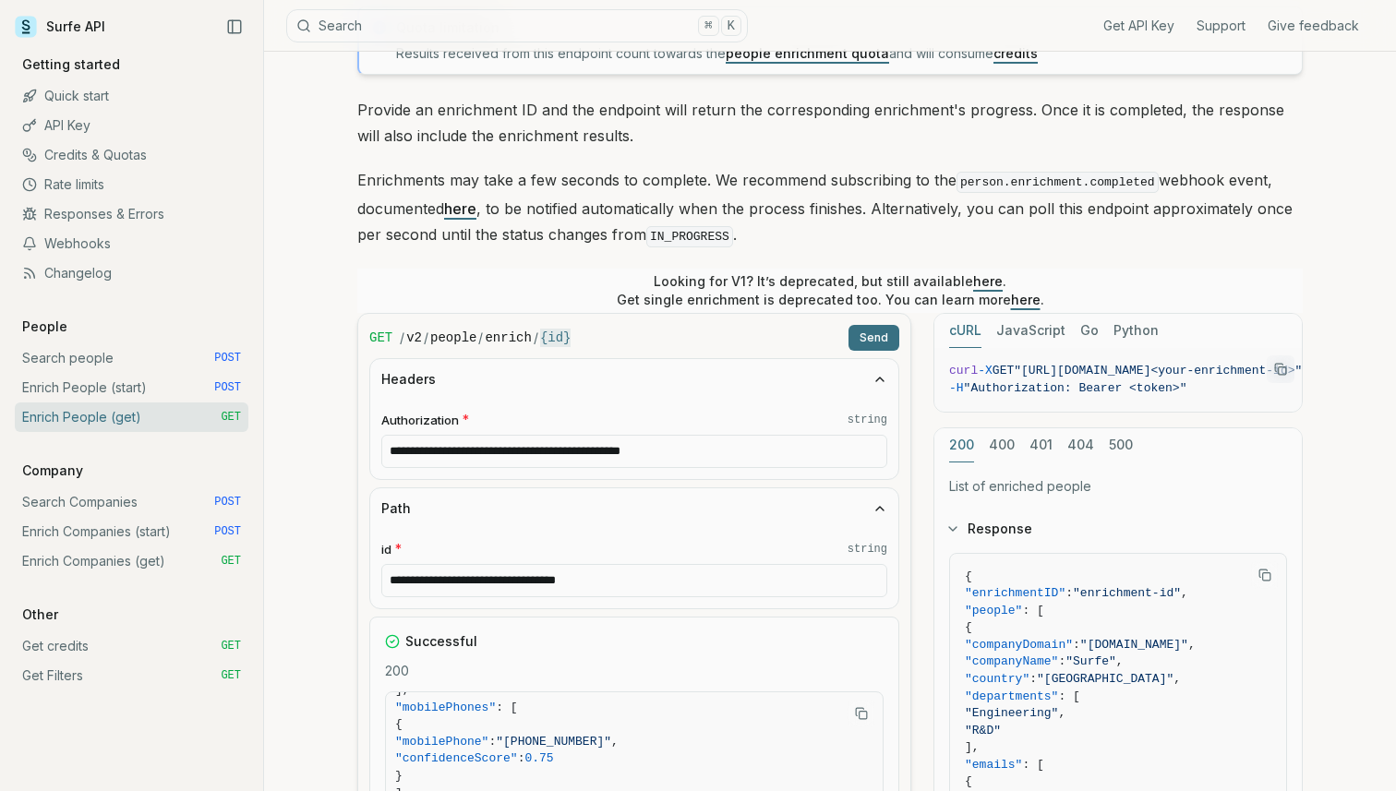
click at [528, 573] on input "**********" at bounding box center [634, 580] width 506 height 33
click at [542, 455] on input "**********" at bounding box center [634, 451] width 506 height 33
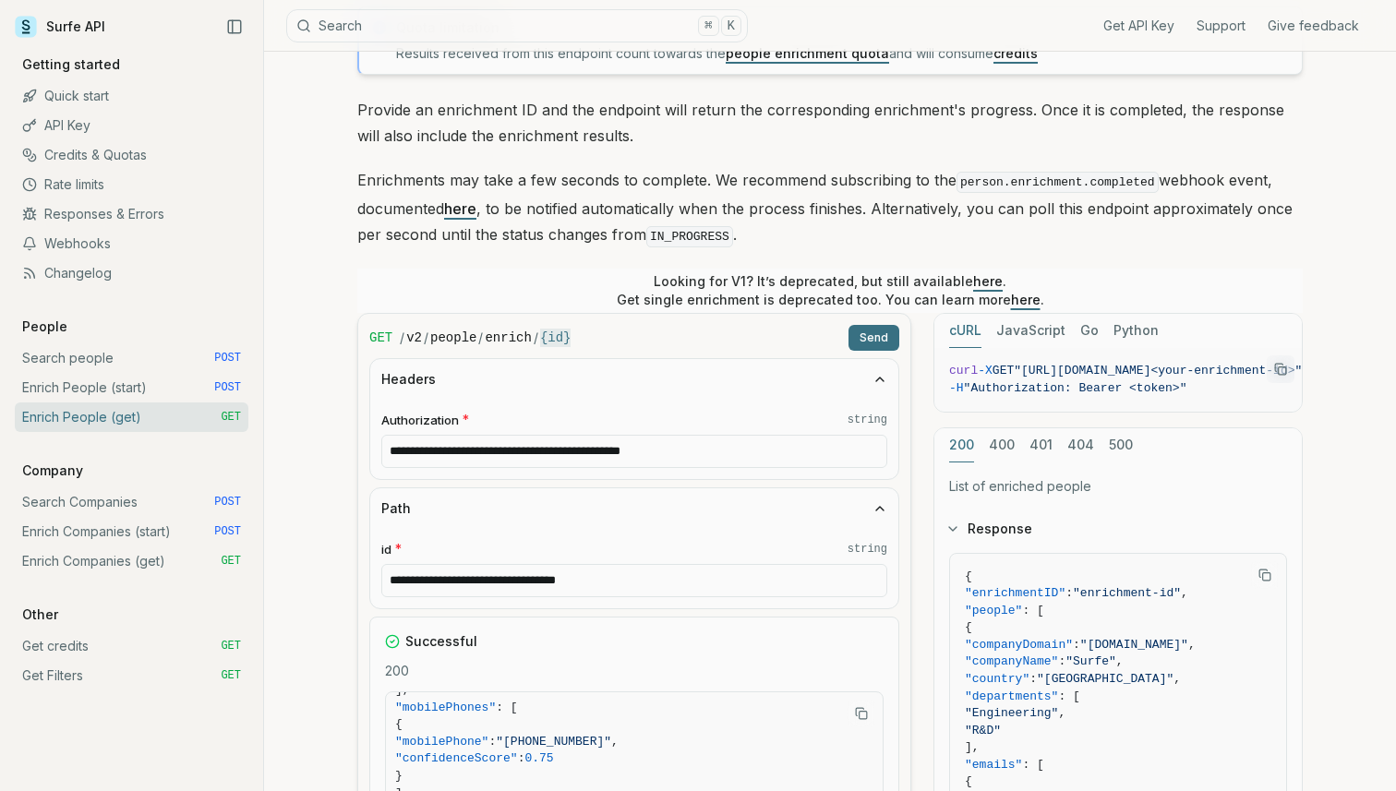
paste input "text"
type input "**********"
click at [875, 337] on button "Send" at bounding box center [874, 338] width 51 height 26
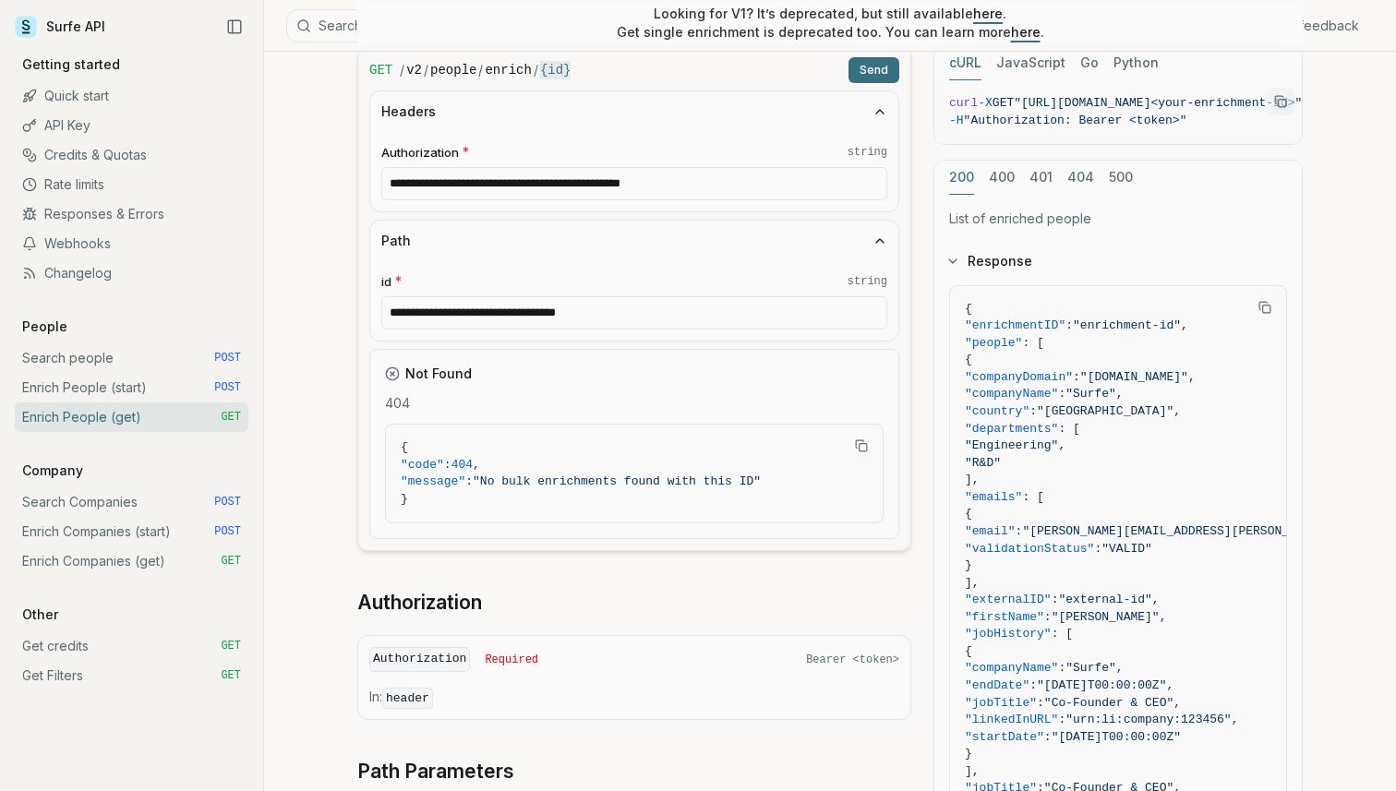
scroll to position [396, 0]
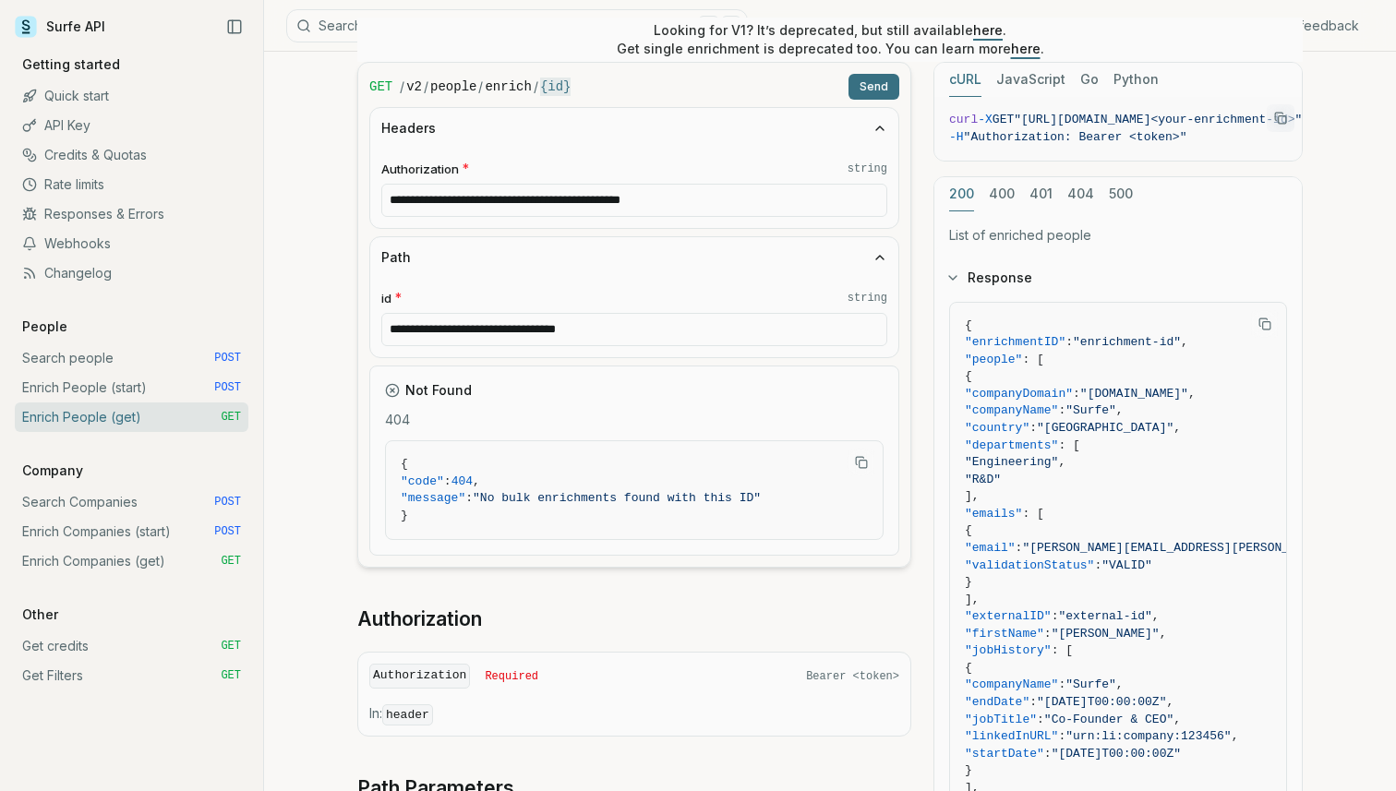
click at [880, 77] on button "Send" at bounding box center [874, 87] width 51 height 26
click at [863, 89] on button "Send" at bounding box center [874, 87] width 51 height 26
click at [607, 491] on span ""No bulk enrichments found with this ID"" at bounding box center [617, 498] width 288 height 14
click at [478, 324] on input "**********" at bounding box center [634, 329] width 506 height 33
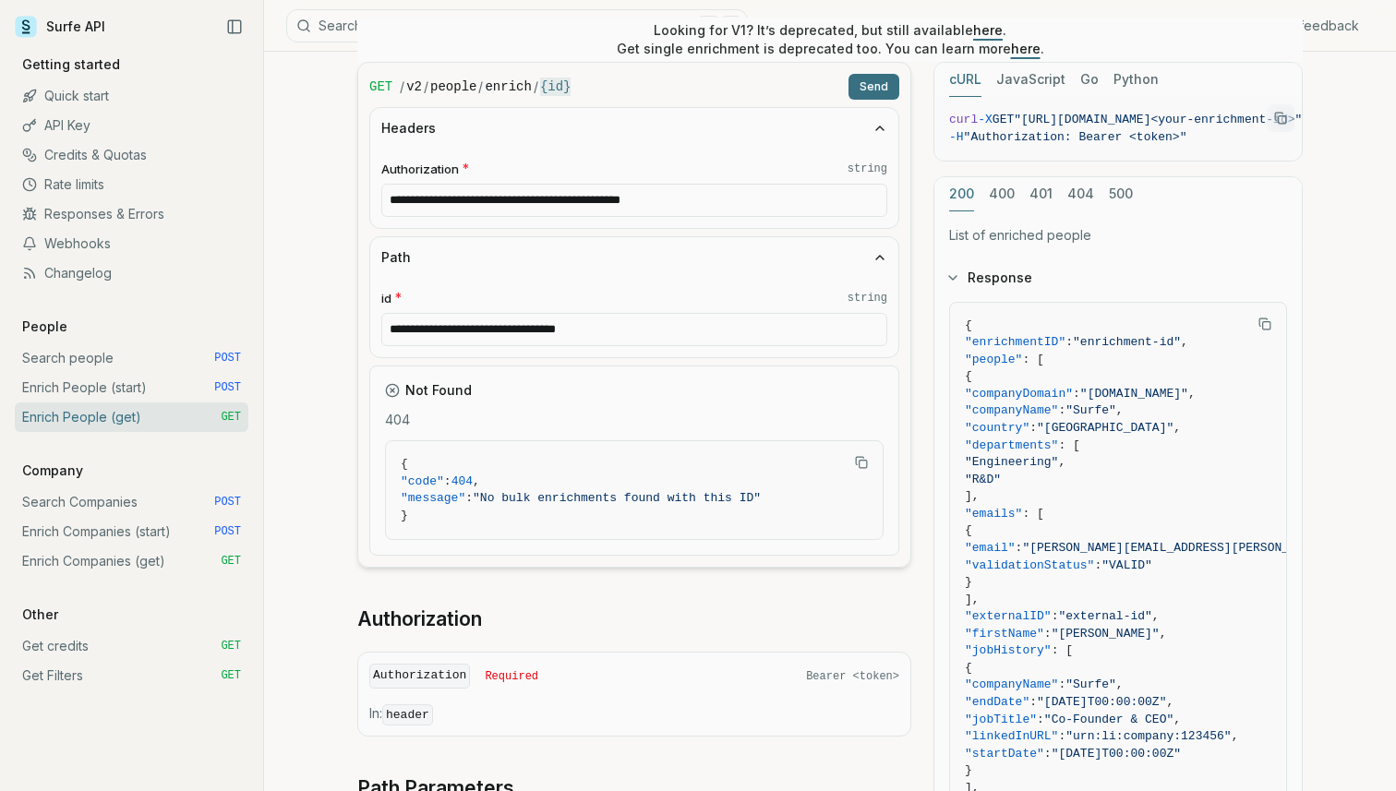
click at [478, 324] on input "**********" at bounding box center [634, 329] width 506 height 33
paste input "text"
type input "**********"
click at [884, 93] on button "Send" at bounding box center [874, 87] width 51 height 26
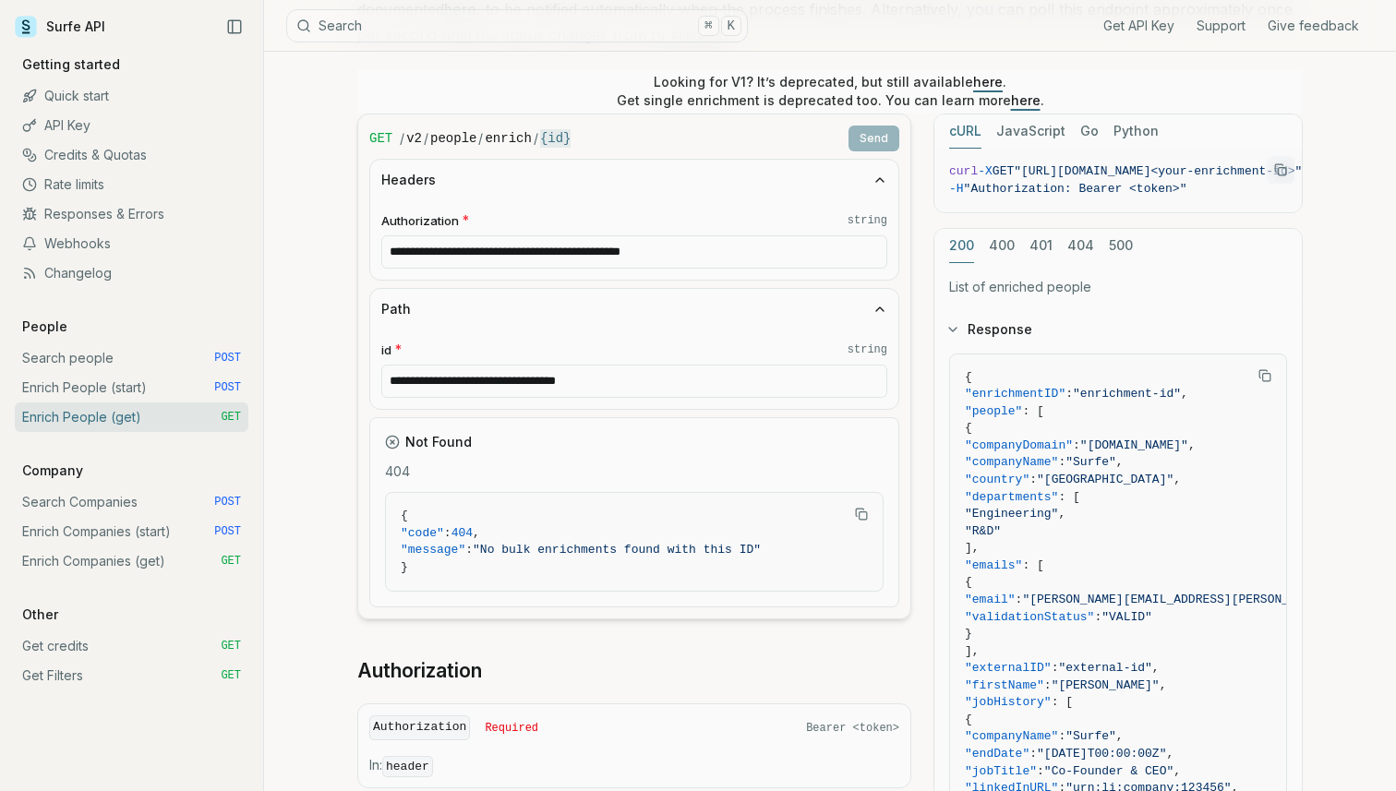
scroll to position [379, 0]
